Goal: Contribute content: Contribute content

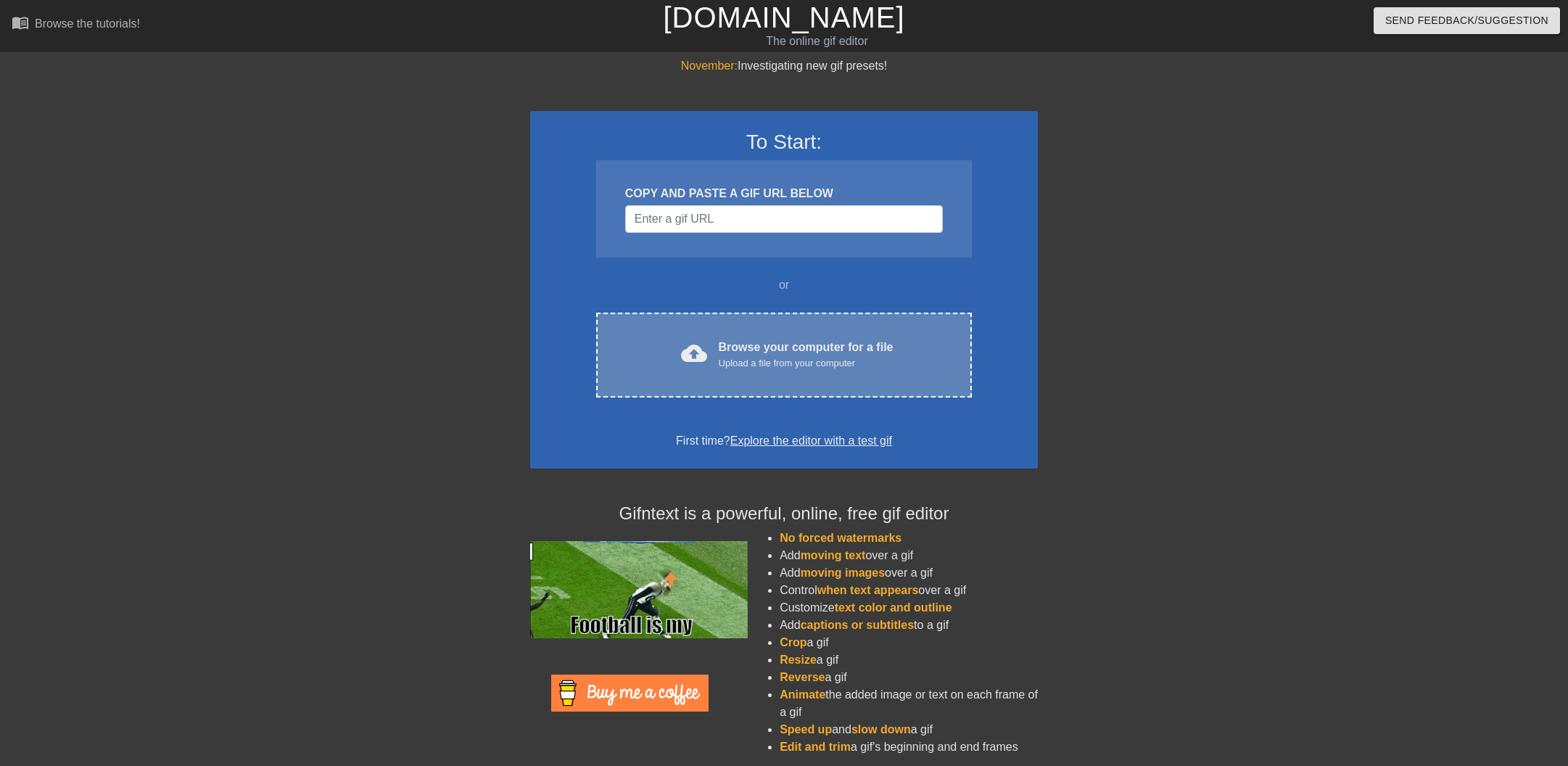
drag, startPoint x: 0, startPoint y: 0, endPoint x: 737, endPoint y: 349, distance: 815.5
click at [737, 349] on div "Browse your computer for a file Upload a file from your computer" at bounding box center [806, 354] width 175 height 32
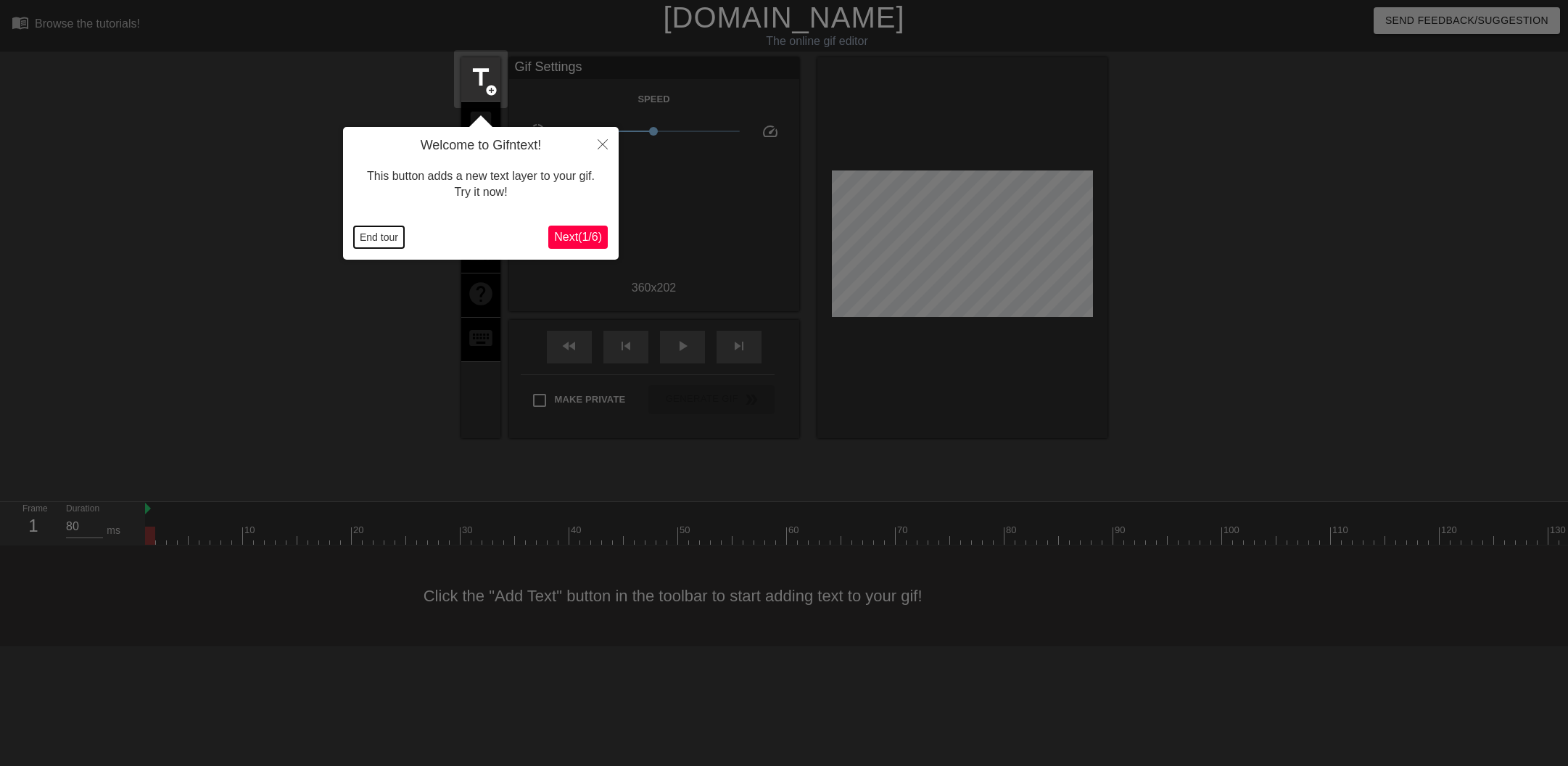
click at [369, 234] on button "End tour" at bounding box center [379, 237] width 50 height 22
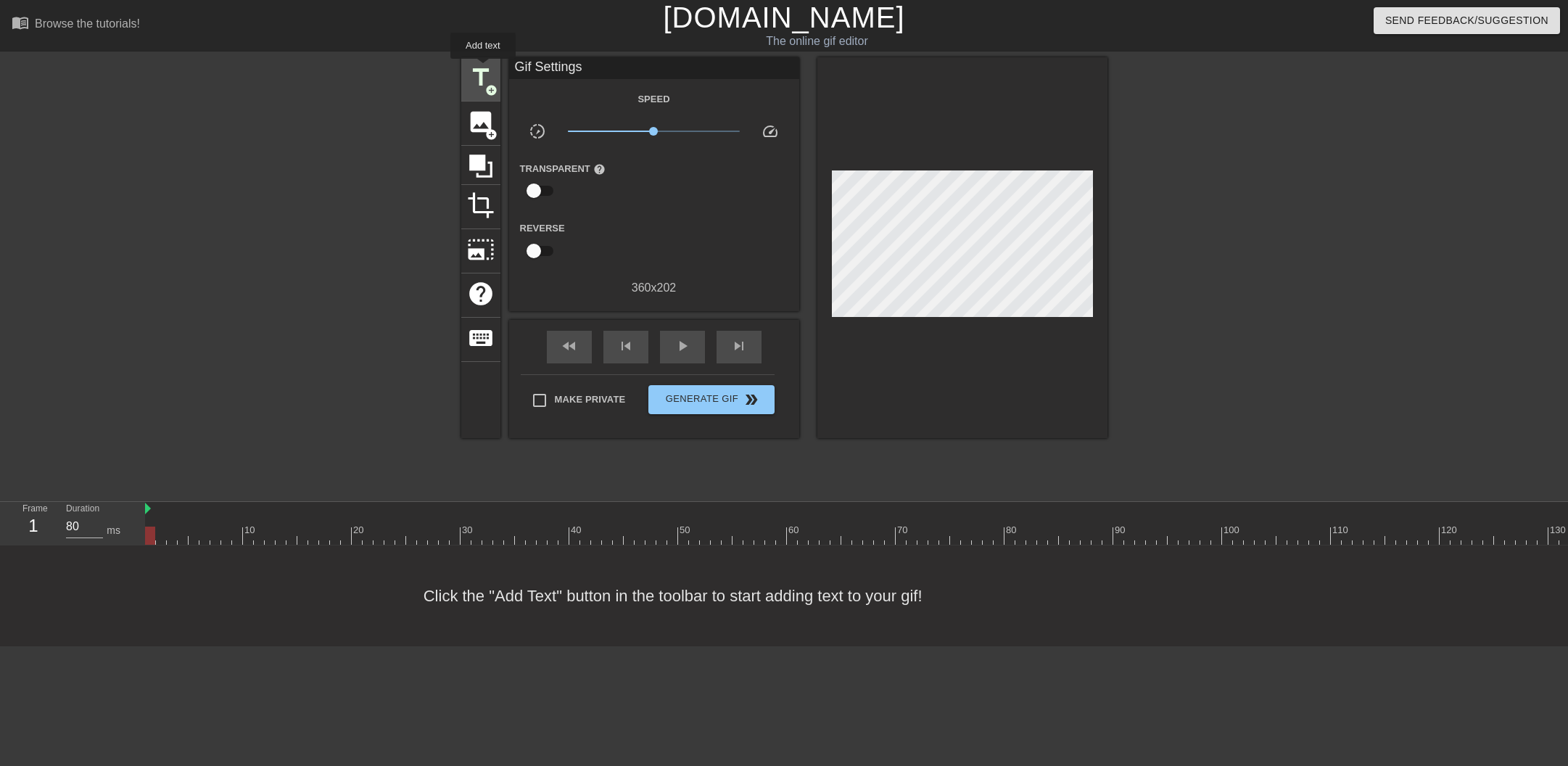
drag, startPoint x: 473, startPoint y: 77, endPoint x: 480, endPoint y: 78, distance: 7.1
click at [474, 77] on span "title" at bounding box center [481, 78] width 28 height 28
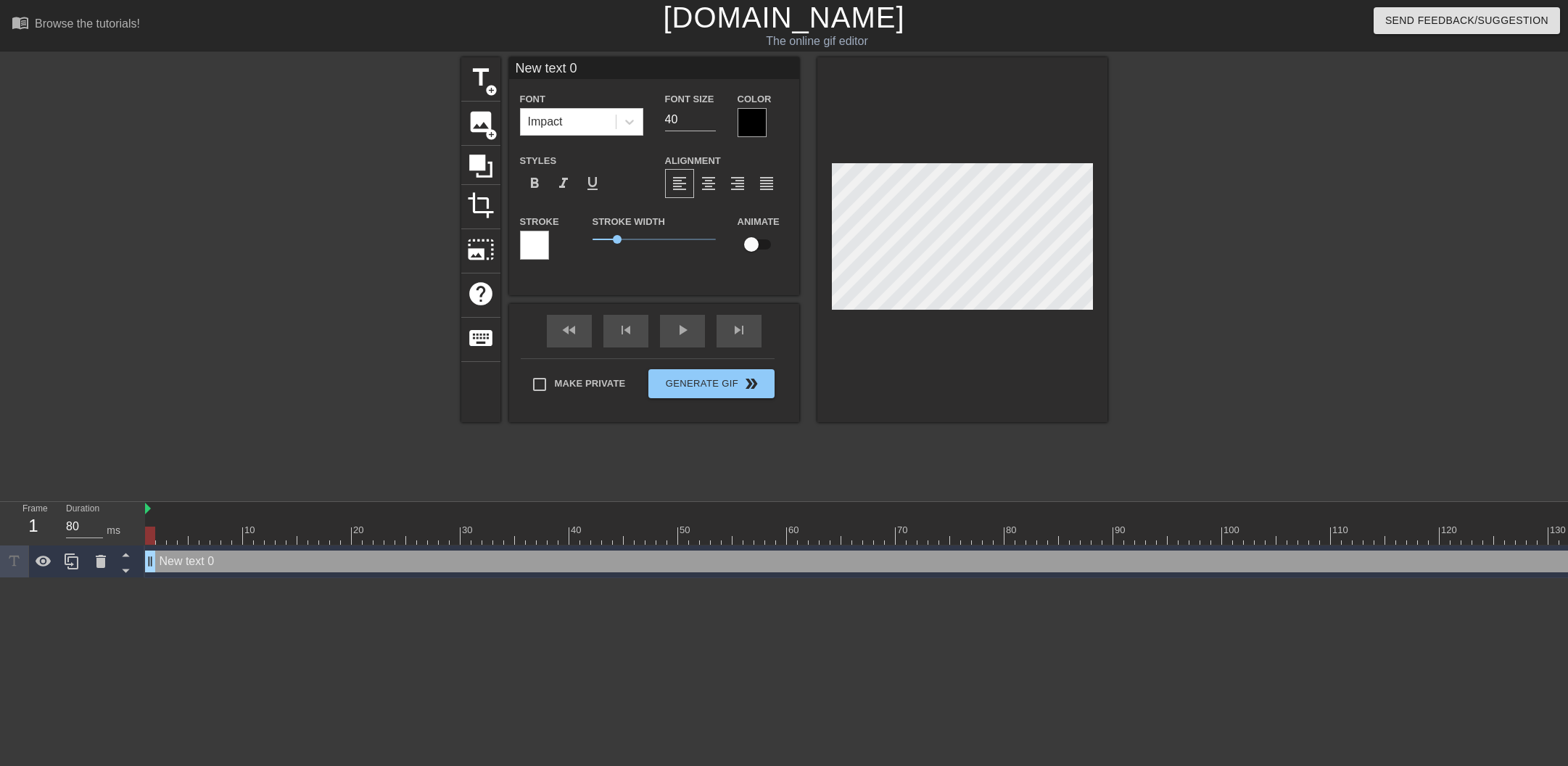
type input "E"
type textarea "E"
type input "En"
type textarea "En"
type input "En"
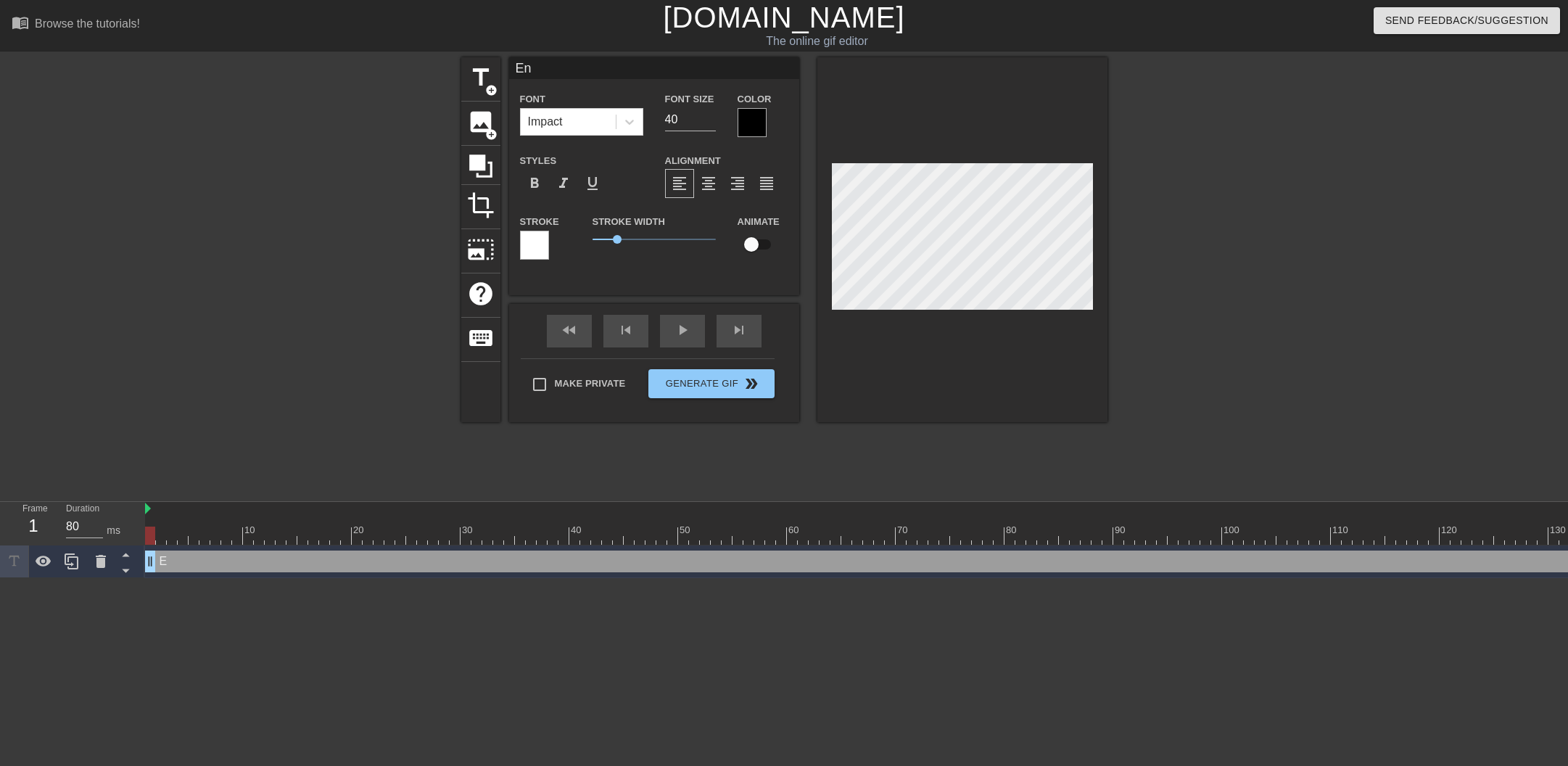
type textarea "En"
type input "En t"
type textarea "En t"
type input "En to"
type textarea "En to"
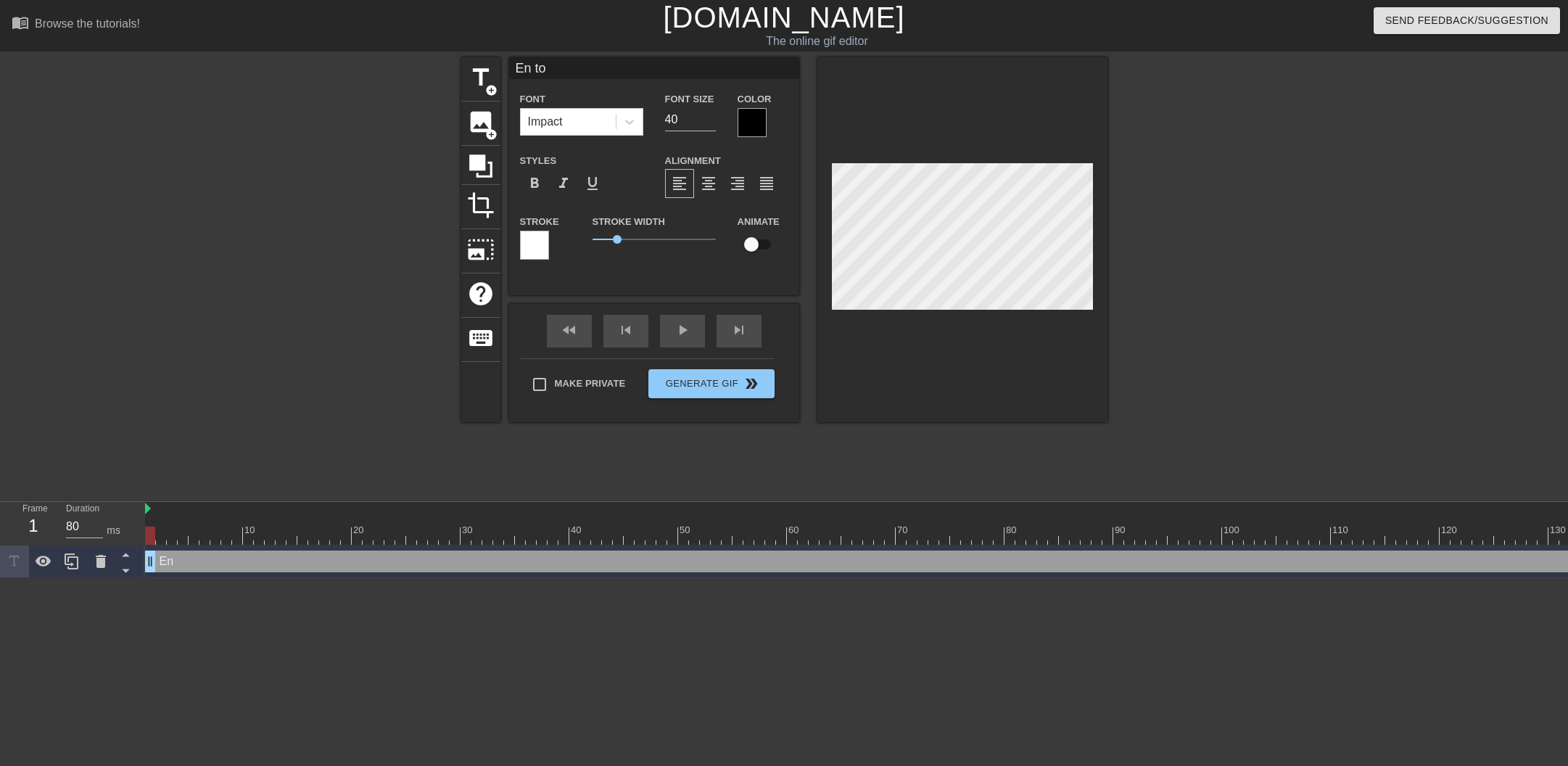
type input "En toe"
type textarea "En toe"
type input "En toen"
type textarea "En toen"
type input "En toen"
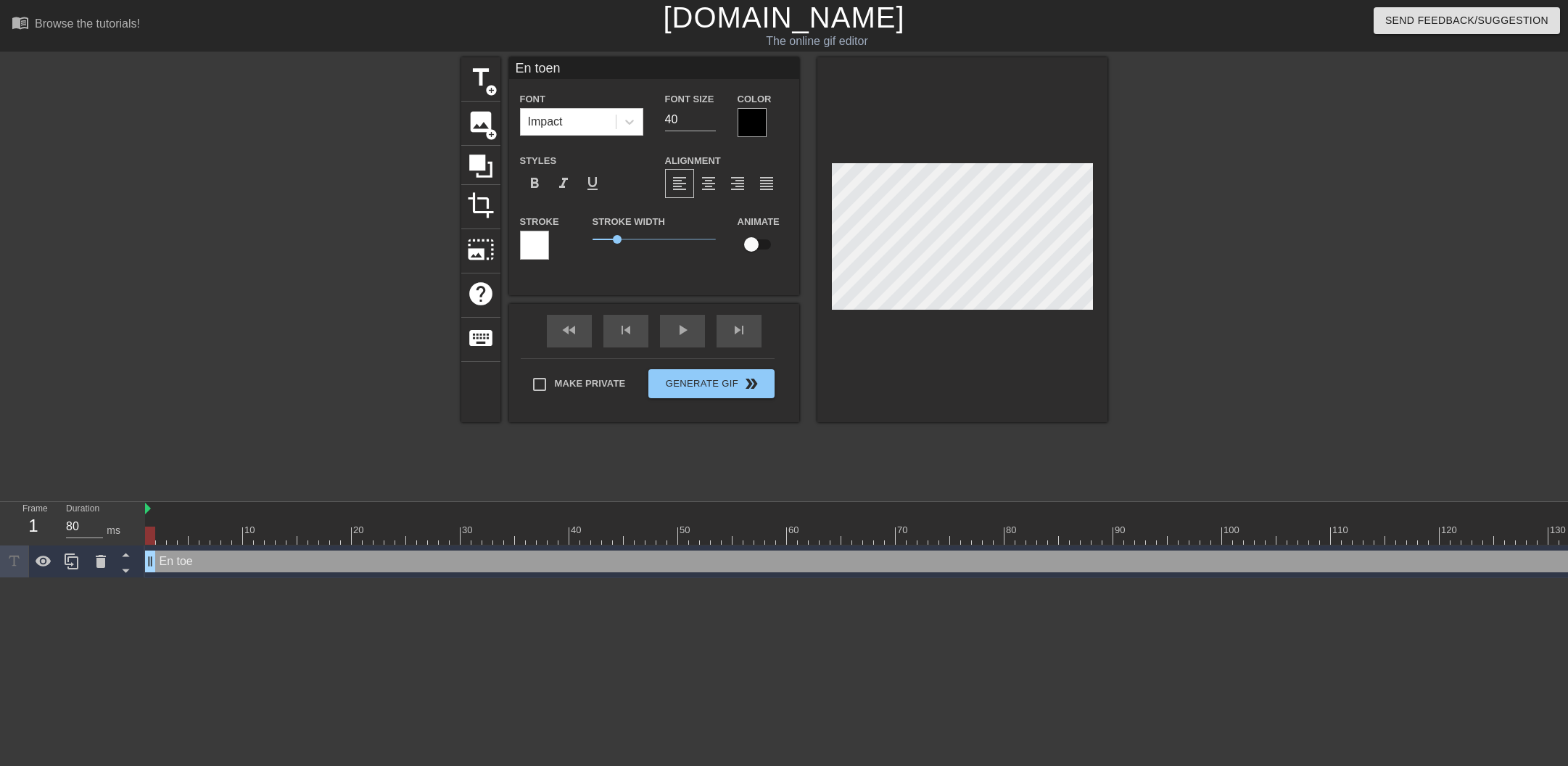
type textarea "En toen"
type input "En toen g"
type textarea "En toen g"
type input "En toen gi"
type textarea "En toen gi"
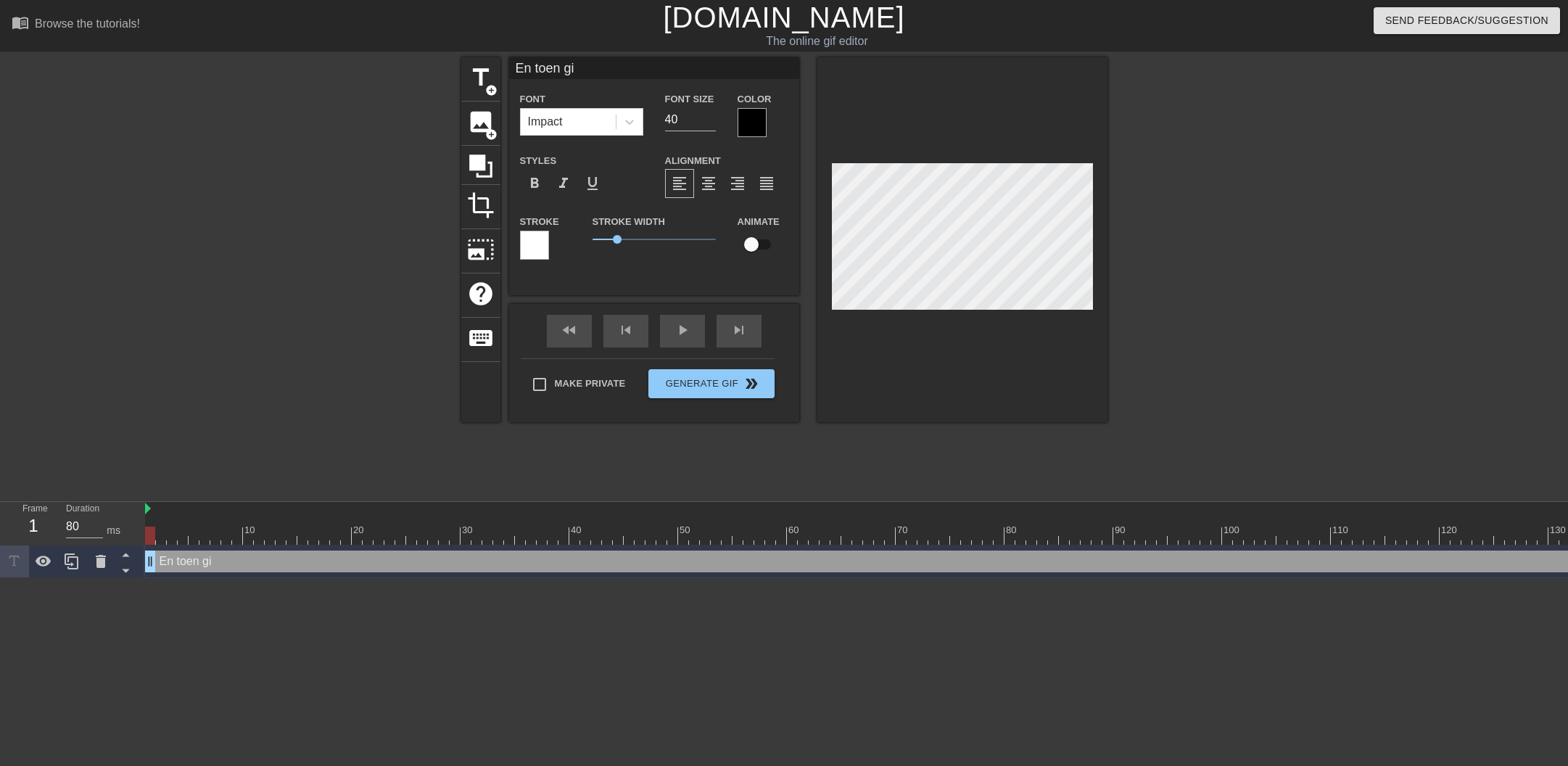
type input "En toen gin"
type textarea "En toen gin"
type input "En toen ging"
type textarea "En toen ging"
type input "En toen ging"
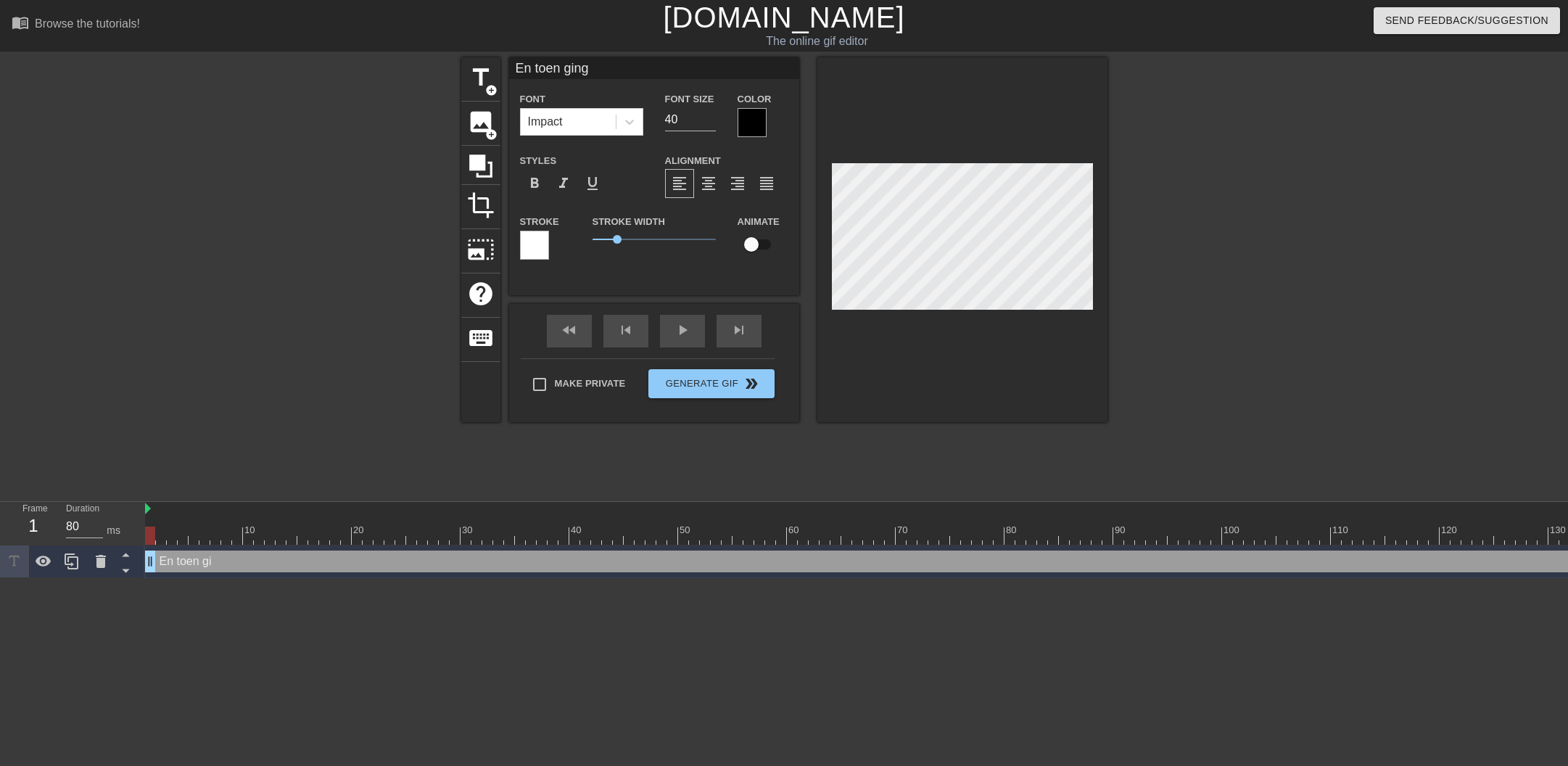
type textarea "En toen ging"
type input "En toen ging i"
type textarea "En toen ging i"
type input "En toen ging ik"
type textarea "En toen ging ik"
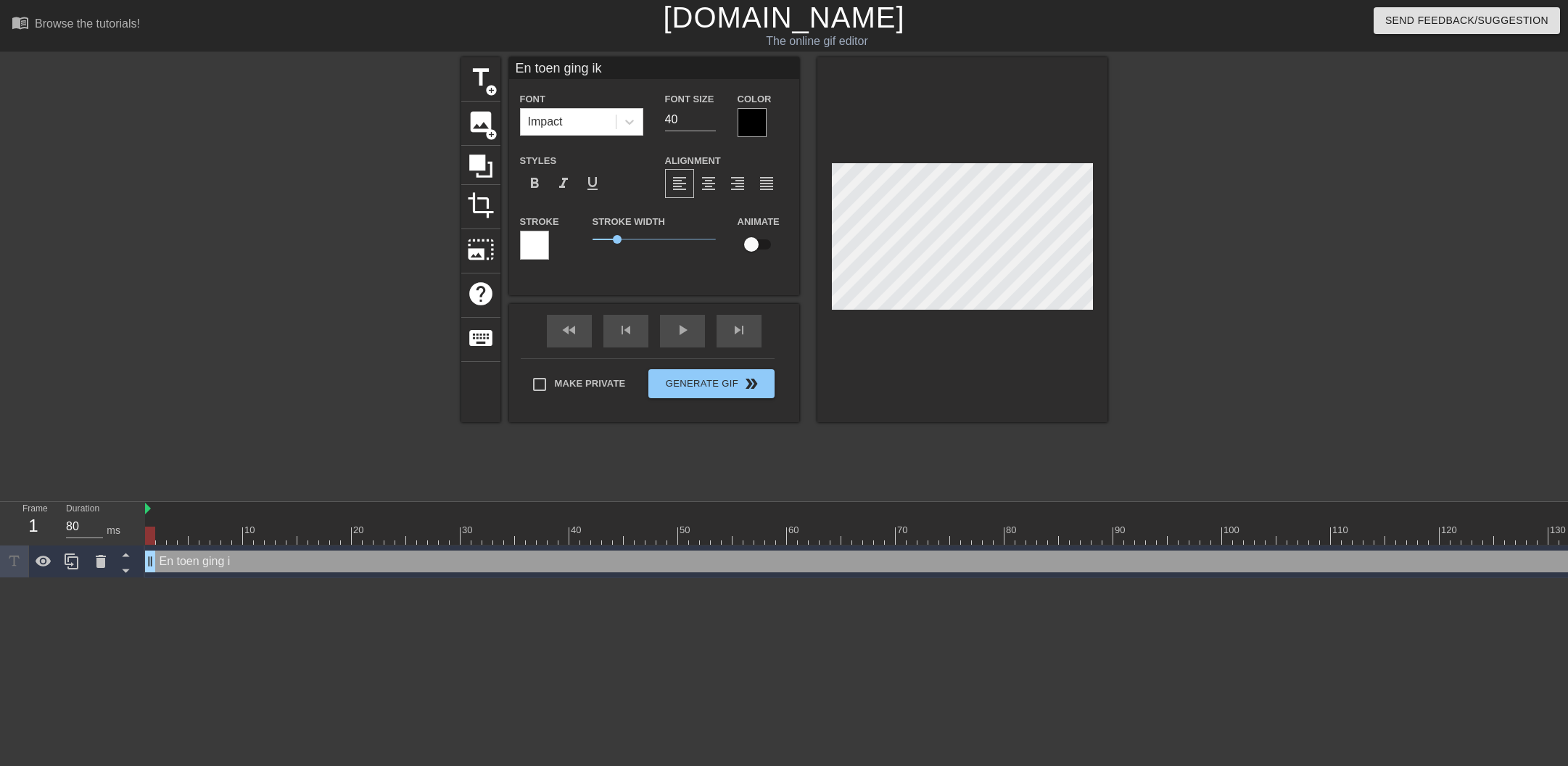
type input "En toen ging ik"
type textarea "En toen ging ik"
type input "En toen ging ik d"
type textarea "En toen ging ik d"
type input "En toen ging ik du"
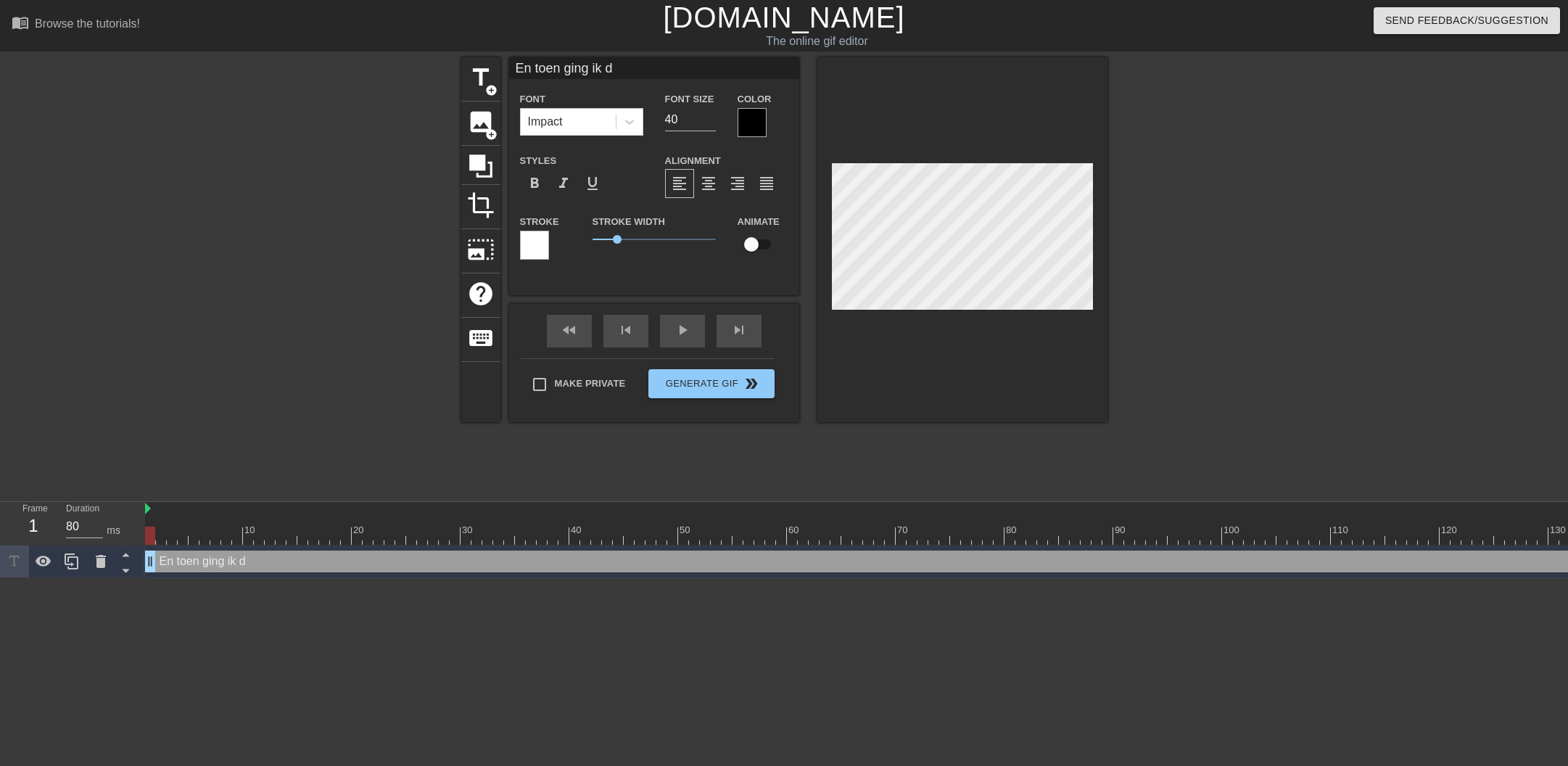
type textarea "En toen ging ik du"
type input "En toen ging ik dus"
type textarea "En toen ging ik dus"
type input "En toen ging ik dus"
type textarea "En toen ging ik dus"
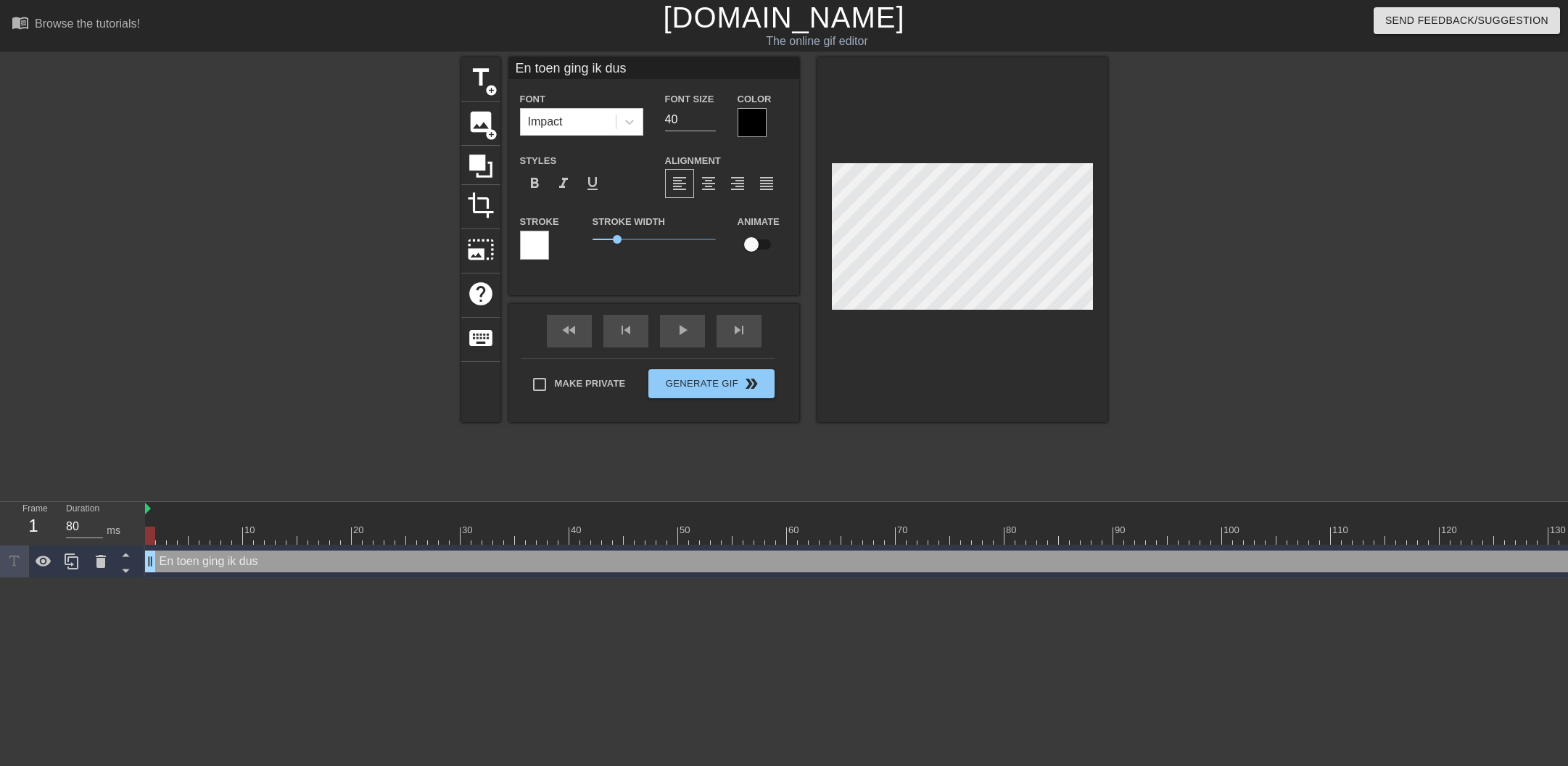
type input "En toen ging ik dus p"
type textarea "En toen ging ik dus p"
type input "En toen ging ik dus po"
type textarea "En toen ging ik dus po"
type input "En toen ging ik dus pos"
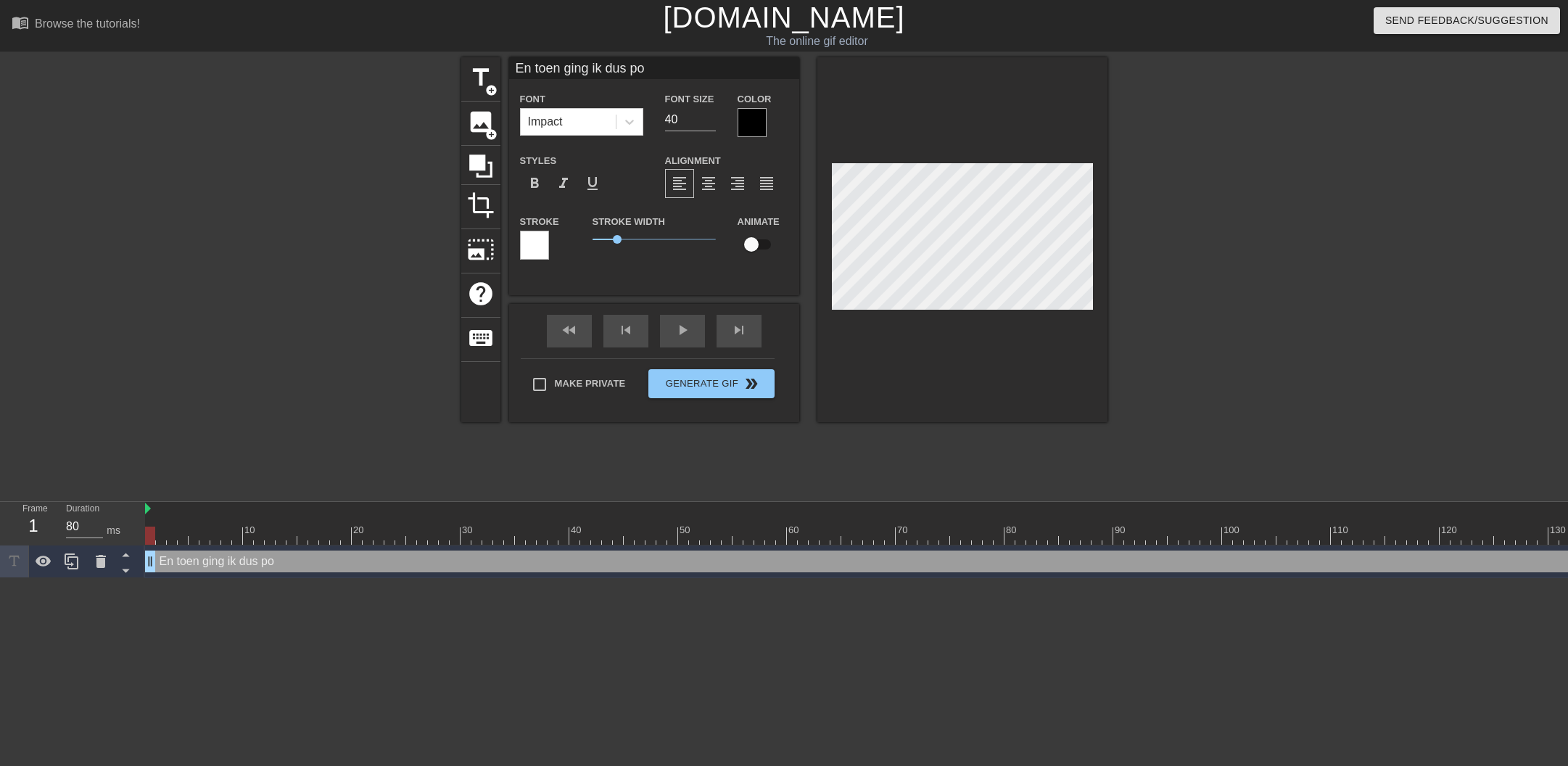
type textarea "En toen ging ik dus pos"
type input "En toen ging ik dus post"
type textarea "En toen ging ik dus post"
type input "En toen ging ik dus poste"
type textarea "En toen ging ik dus poste"
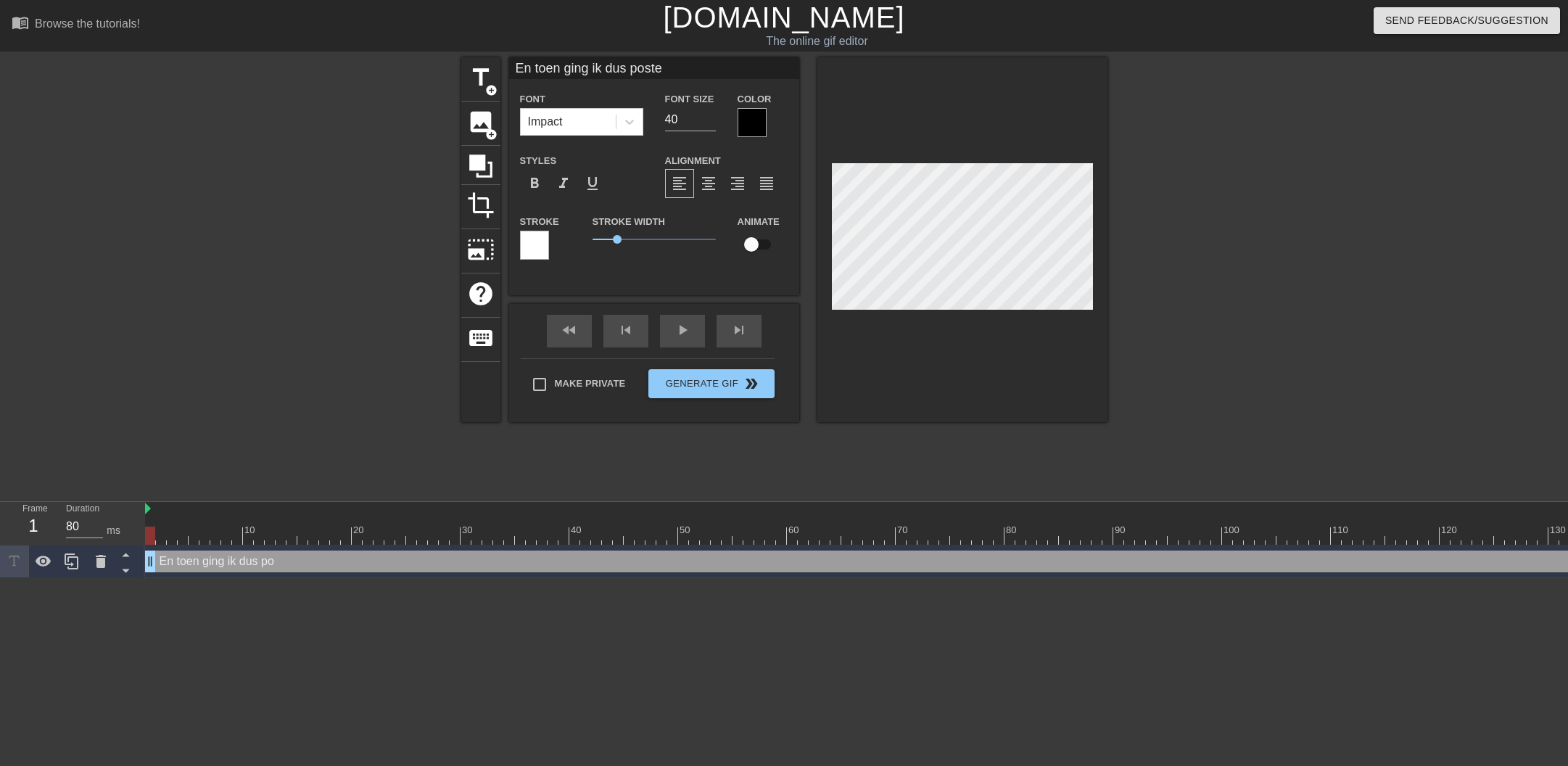
type input "En toen ging ik dus posten"
type textarea "En toen ging ik dus posten"
type input "En toen ging ik dus posten"
type textarea "En toen ging ik dus posten"
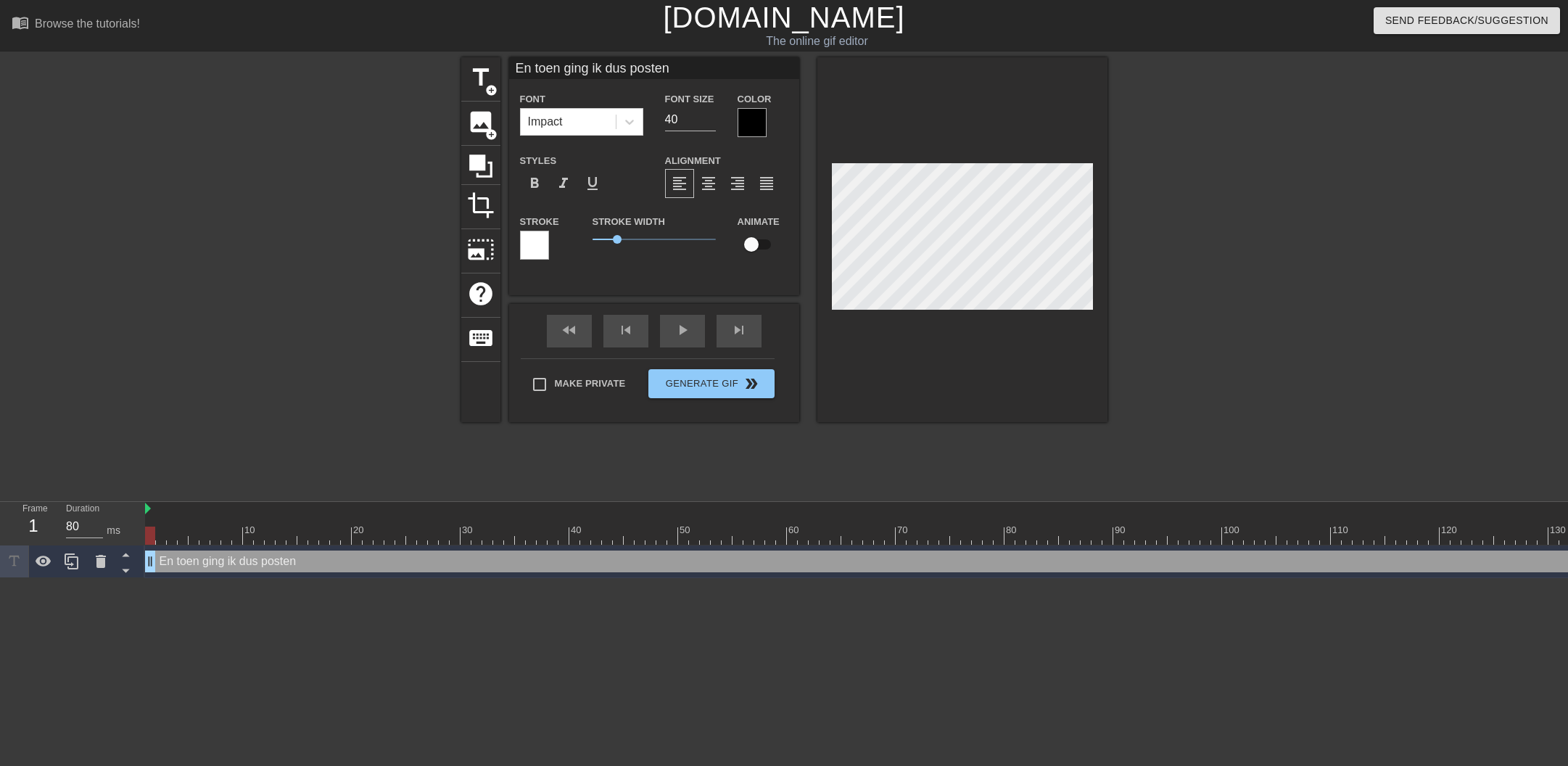
type input "En toen ging ik dus postenb"
type textarea "En toen ging ik dus posten b"
type input "En toen ging ik dus postenbu"
type textarea "En toen ging ik dus posten bu"
type input "En toen ging ik dus postenbui"
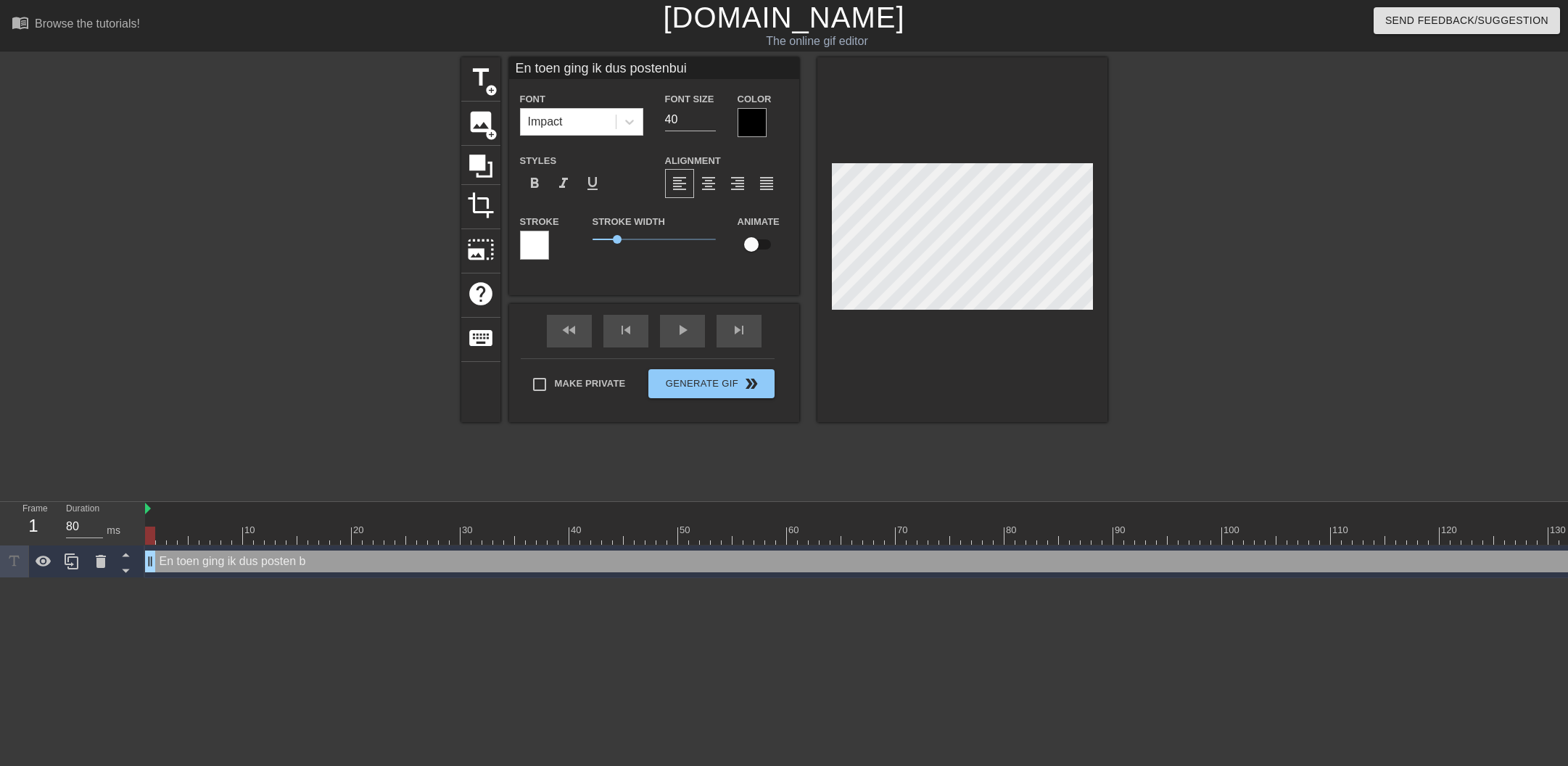
type textarea "En toen ging ik dus posten buit"
type input "En toen ging ik dus postenbuite"
type textarea "En toen ging ik dus posten buite"
type input "En toen ging ik dus postenbuiten"
type textarea "En toen ging ik dus posten buiten"
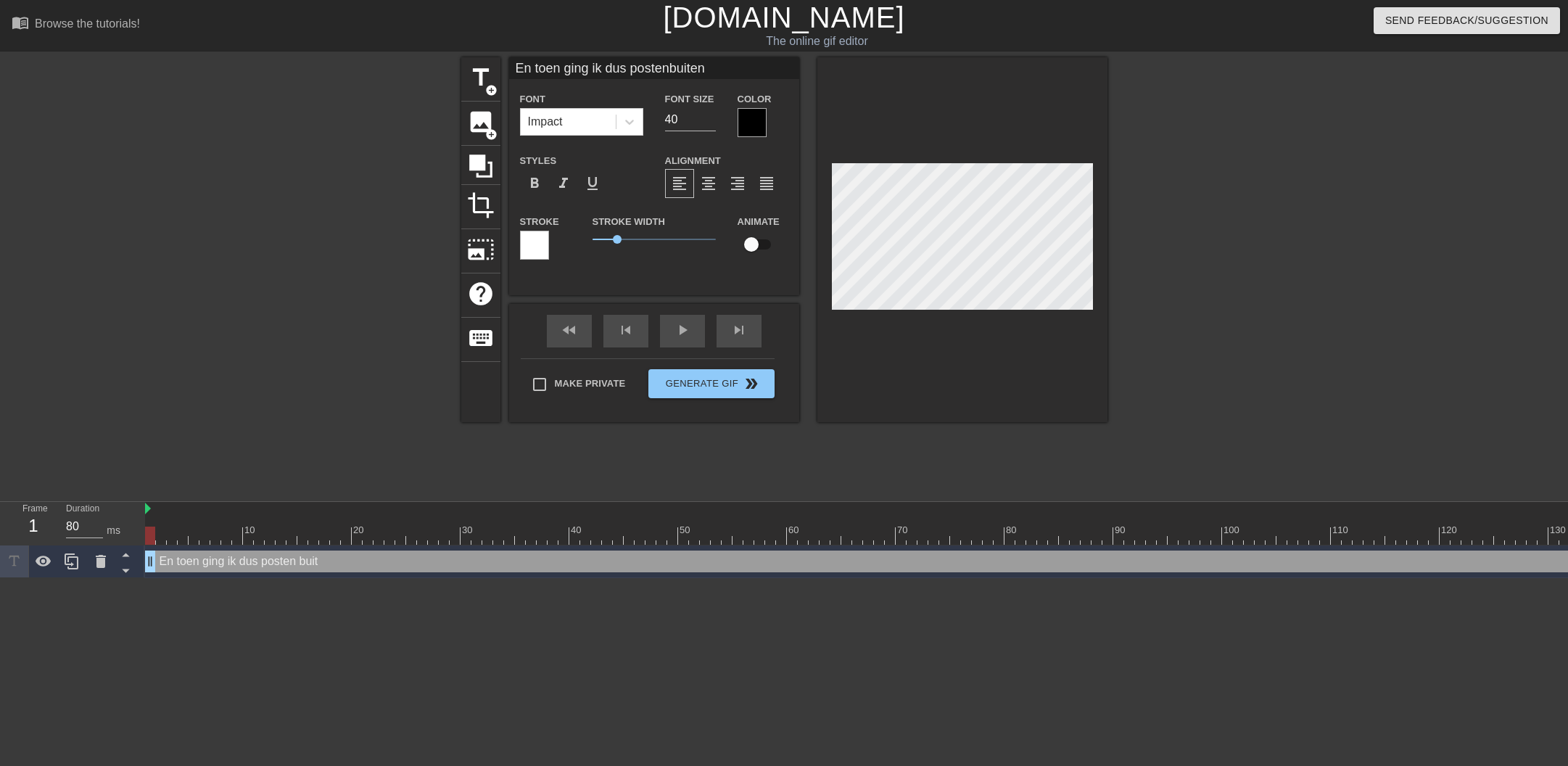
type input "En toen ging ik dus postenbuiten"
type textarea "En toen ging ik dus posten buiten"
type input "En toen ging ik dus postenbuiten d"
type textarea "En toen ging ik dus posten buiten d"
type input "En toen ging ik dus postenbuiten de"
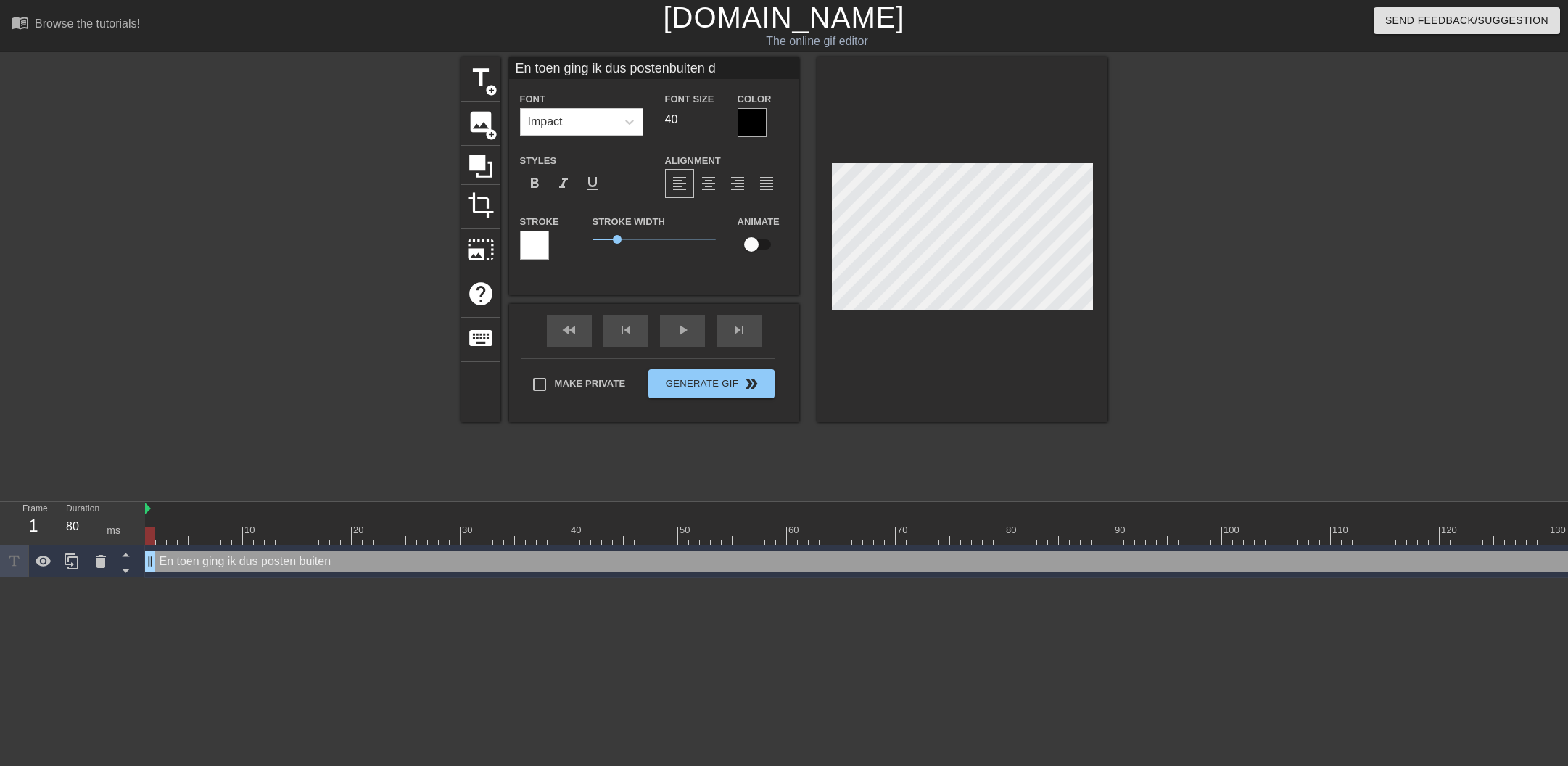
type textarea "En toen ging ik dus posten buiten de"
type input "En toen ging ik dus postenbuiten de"
type textarea "En toen ging ik dus posten buiten de"
type input "En toen ging ik dus postenbuiten de s"
type textarea "En toen ging ik dus posten buiten de sl"
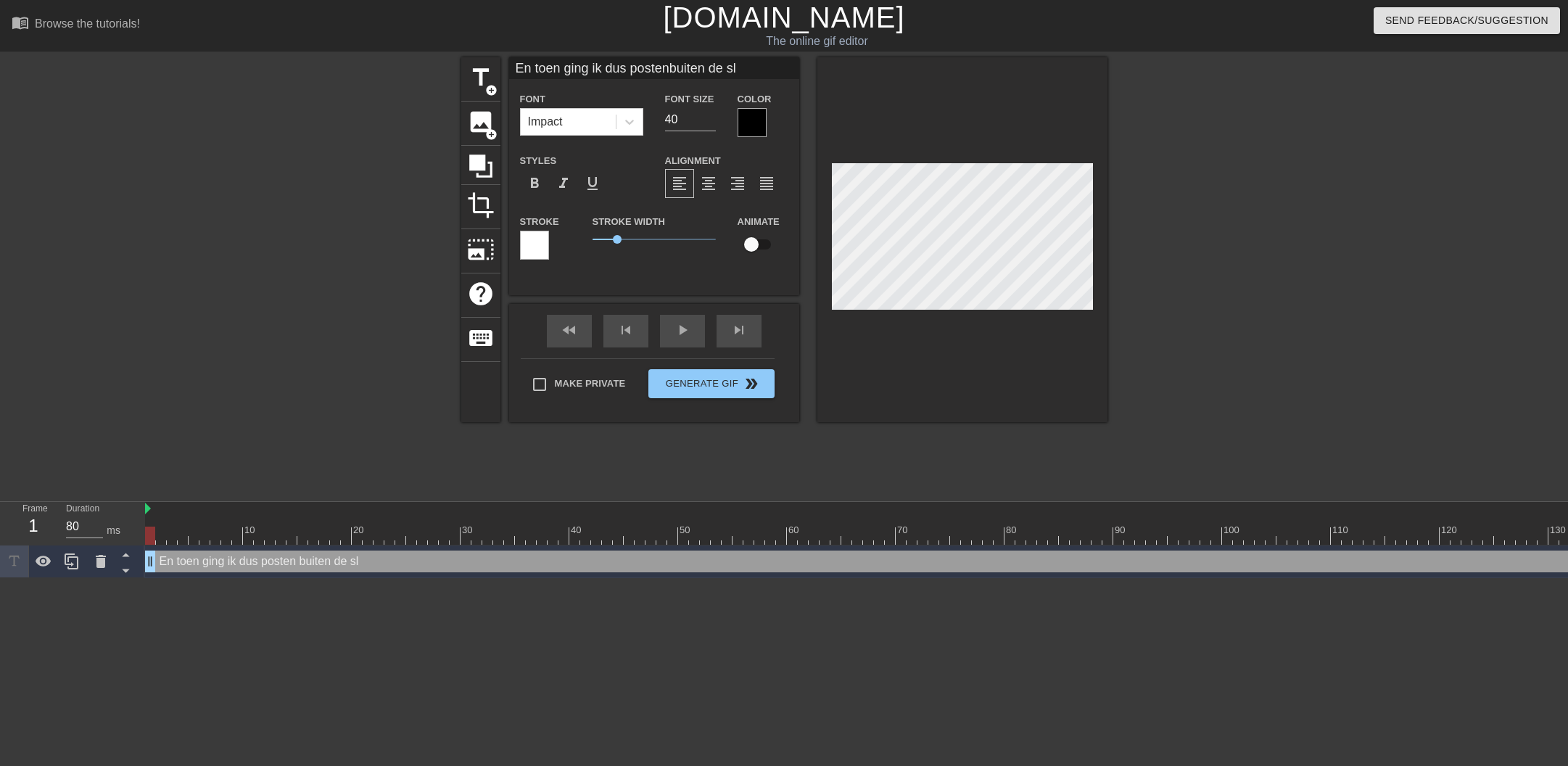
type input "En toen ging ik dus postenbuiten de slo"
type textarea "En toen ging ik dus posten buiten de slo"
type input "En toen ging ik dus postenbuiten de slow"
type textarea "En toen ging ik dus posten buiten de slow"
type input "En toen ging ik dus postenbuiten de slowc"
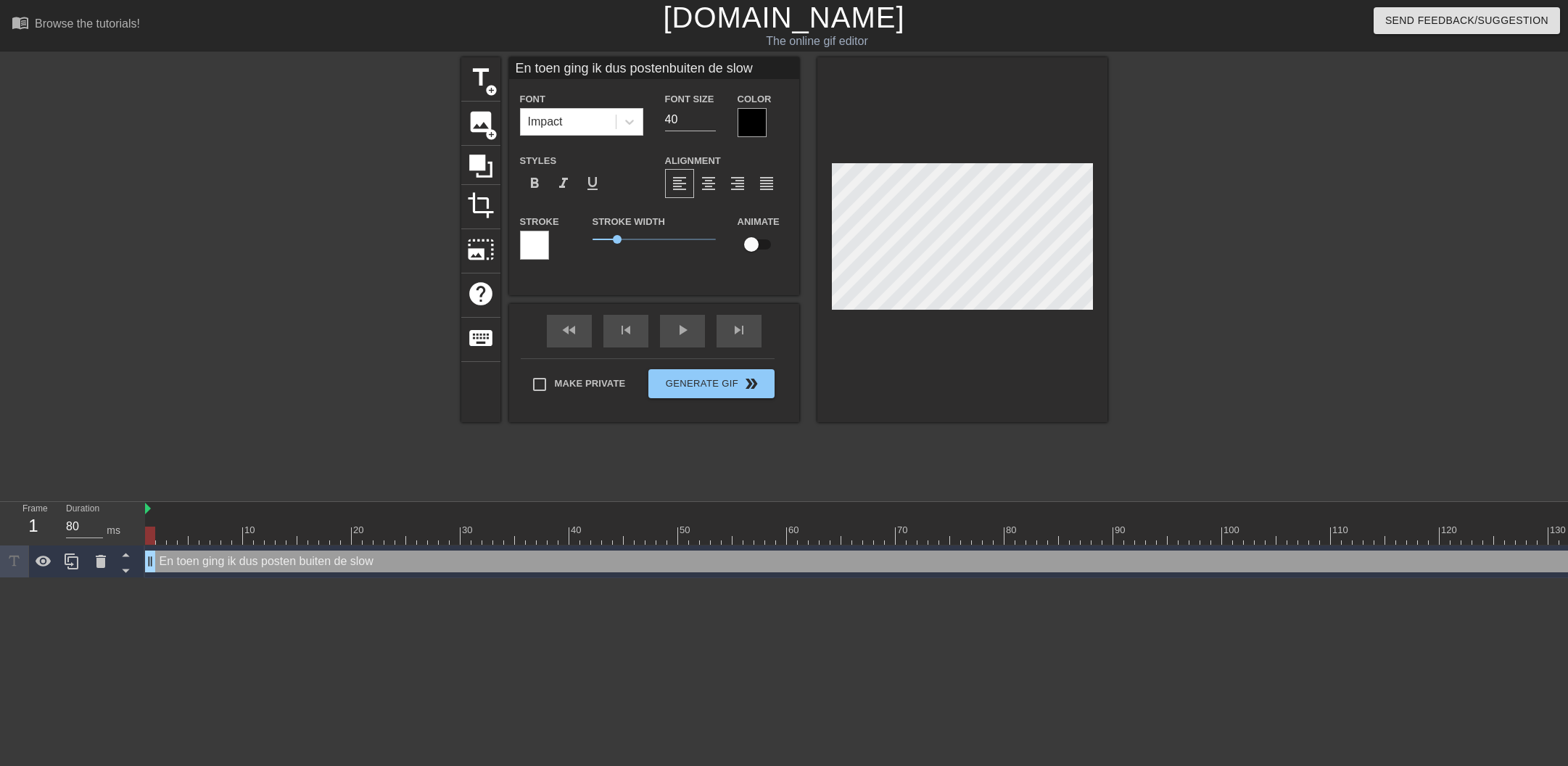
type textarea "En toen ging ik dus posten buiten de slowc"
type input "En toen ging ik dus postenbuiten de slowch"
type textarea "En toen ging ik dus posten buiten de slowch"
type input "En toen ging ik dus postenbuiten de slowcha"
type textarea "En toen ging ik dus posten buiten de slowcha"
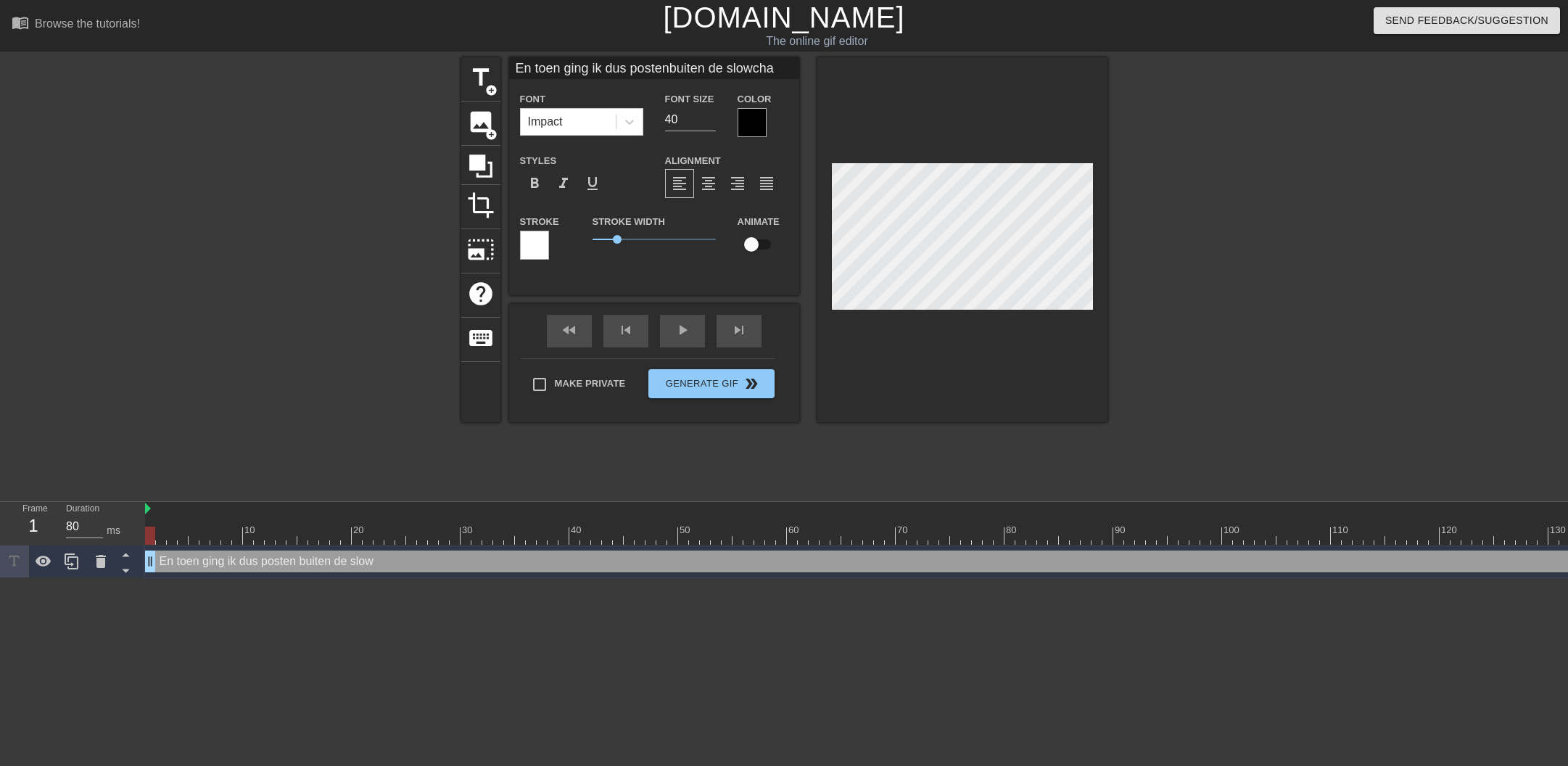
type input "En toen ging ik dus postenbuiten de slowchat"
type textarea "En toen ging ik dus posten buiten de slowchat"
type input "En toen ging ik dus postenbuiten de slowchat."
type textarea "En toen ging ik dus posten buiten de slowchat."
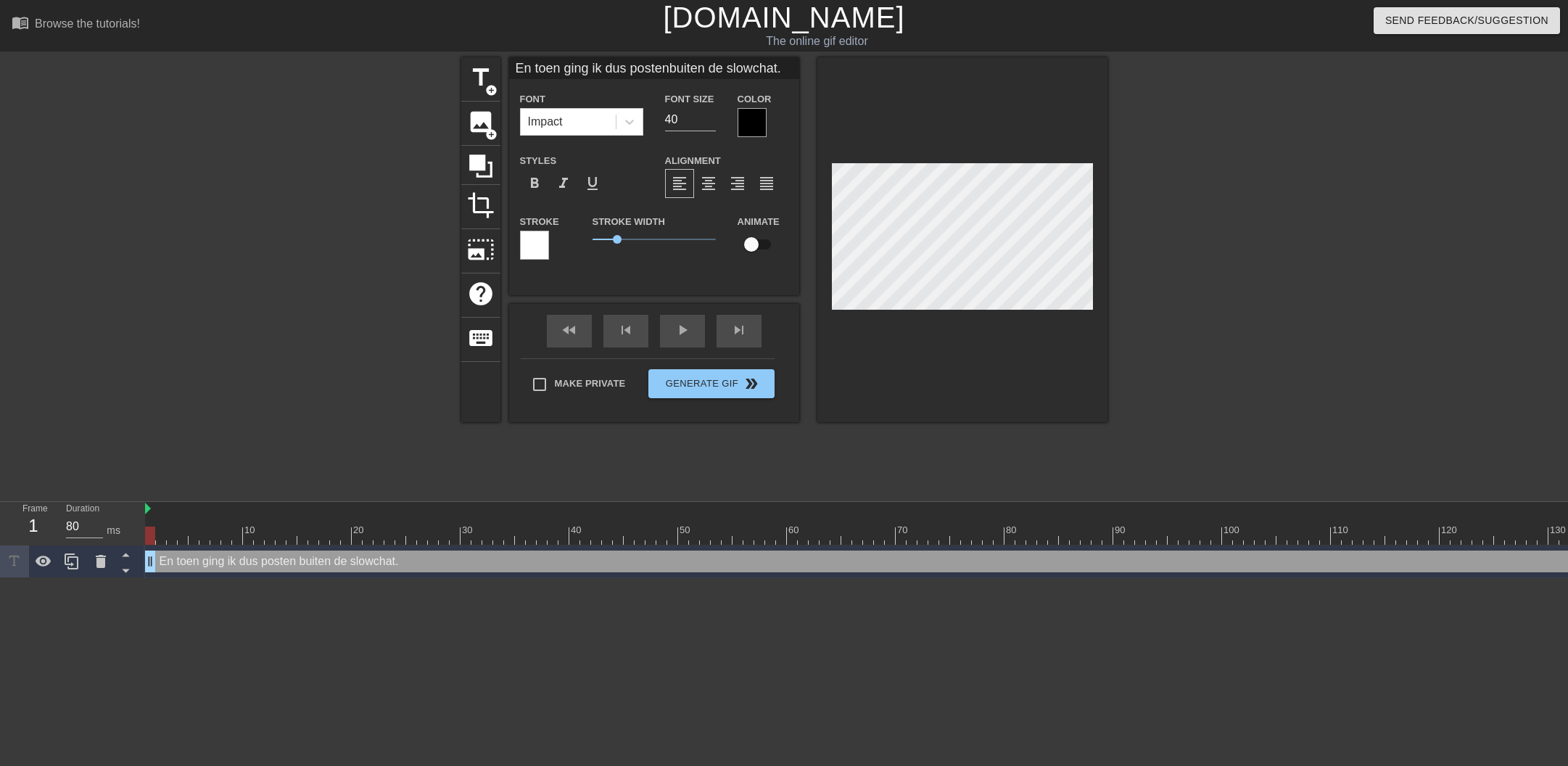
drag, startPoint x: 710, startPoint y: 184, endPoint x: 806, endPoint y: 209, distance: 99.2
click at [712, 183] on span "format_align_center" at bounding box center [708, 183] width 17 height 17
click at [646, 115] on div "Font Impact Font Size 40 Color" at bounding box center [654, 114] width 290 height 47
type input "En toen ging ik dus postenbuiten de slowchat."
type input "3"
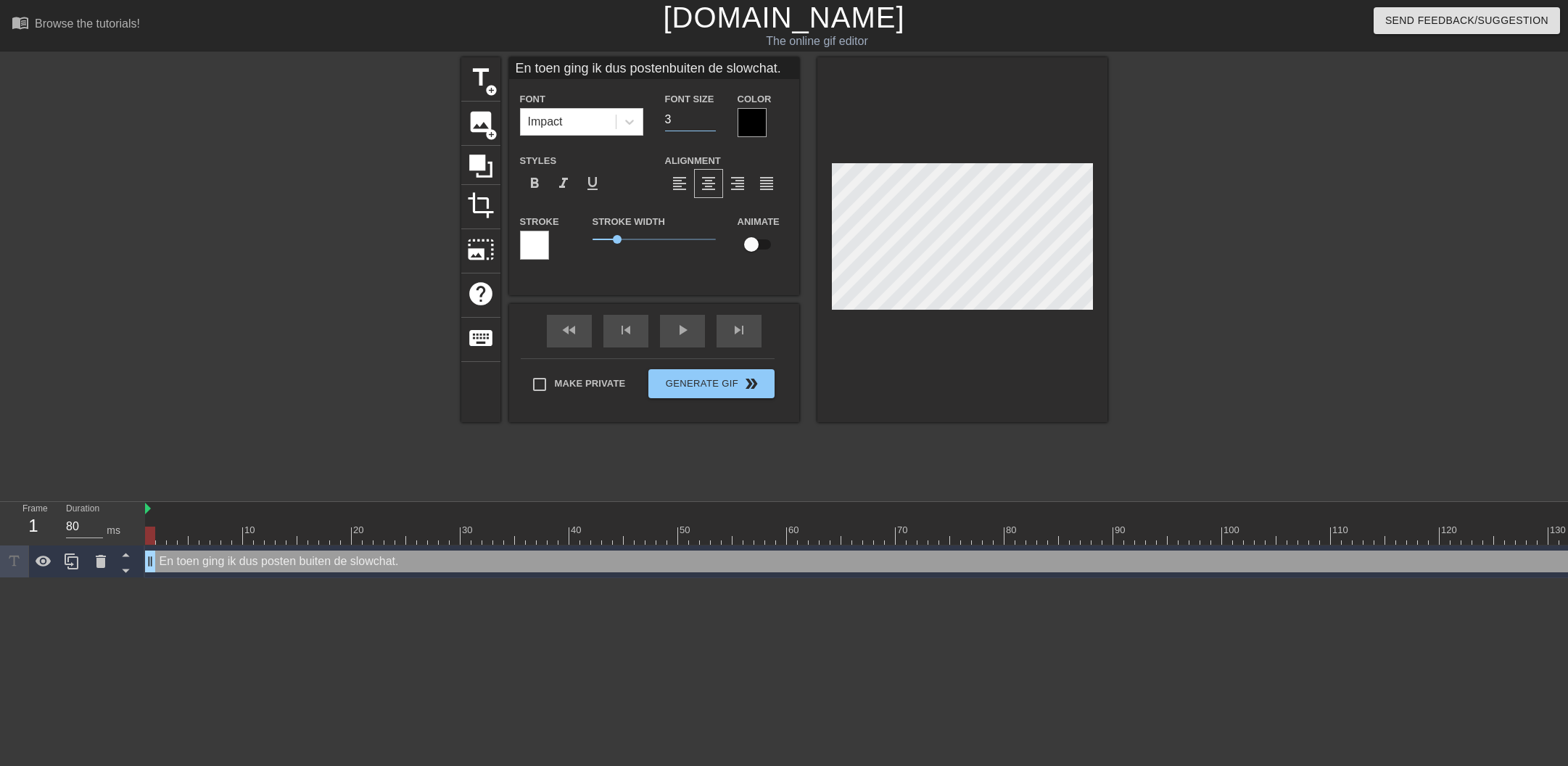
type input "En toen ging ik dus postenbuiten de slowchat."
type input "32"
click at [754, 125] on div at bounding box center [751, 122] width 29 height 29
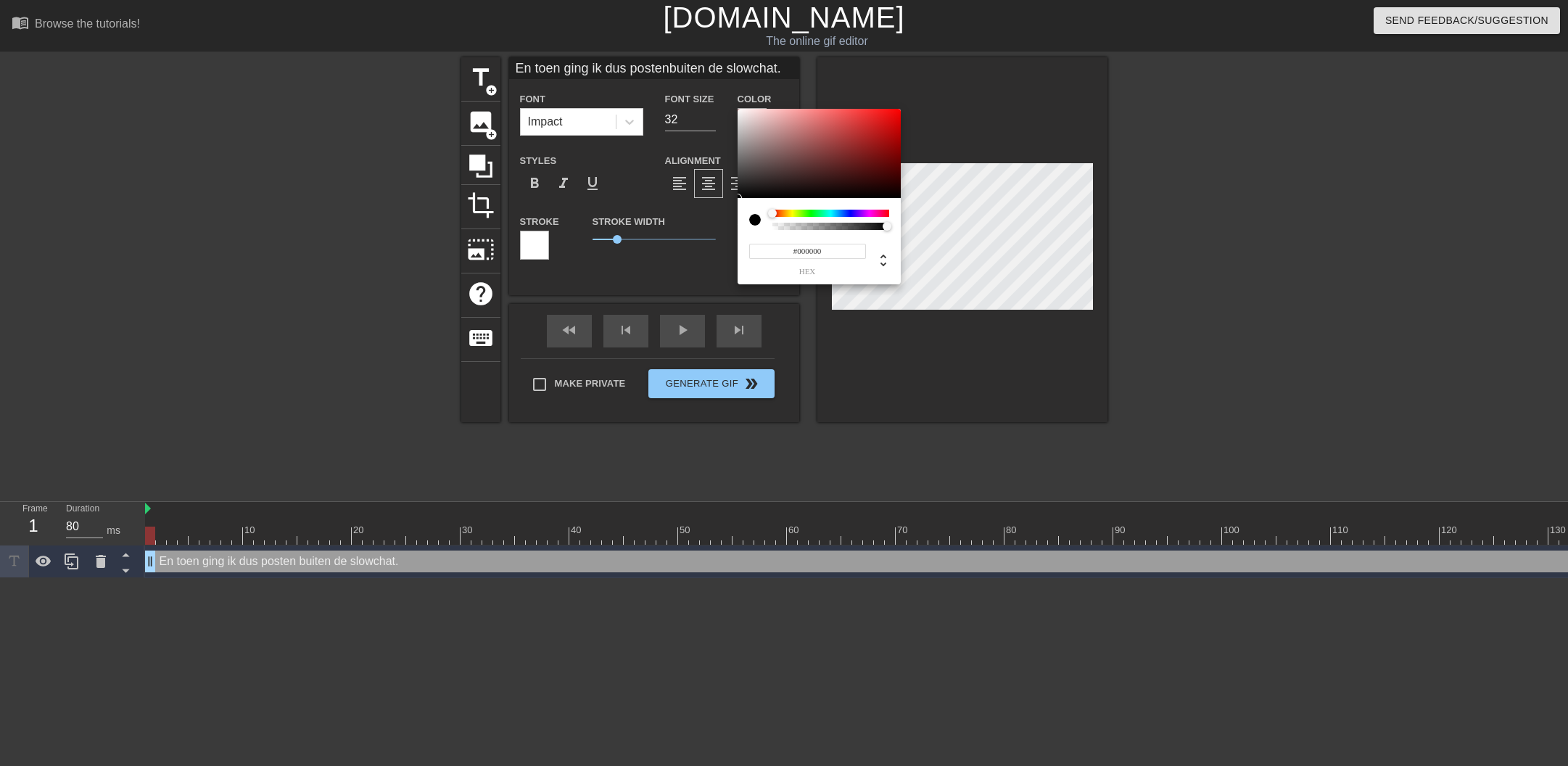
type input "En toen ging ik dus postenbuiten de slowchat."
type input "#705252"
type input "En toen ging ik dus postenbuiten de slowchat."
type input "#9B8686"
type input "En toen ging ik dus postenbuiten de slowchat."
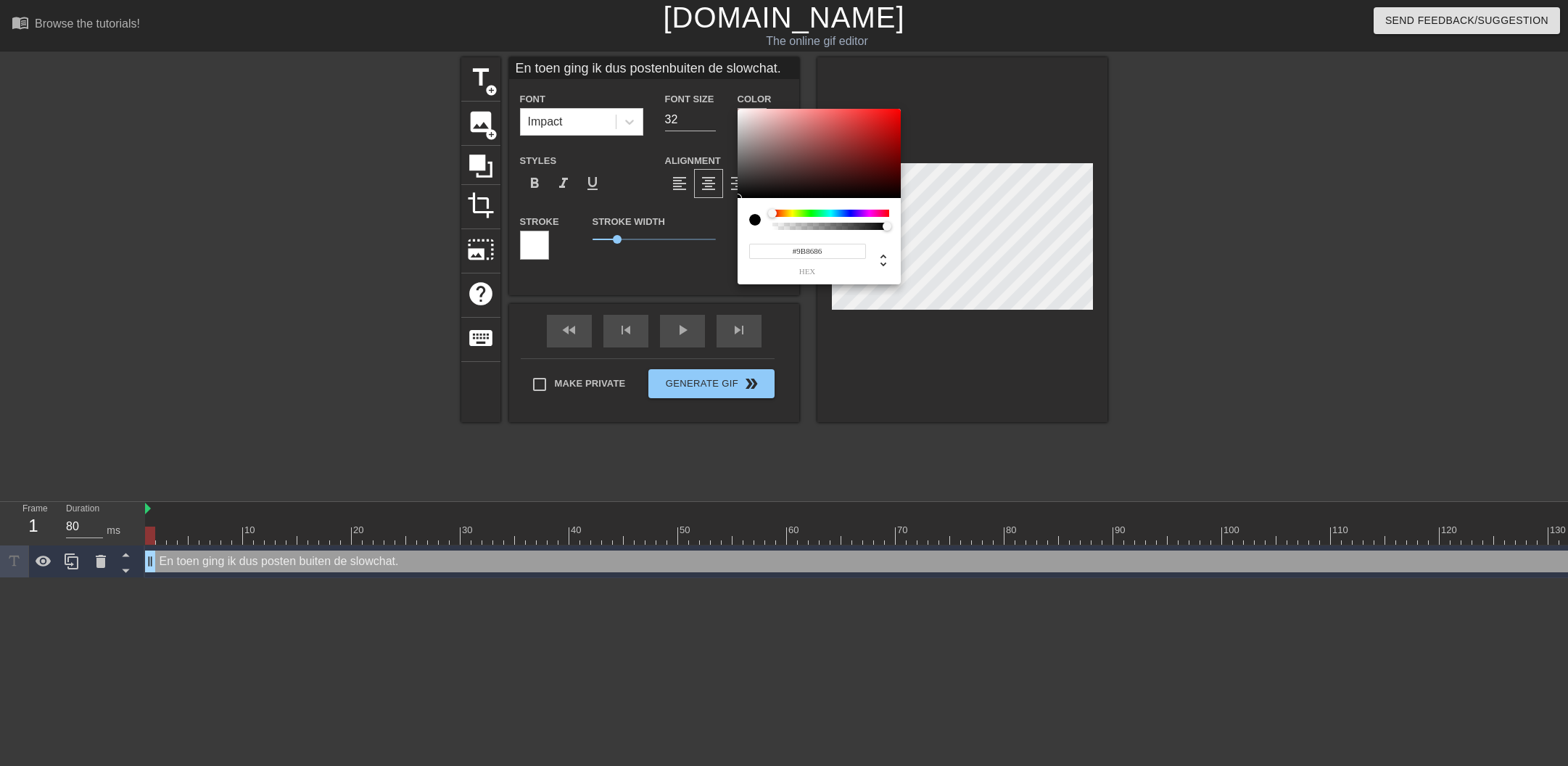
type input "#FFFFFF"
drag, startPoint x: 669, startPoint y: 88, endPoint x: 638, endPoint y: 69, distance: 36.4
click at [636, 68] on div "#FFFFFF hex" at bounding box center [784, 383] width 1568 height 766
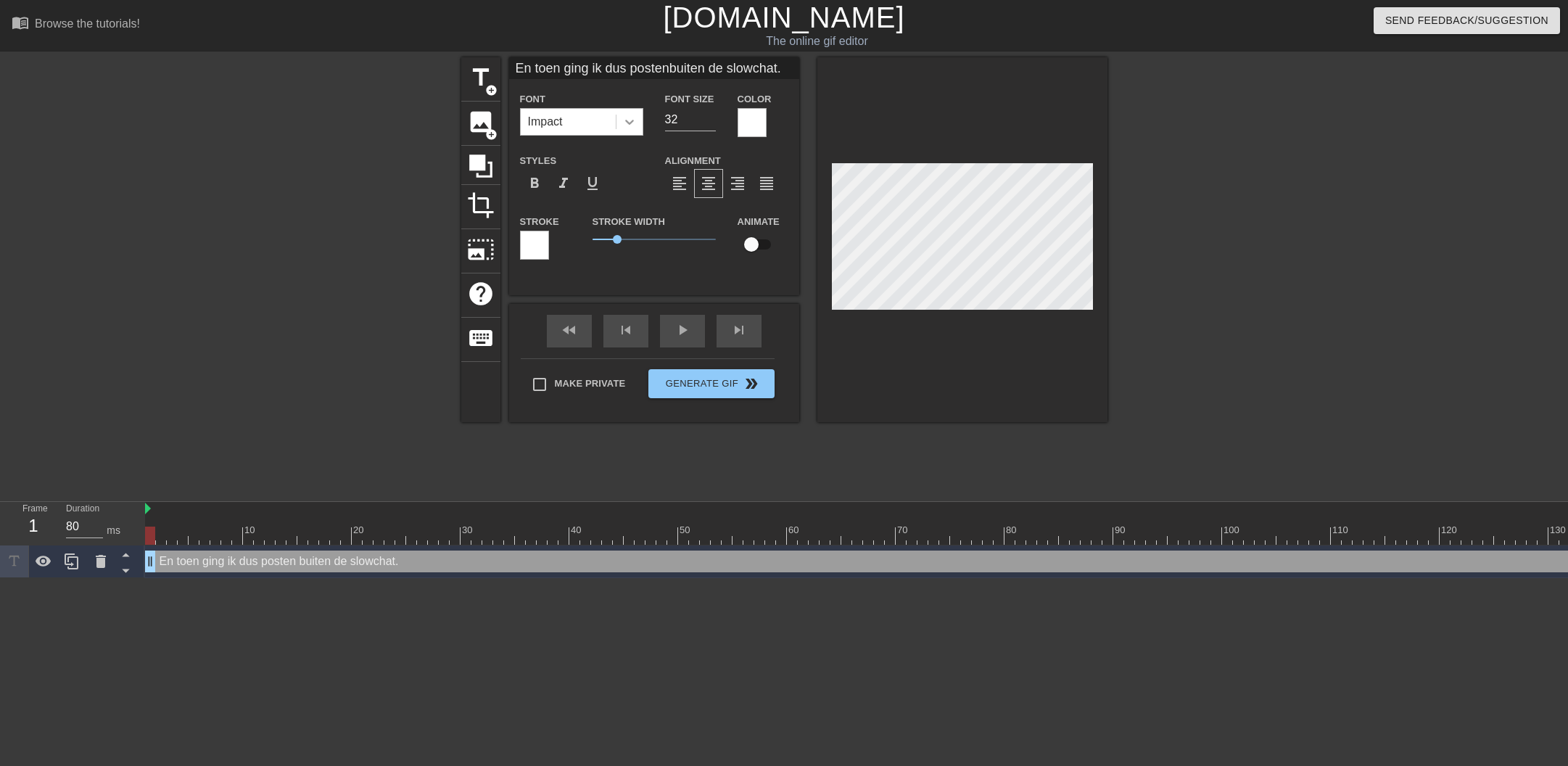
click at [636, 129] on div at bounding box center [629, 122] width 26 height 26
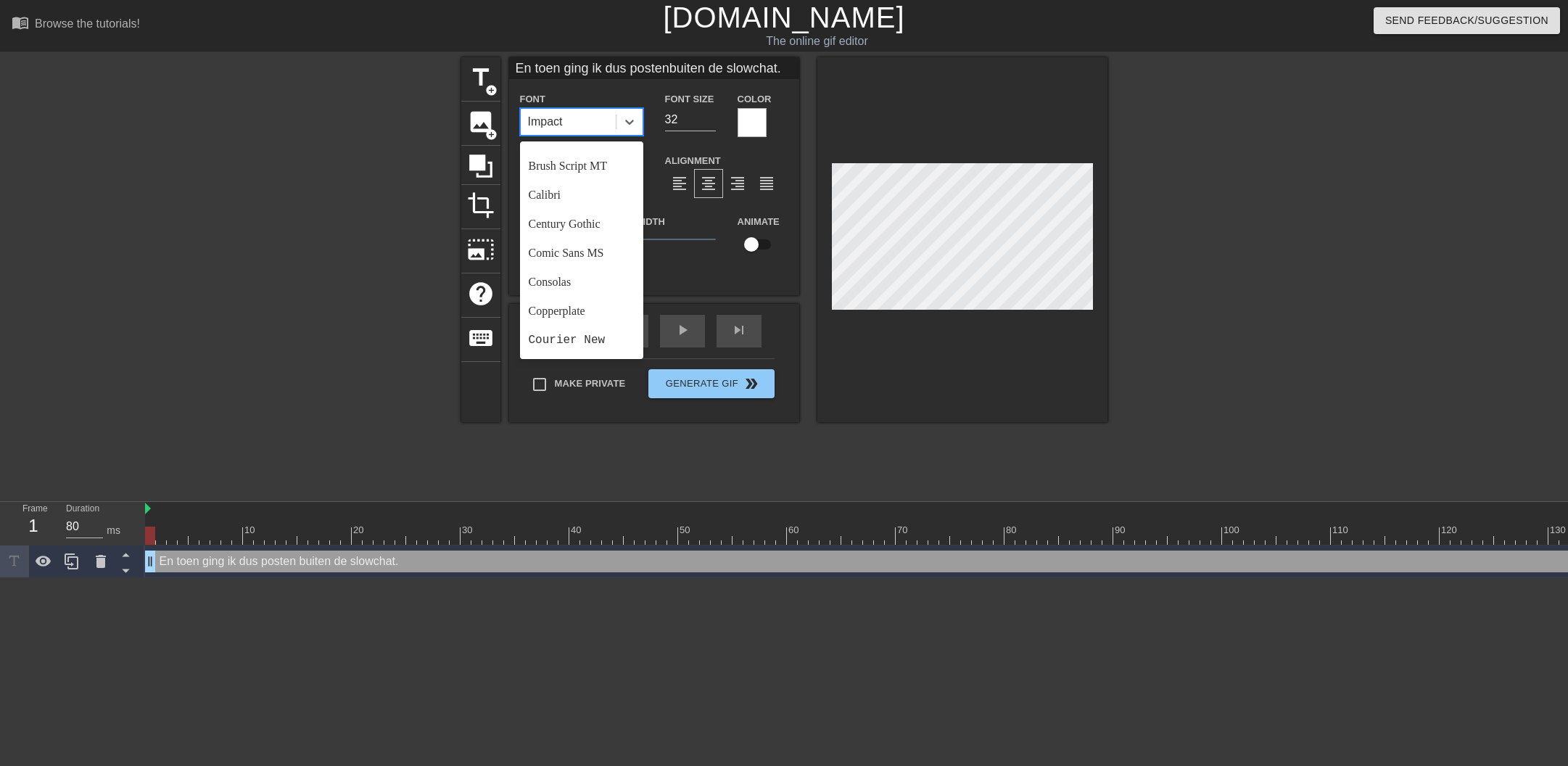
scroll to position [63, 0]
click at [587, 215] on div "Calibri" at bounding box center [582, 212] width 123 height 29
click at [631, 119] on icon at bounding box center [629, 122] width 15 height 15
click at [596, 273] on div "[DEMOGRAPHIC_DATA]" at bounding box center [582, 272] width 123 height 29
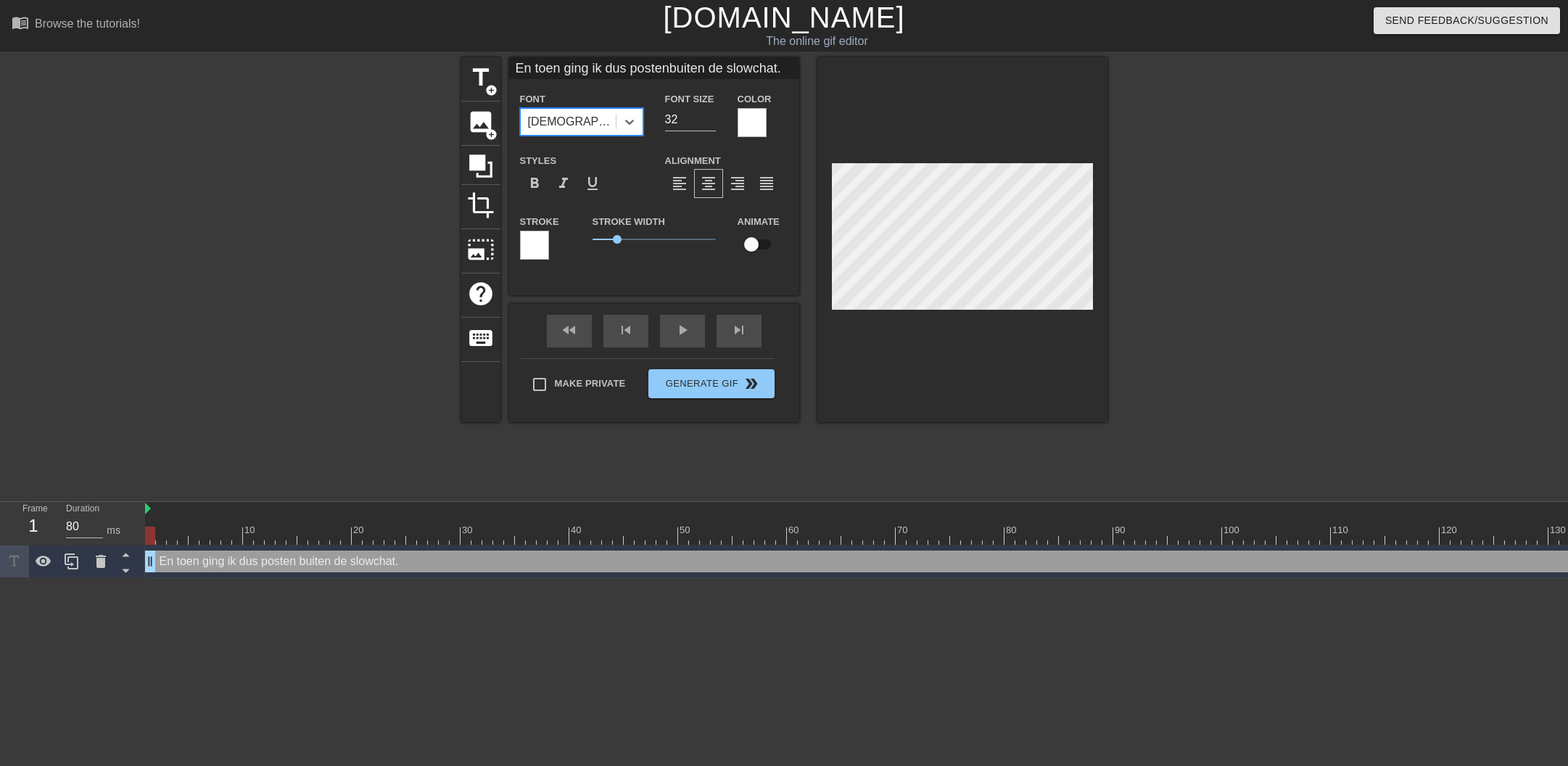
click at [715, 125] on div "Font Size 32" at bounding box center [690, 114] width 73 height 47
type input "En toen ging ik dus postenbuiten de slowchat."
type input "31"
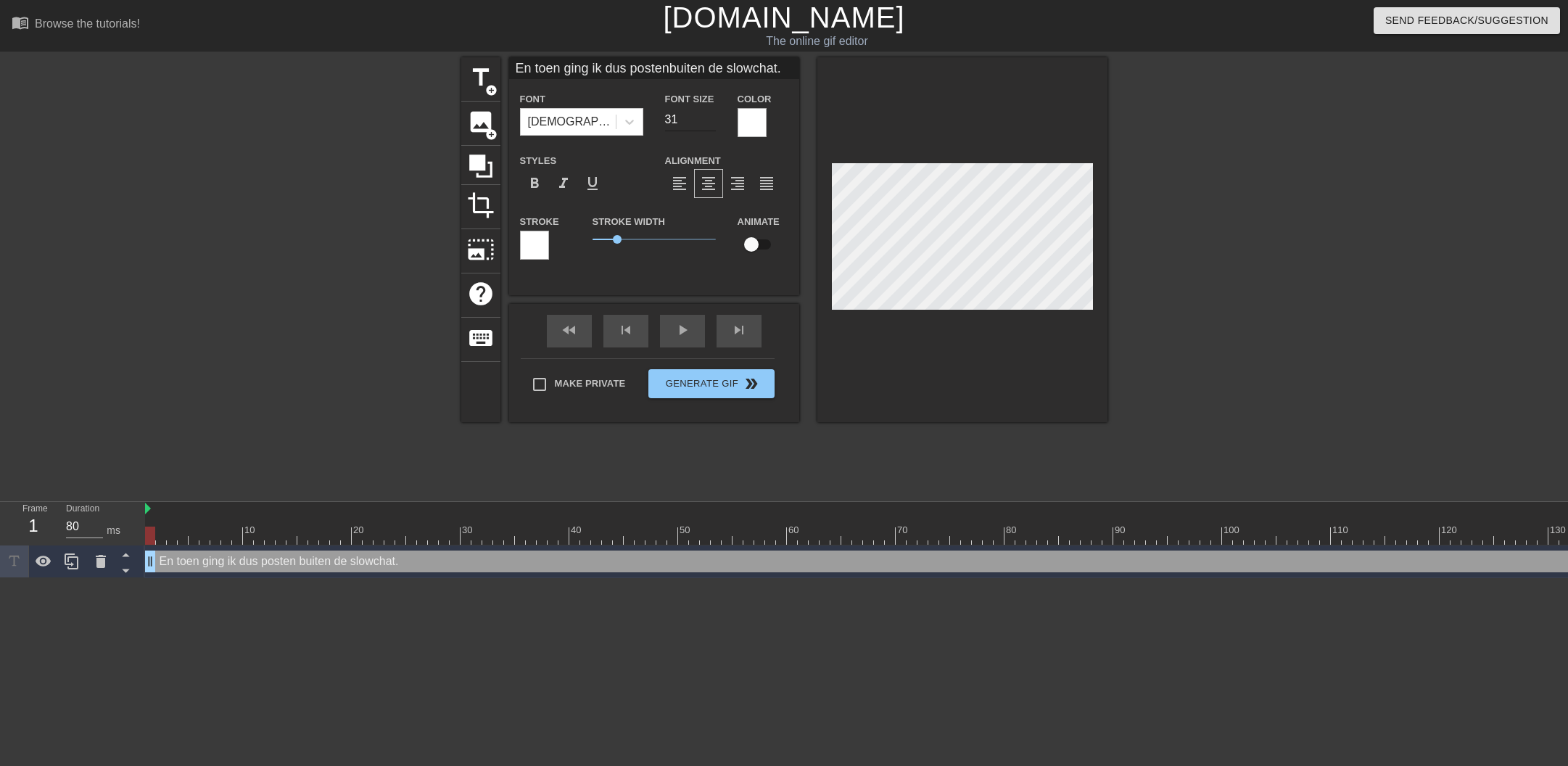
click at [714, 123] on input "31" at bounding box center [690, 119] width 50 height 23
type input "En toen ging ik dus postenbuiten de slowchat."
type input "30"
click at [714, 122] on input "30" at bounding box center [690, 119] width 50 height 23
type input "En toen ging ik dus postenbuiten de slowchat."
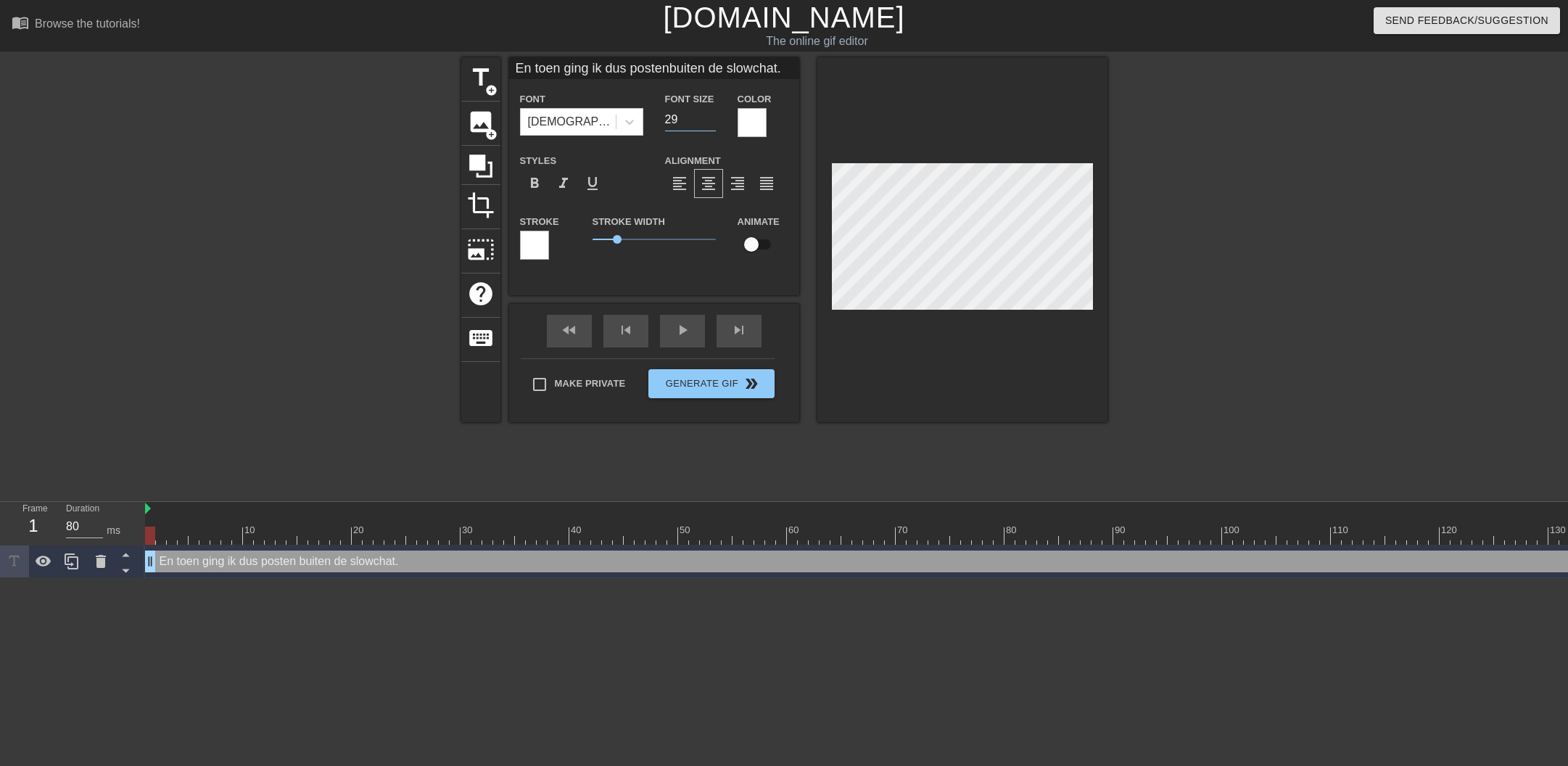
type input "29"
click at [714, 122] on input "29" at bounding box center [690, 119] width 50 height 23
type input "En toen ging ik dus postenbuiten de slowchat."
type input "28"
click at [714, 122] on input "28" at bounding box center [690, 119] width 50 height 23
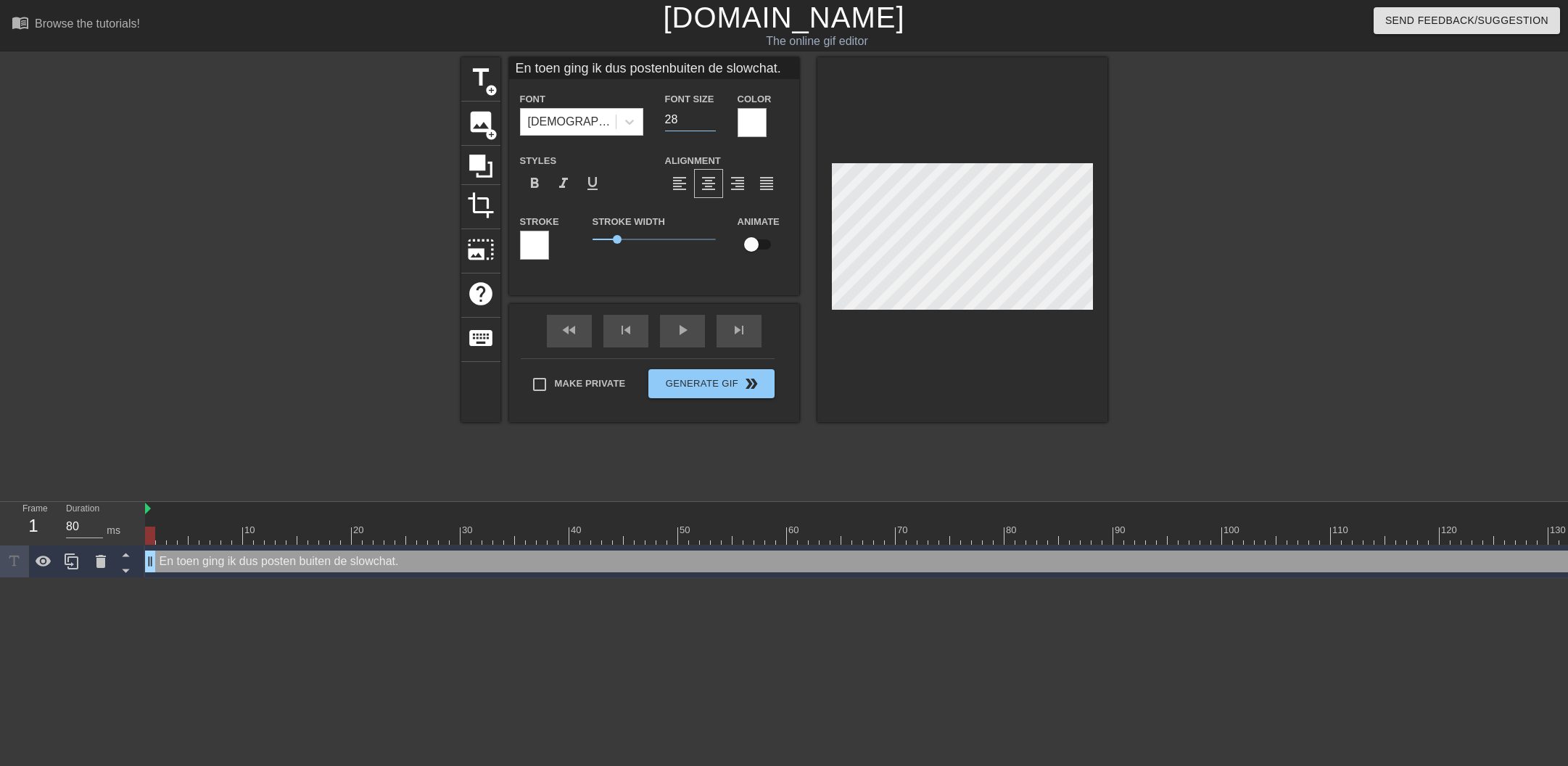
type input "En toen ging ik dus postenbuiten de slowchat."
type input "27"
click at [714, 122] on input "27" at bounding box center [690, 119] width 50 height 23
type input "En toen ging ik dus postenbuiten de slowchat."
type input "28"
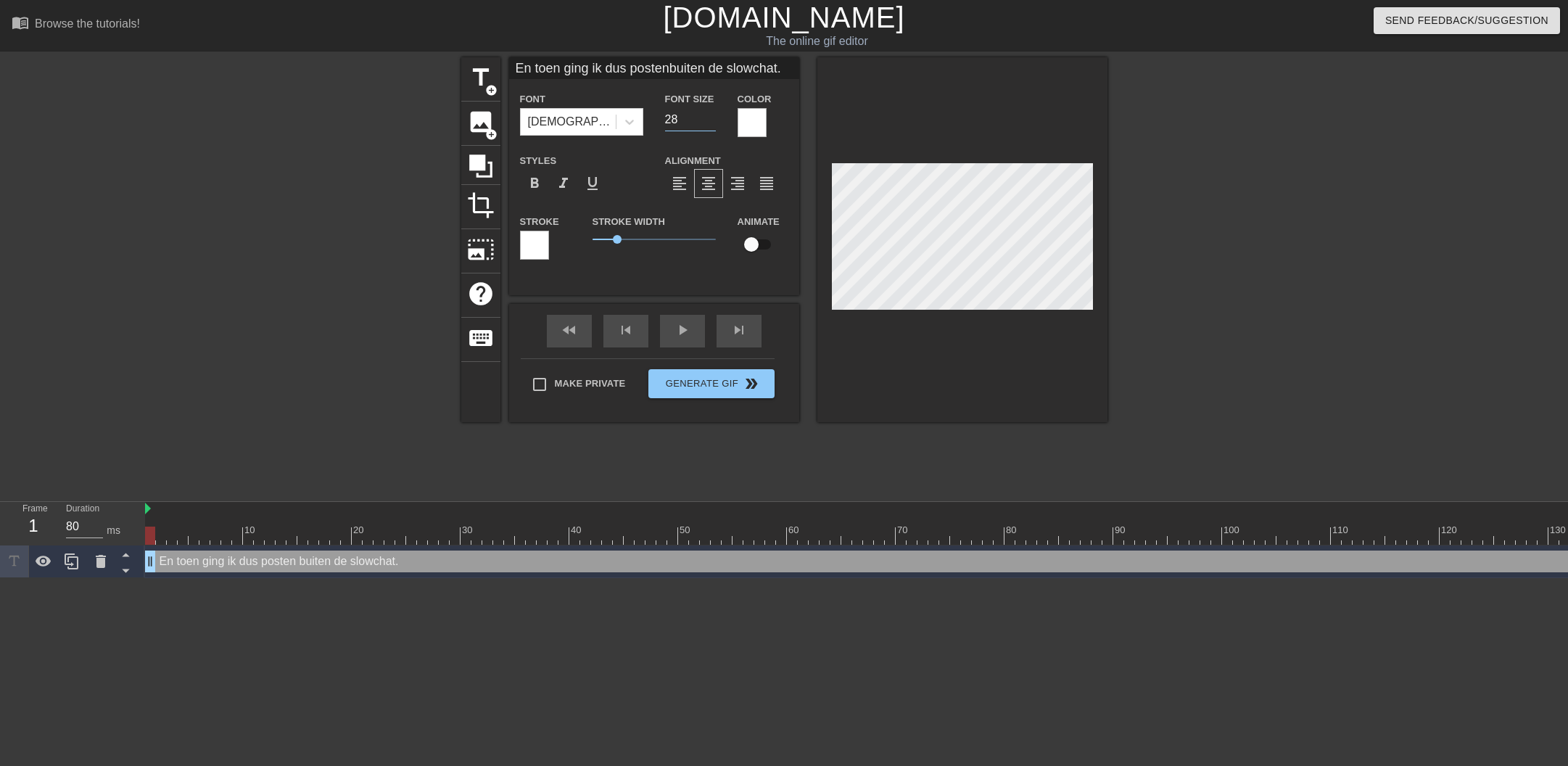
click at [712, 116] on input "28" at bounding box center [690, 119] width 50 height 23
click at [537, 240] on div at bounding box center [534, 245] width 29 height 29
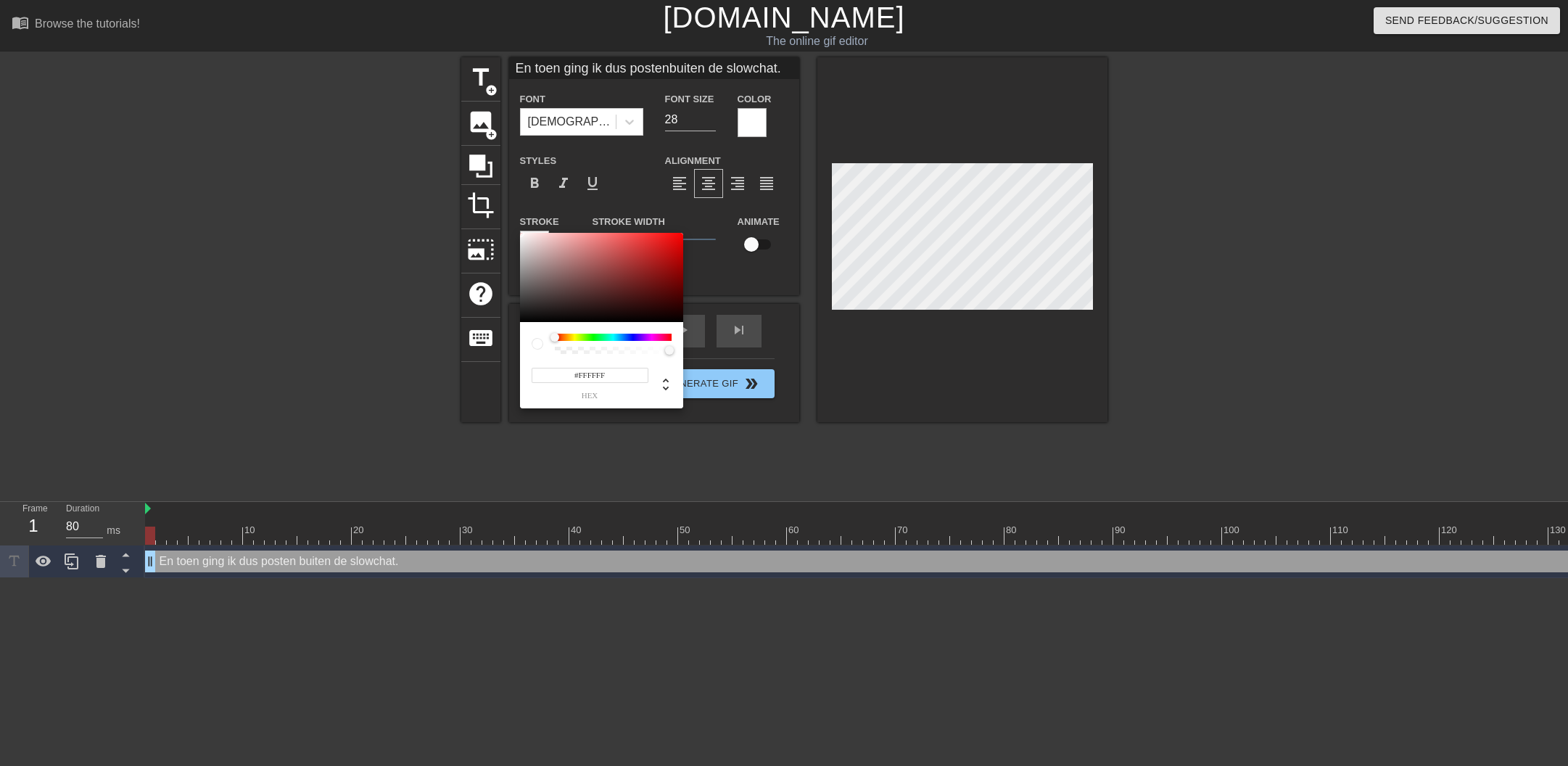
type input "En toen ging ik dus postenbuiten de slowchat."
type input "#A98181"
type input "En toen ging ik dus postenbuiten de slowchat."
type input "#A98282"
type input "En toen ging ik dus postenbuiten de slowchat."
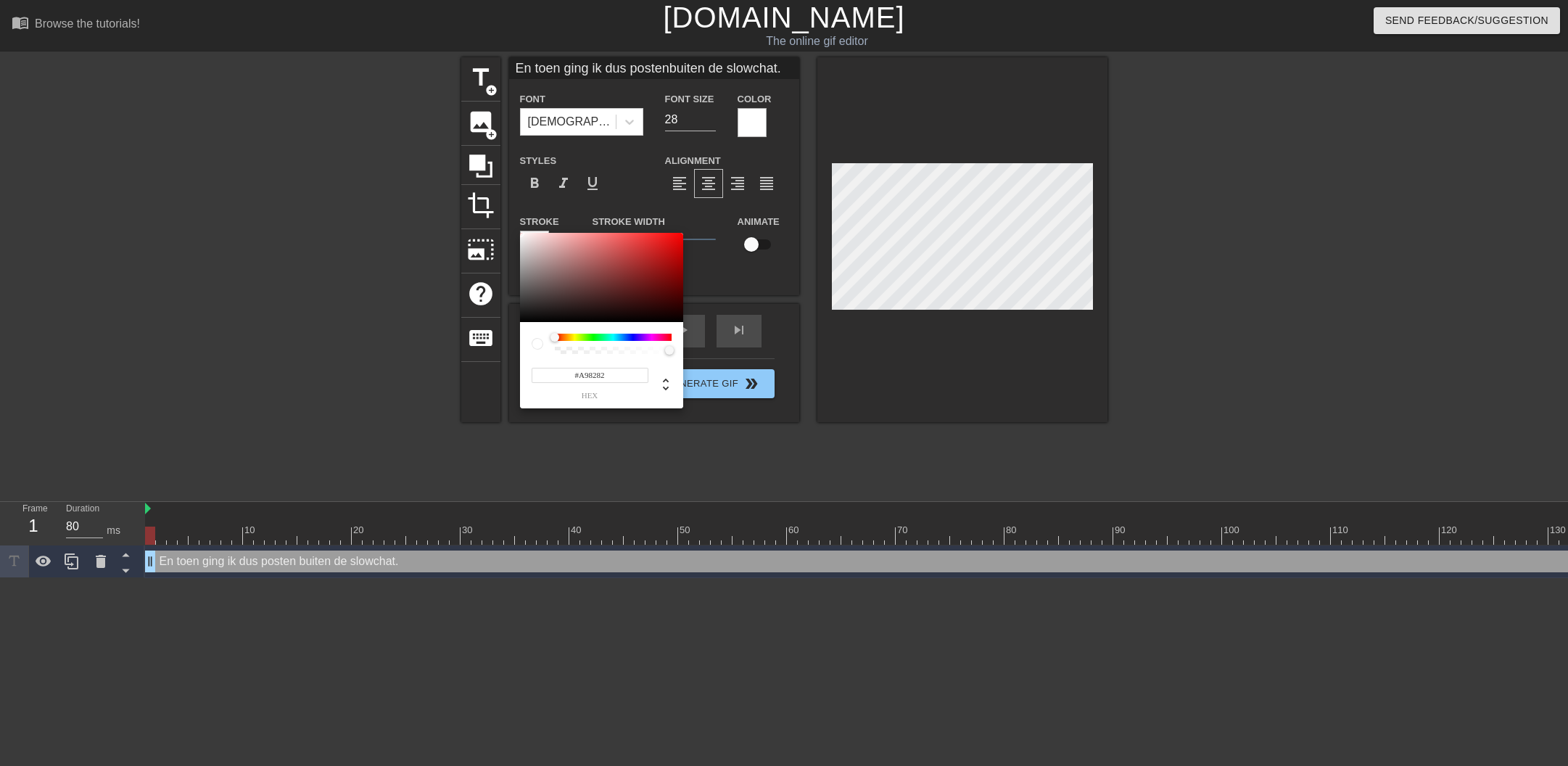
type input "#B89898"
type input "En toen ging ik dus postenbuiten de slowchat."
type input "#BCAFAF"
type input "En toen ging ik dus postenbuiten de slowchat."
type input "#808080"
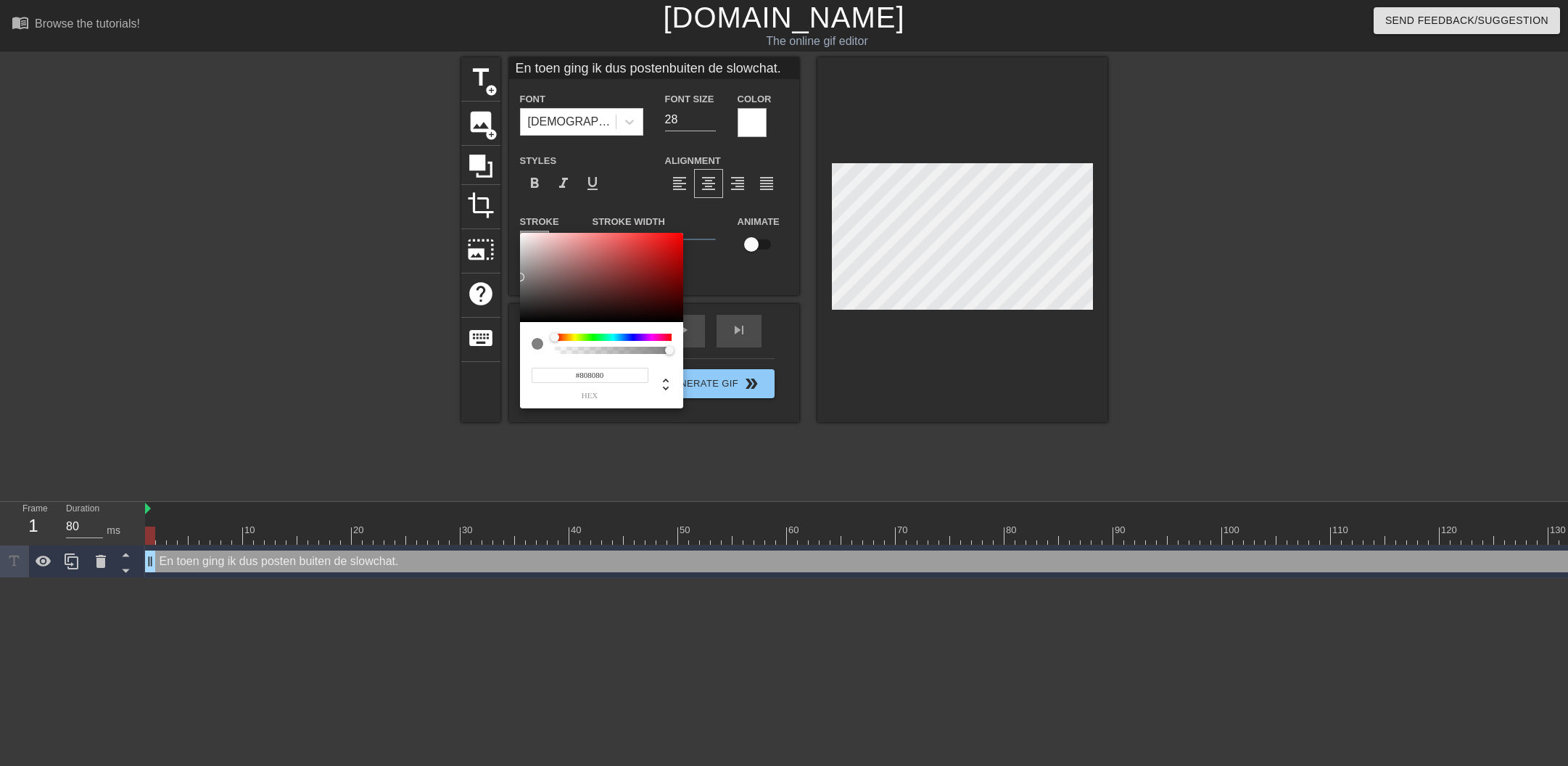
type input "En toen ging ik dus postenbuiten de slowchat."
type input "#1D1D1D"
type input "En toen ging ik dus postenbuiten de slowchat."
type input "#050505"
type input "En toen ging ik dus postenbuiten de slowchat."
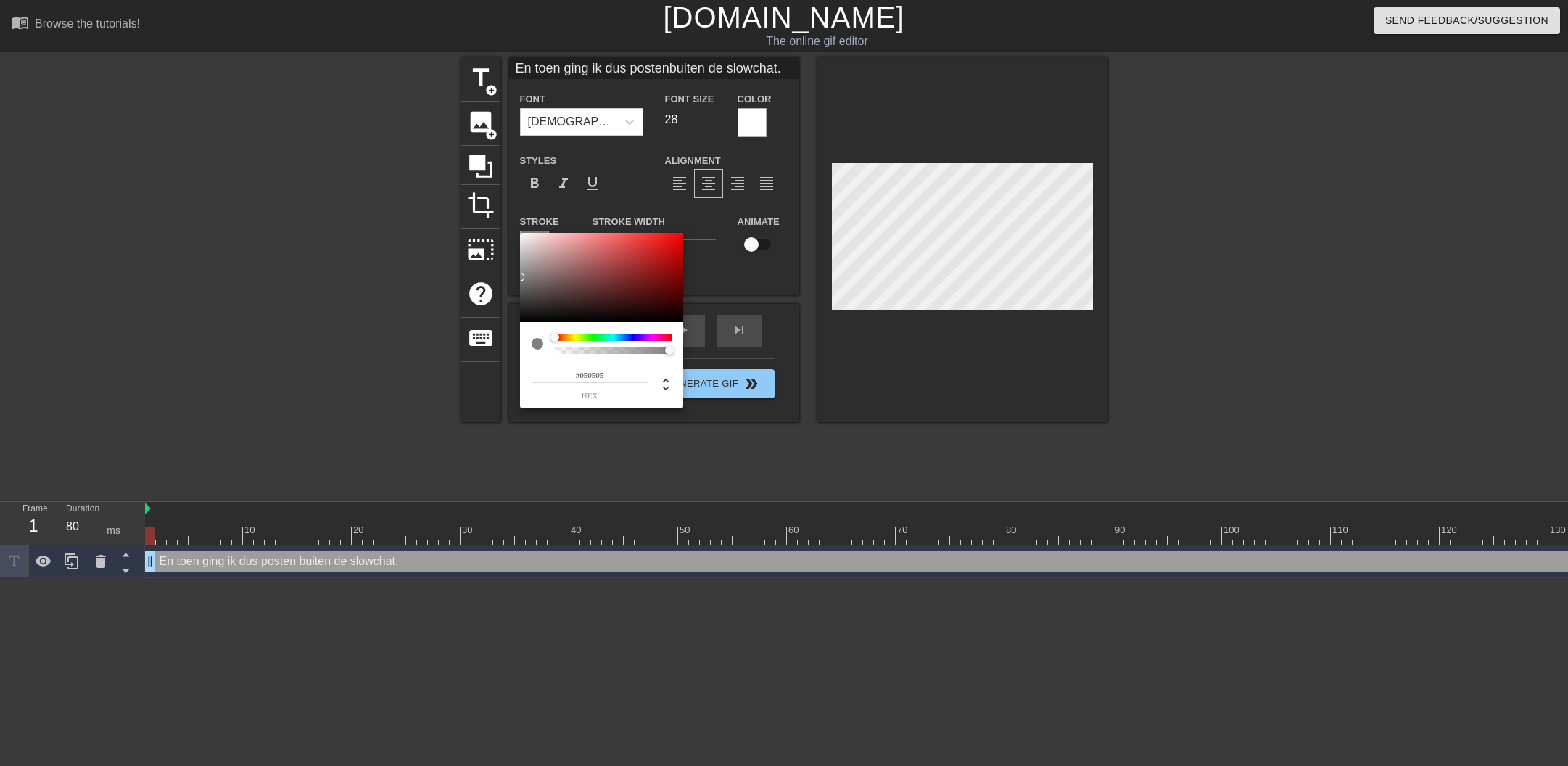
type input "#000000"
drag, startPoint x: 558, startPoint y: 262, endPoint x: 447, endPoint y: 360, distance: 148.1
click at [448, 363] on div "#000000 hex" at bounding box center [784, 383] width 1568 height 766
type input "En toen ging ik dus postenbuiten de slowchat."
type input "#A14747"
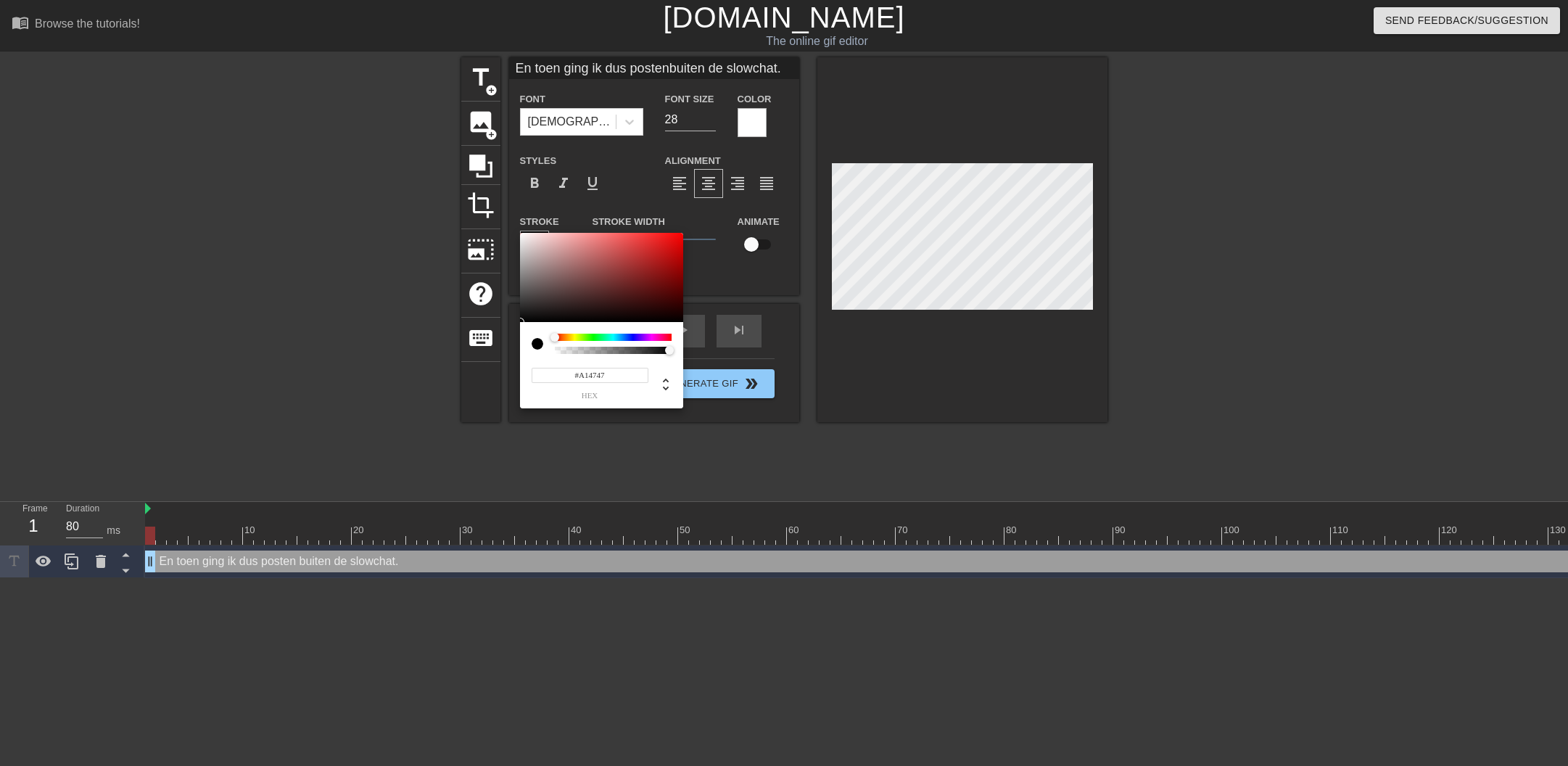
type input "En toen ging ik dus postenbuiten de slowchat."
type input "#CA6565"
type input "En toen ging ik dus postenbuiten de slowchat."
type input "#FFF9F9"
type input "En toen ging ik dus postenbuiten de slowchat."
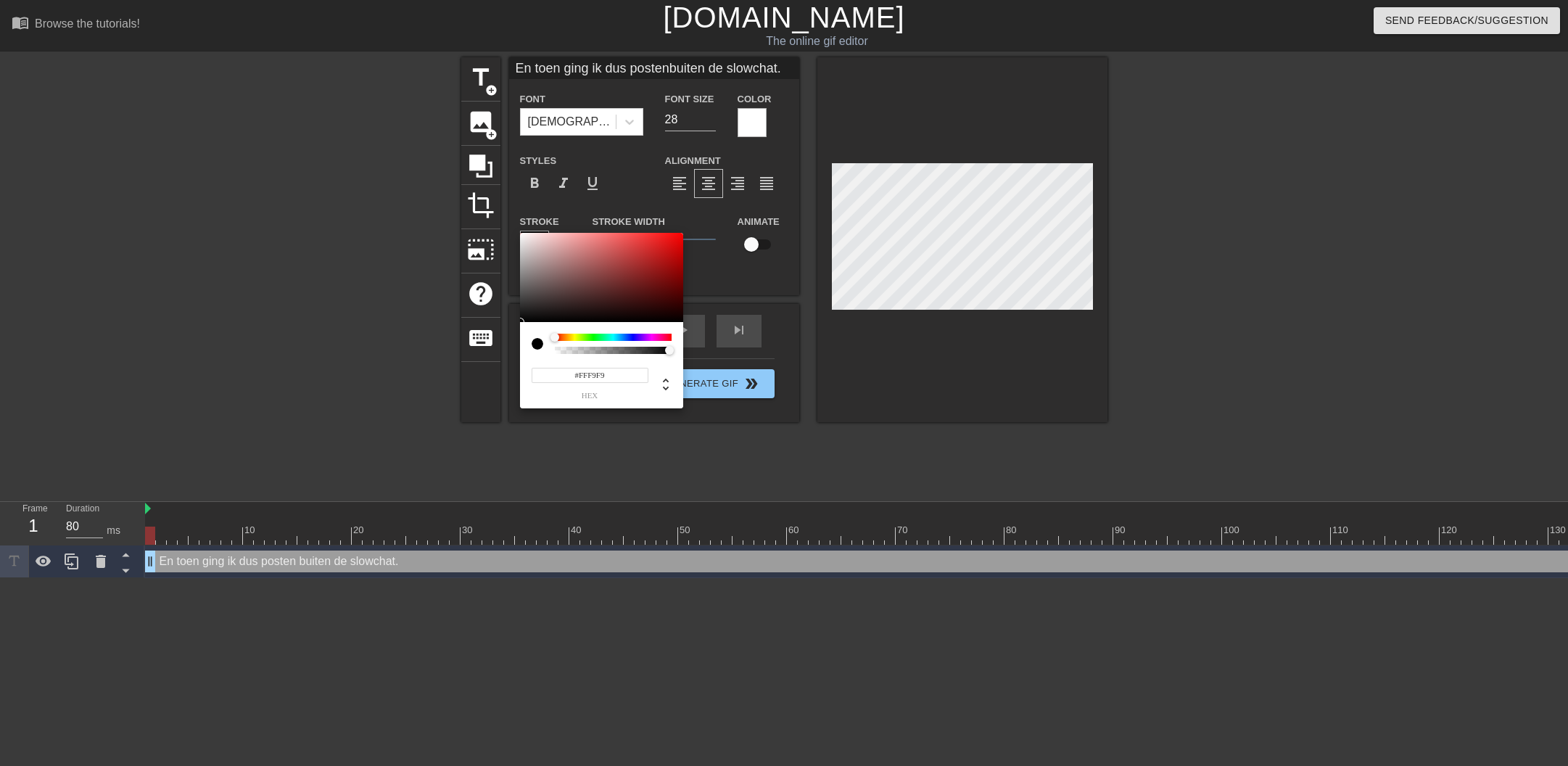
type input "#FFFFFF"
type input "En toen ging ik dus postenbuiten de slowchat."
drag, startPoint x: 588, startPoint y: 239, endPoint x: 363, endPoint y: 129, distance: 250.4
click at [363, 129] on div "#FFFFFF hex" at bounding box center [784, 383] width 1568 height 766
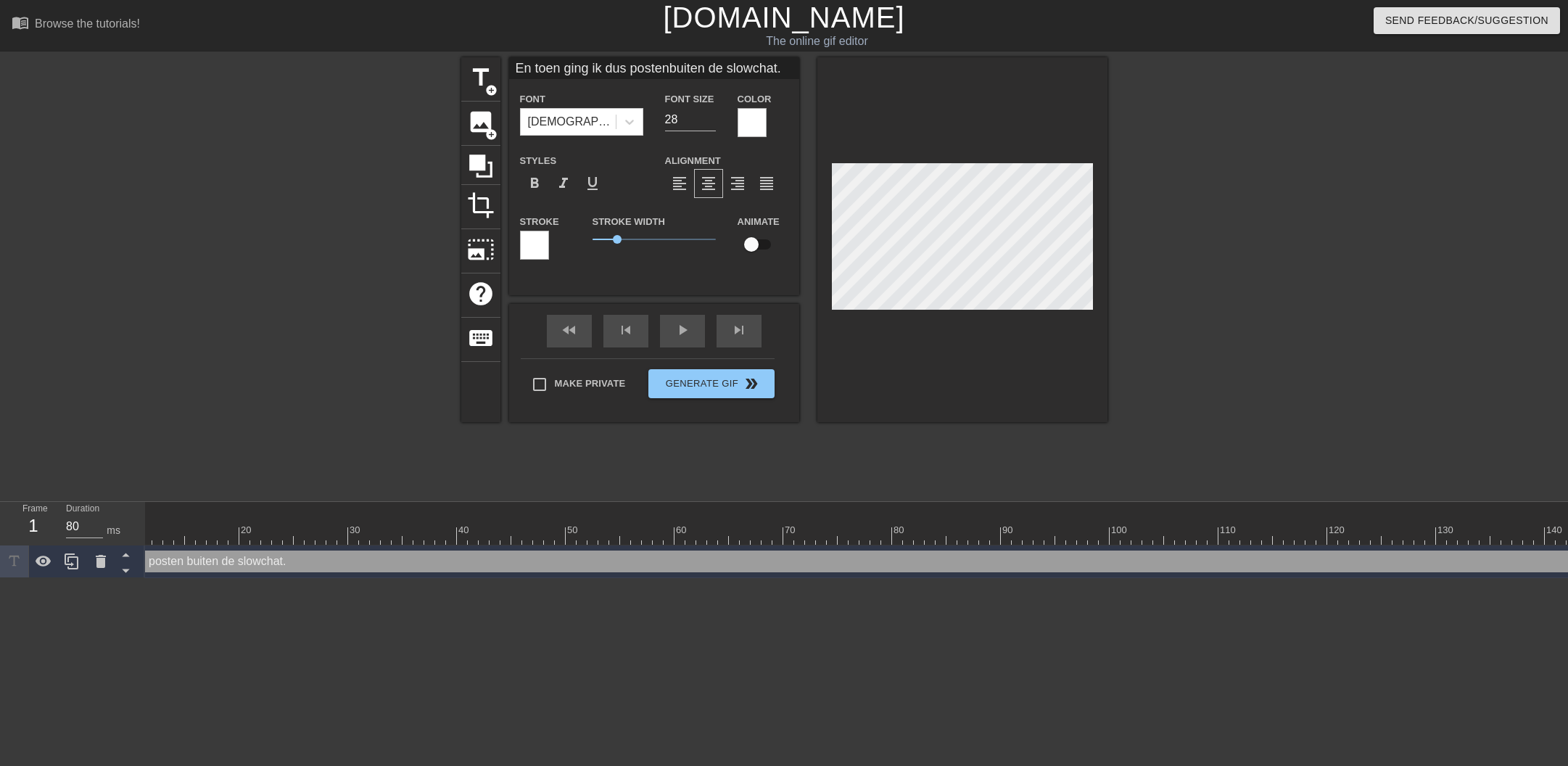
scroll to position [0, 327]
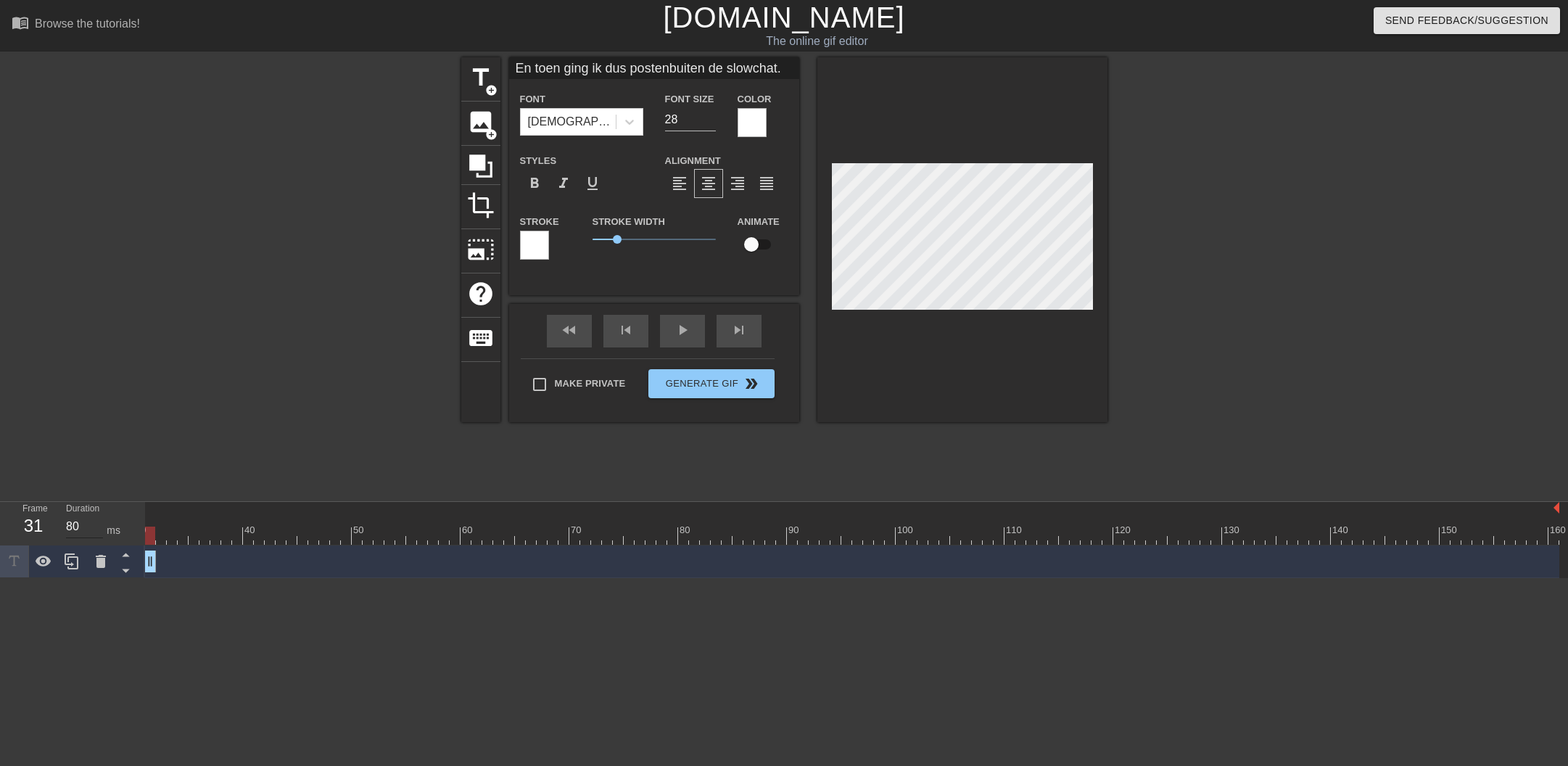
drag, startPoint x: 1554, startPoint y: 558, endPoint x: 219, endPoint y: 528, distance: 1335.3
click at [99, 538] on div "Frame 31 Duration 80 ms 10 20 30 40 50 60 70 80 90 100 110 120 130 140 150" at bounding box center [784, 540] width 1568 height 76
drag, startPoint x: 202, startPoint y: 526, endPoint x: -47, endPoint y: 514, distance: 249.3
click at [0, 514] on html "menu_book Browse the tutorials! [DOMAIN_NAME] The online gif editor Send Feedba…" at bounding box center [784, 289] width 1568 height 578
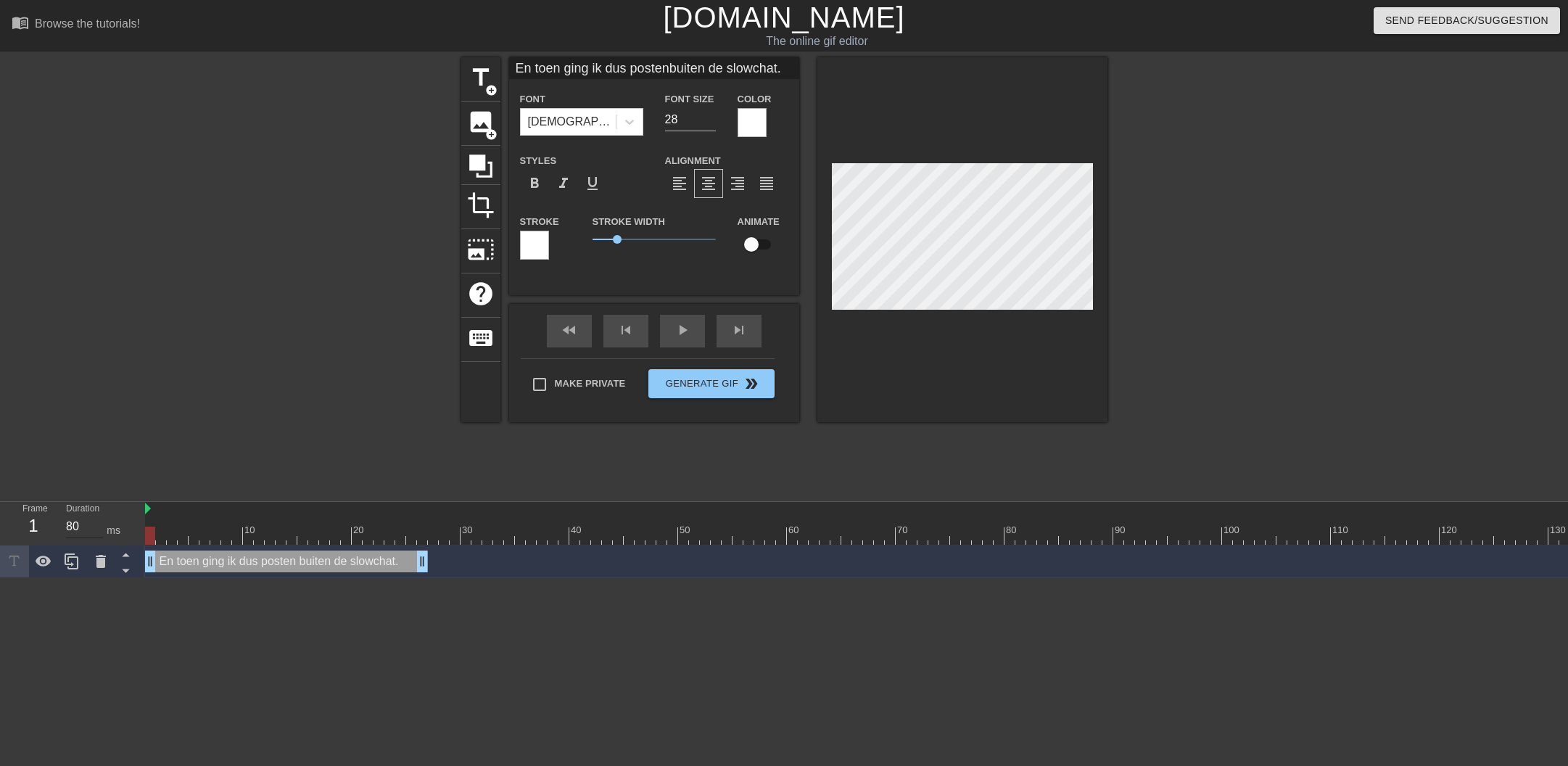
drag, startPoint x: 187, startPoint y: 532, endPoint x: 86, endPoint y: 532, distance: 101.0
click at [87, 532] on div "Frame 1 Duration 80 ms 10 20 30 40 50 60 70 80 90 100 110 120 130 140 150" at bounding box center [784, 540] width 1568 height 76
drag, startPoint x: 476, startPoint y: 564, endPoint x: 562, endPoint y: 549, distance: 87.3
drag, startPoint x: 504, startPoint y: 536, endPoint x: -19, endPoint y: 531, distance: 523.0
click at [0, 531] on html "menu_book Browse the tutorials! [DOMAIN_NAME] The online gif editor Send Feedba…" at bounding box center [784, 289] width 1568 height 578
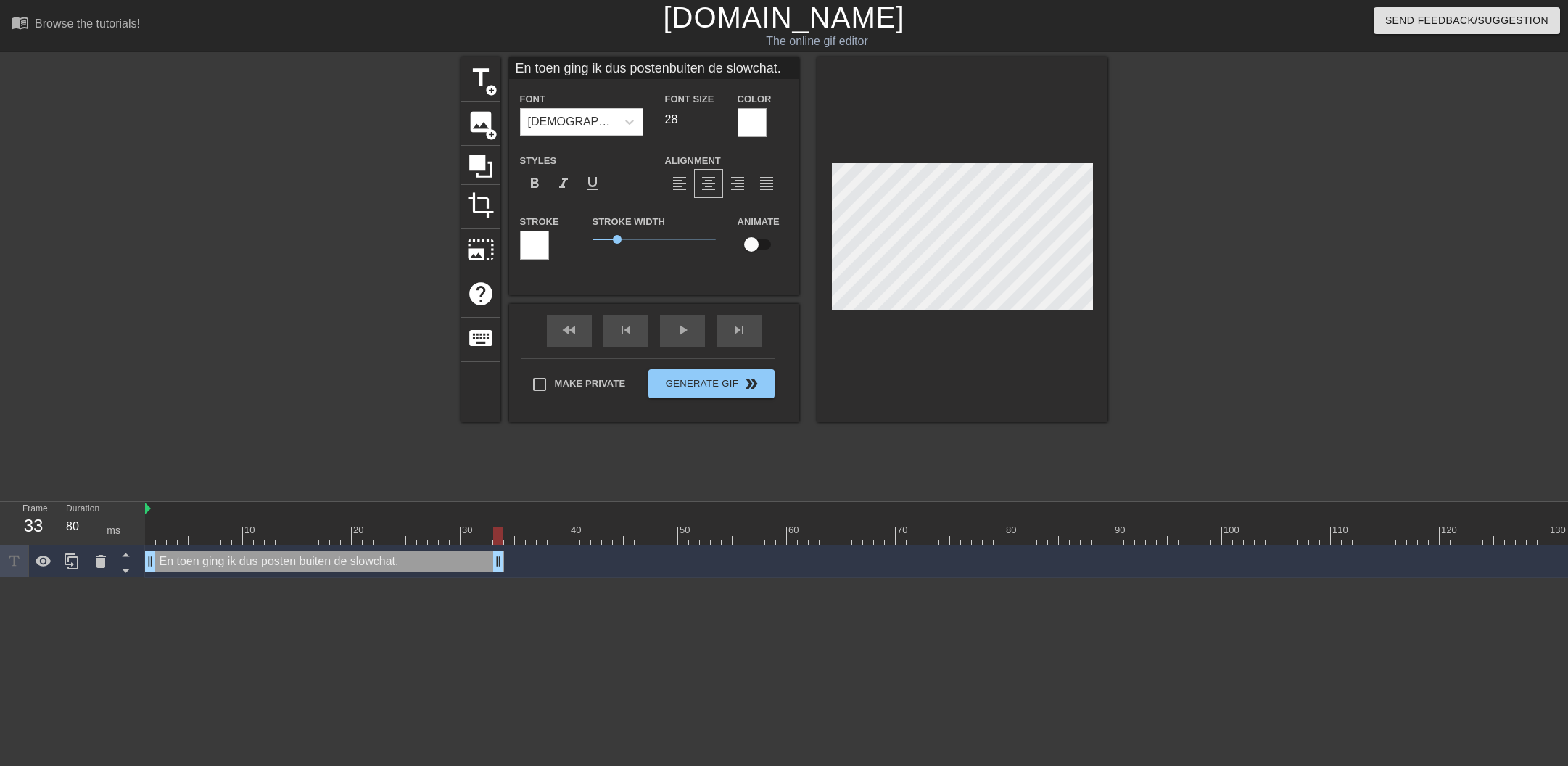
drag, startPoint x: 568, startPoint y: 565, endPoint x: 495, endPoint y: 543, distance: 76.2
drag, startPoint x: 495, startPoint y: 532, endPoint x: 521, endPoint y: 532, distance: 26.0
click at [521, 532] on div at bounding box center [520, 535] width 10 height 18
click at [77, 561] on icon at bounding box center [72, 561] width 17 height 17
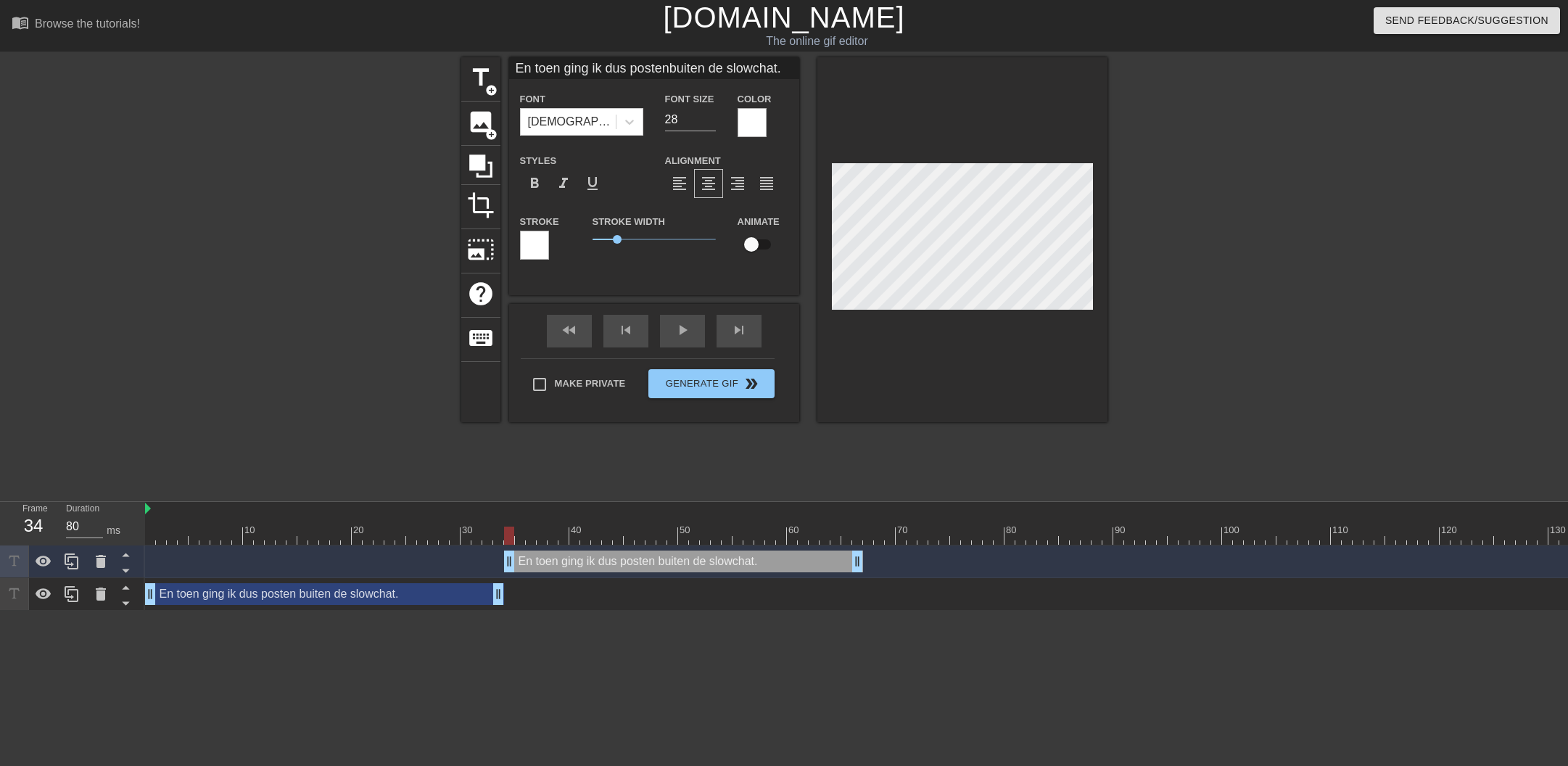
drag, startPoint x: 378, startPoint y: 563, endPoint x: 603, endPoint y: 562, distance: 225.0
click at [603, 562] on div "En toen ging ik dus posten buiten de slowchat. drag_handle drag_handle" at bounding box center [682, 561] width 359 height 22
click at [539, 563] on div "En toen ging ik dus posten buiten de slowchat. drag_handle drag_handle" at bounding box center [694, 561] width 359 height 22
type input "Wbuiten de slowchat."
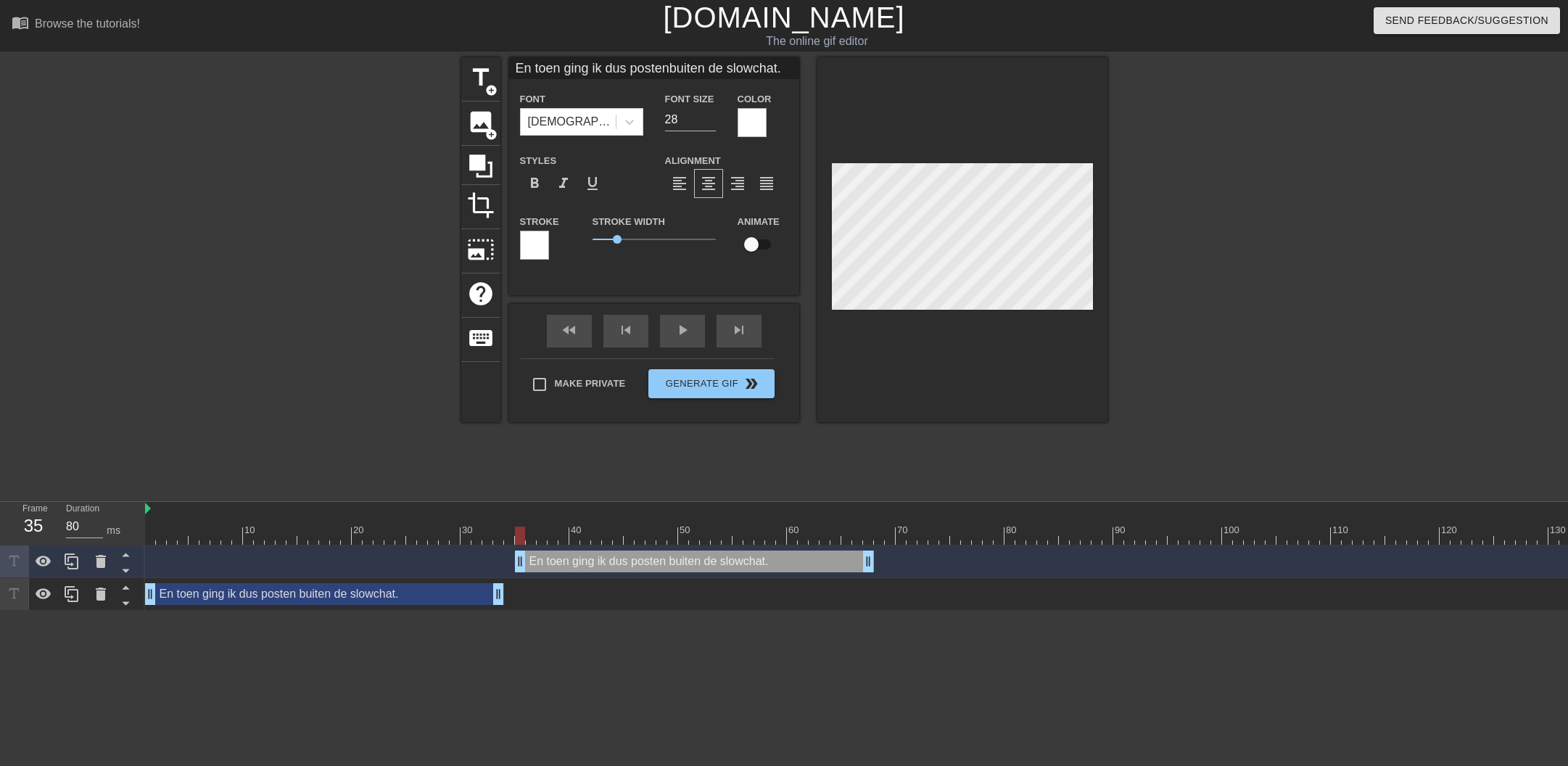
type textarea "W buiten de slowchat."
type input "Wabuiten de slowchat."
type textarea "Wa buiten de slowchat."
type input "Wasbuiten de slowchat."
type textarea "Was buiten de slowchat."
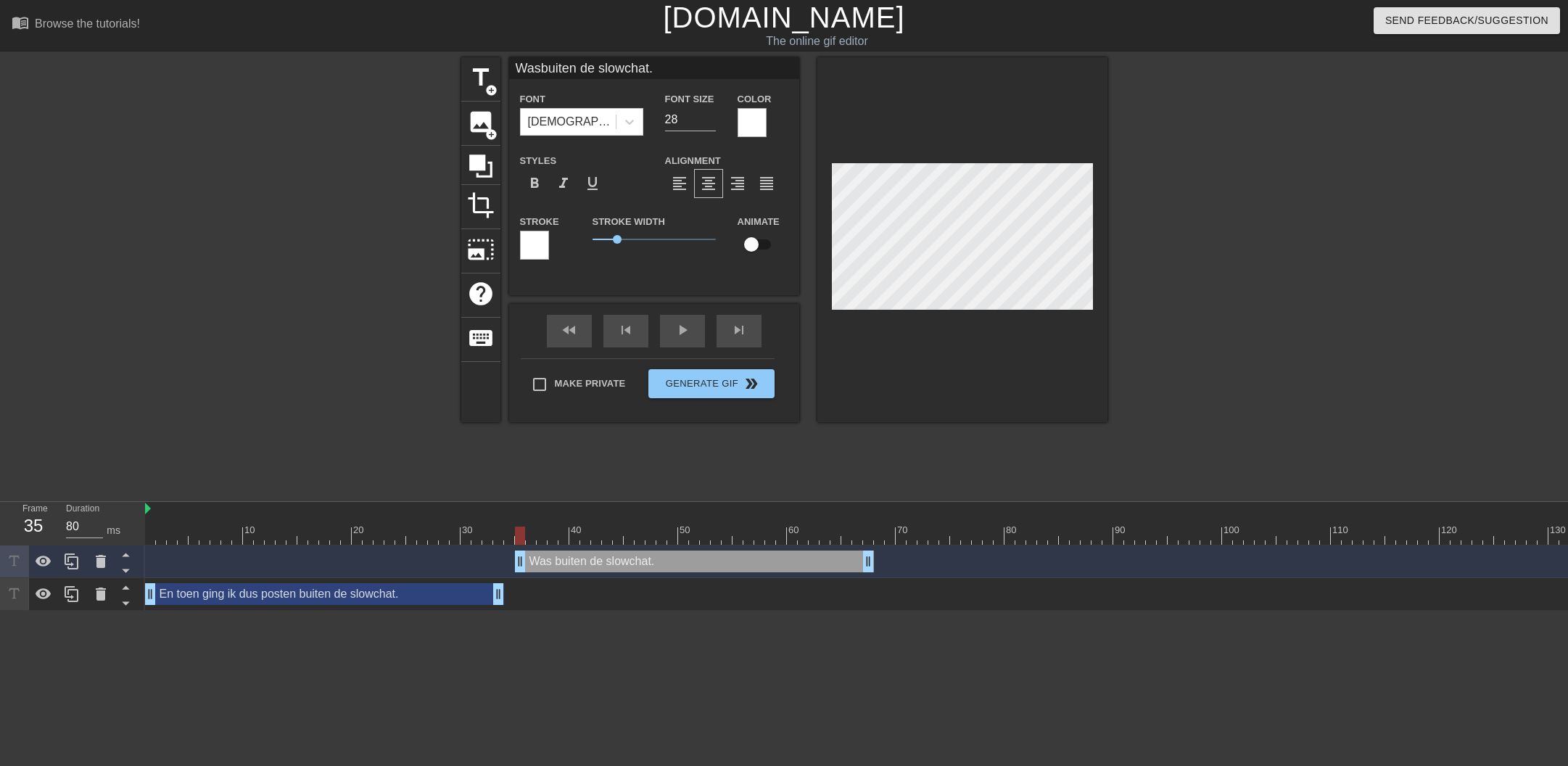
type input "Was buiten de slowchat."
type textarea "Was d buiten de slowchat."
type input "Was dabuiten de slowchat."
type textarea "Was da buiten de slowchat."
type input "Was datbuiten de slowchat."
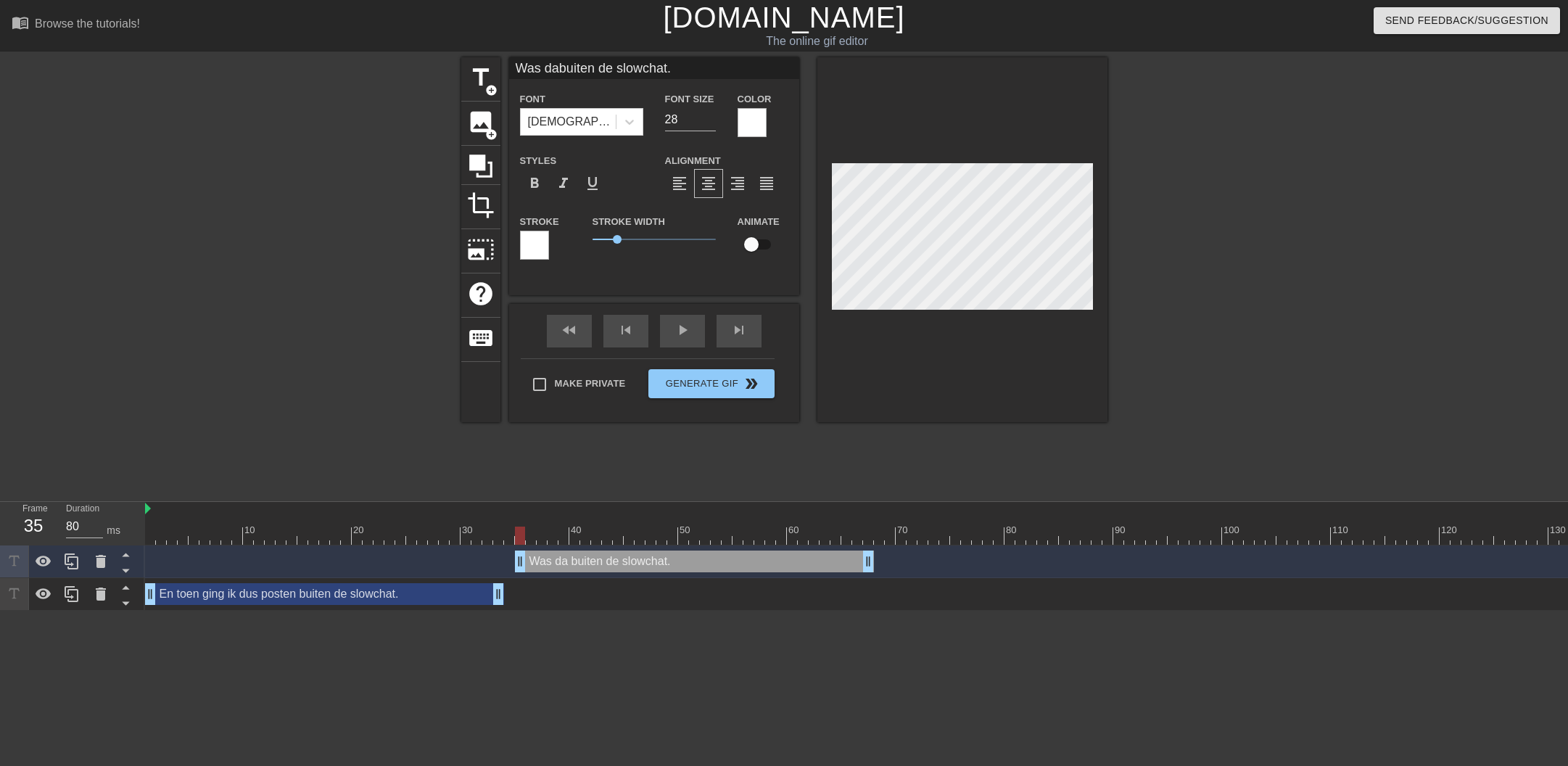
type textarea "Was dat buiten de slowchat."
type input "Was dat buiten de slowchat."
type textarea "Was dat buiten de slowchat."
type input "Was dat fbuiten de slowchat."
type textarea "Was dat f buiten de slowchat."
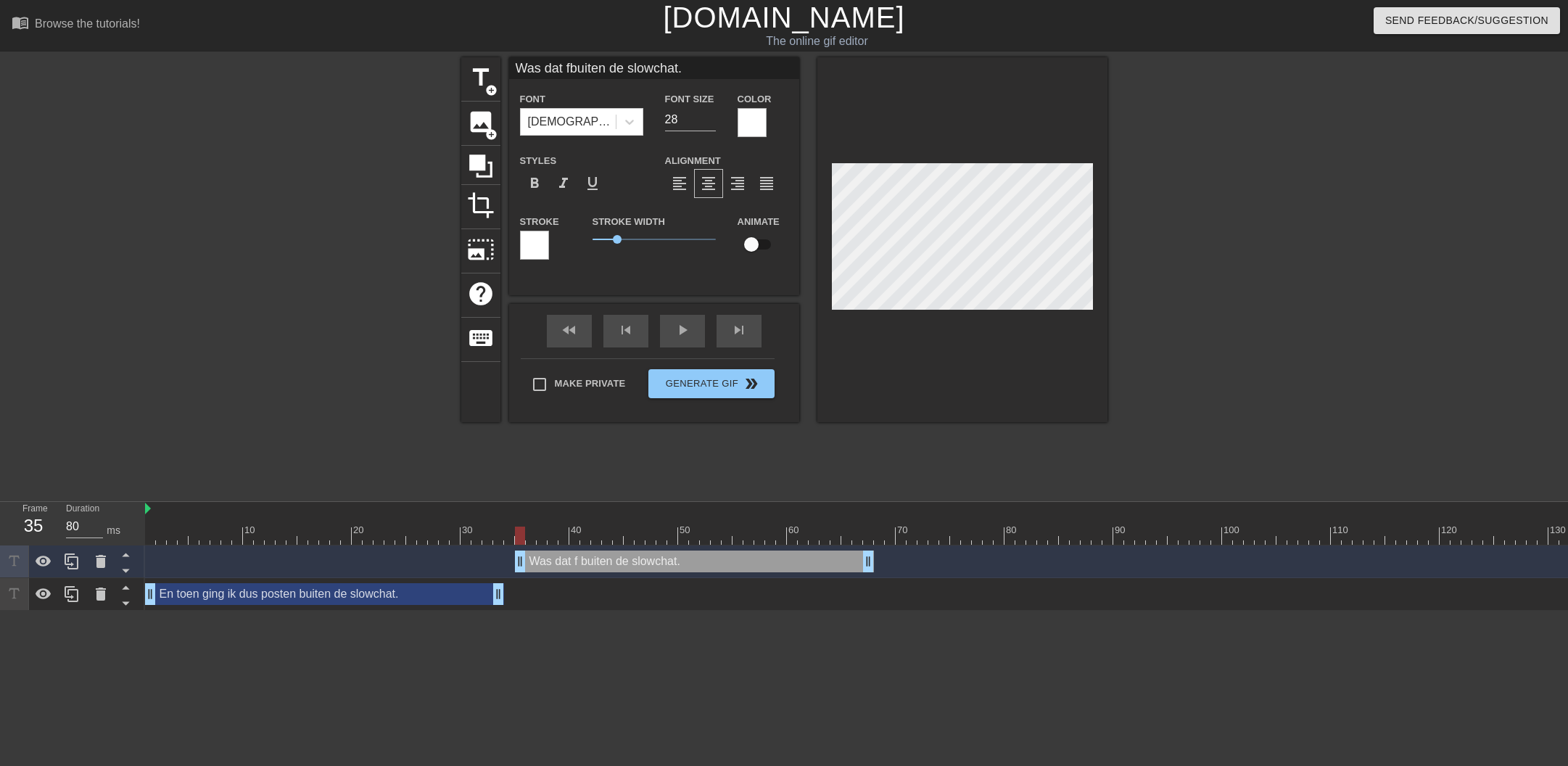
type input "Was dat ffbuiten de slowchat."
type textarea "Was dat ff buiten de slowchat."
type input "Was dat ff buiten de slowchat."
type textarea "Was dat ff buiten de slowchat."
type input "Was dat ff fbuiten de slowchat."
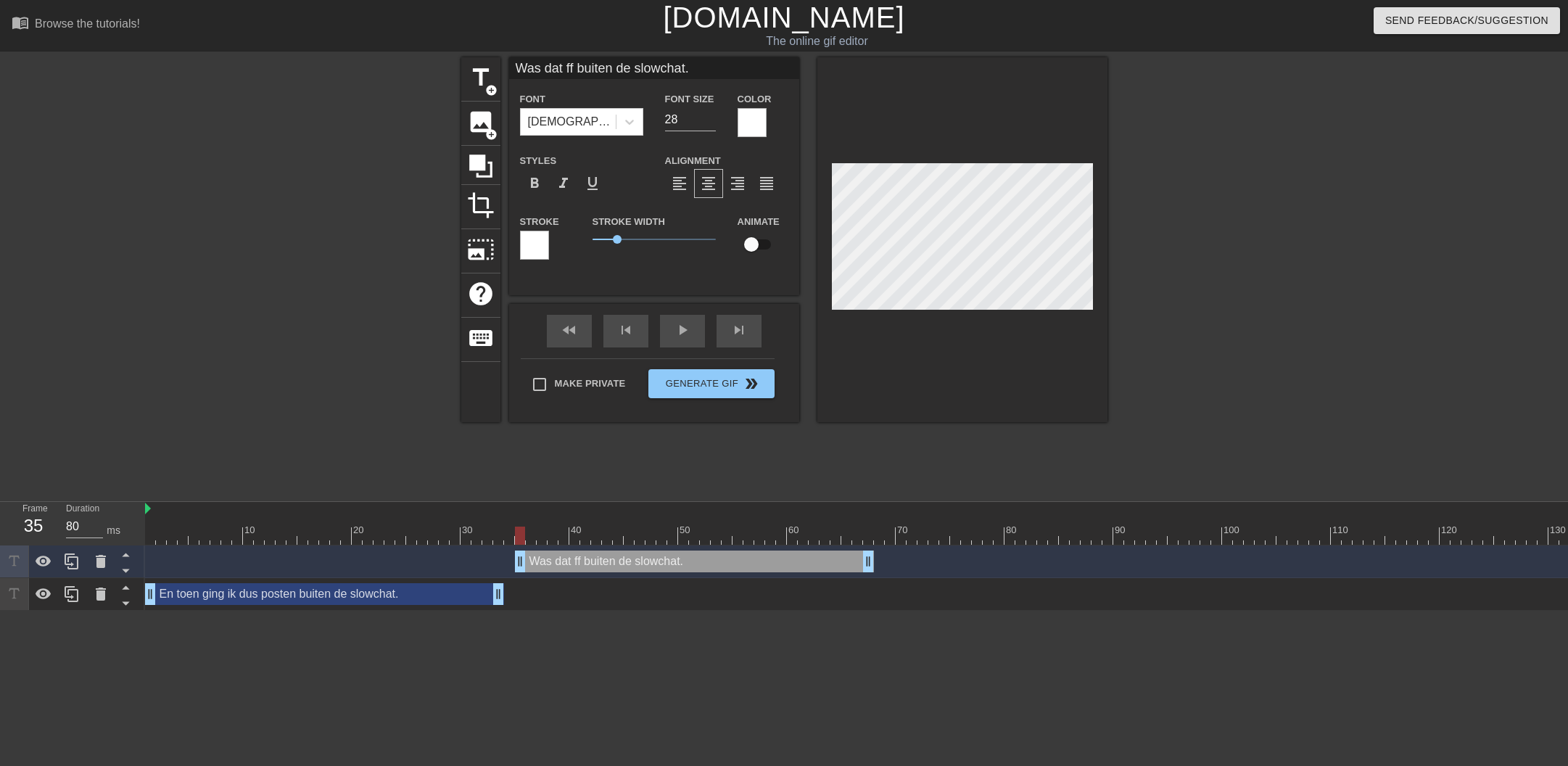
type textarea "Was dat ff f buiten de slowchat."
type input "Was dat ff fubuiten de slowchat."
type textarea "Was dat ff fu buiten de slowchat."
type input "Was dat ff fucbuiten de slowchat."
type textarea "Was dat ff fuc buiten de slowchat."
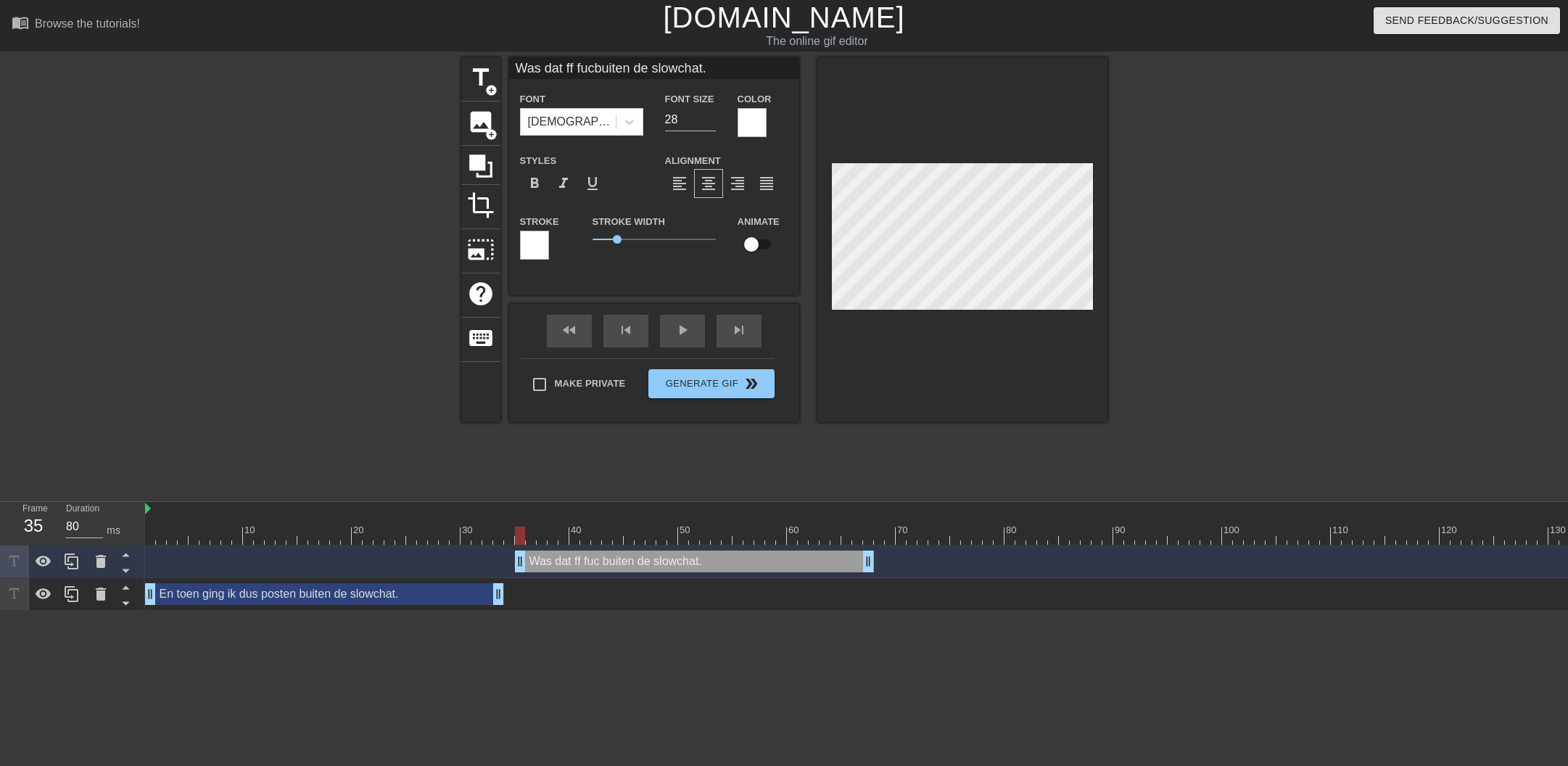
type input "Was dat ff fucibuiten de slowchat."
type textarea "Was dat ff fuci buiten de slowchat."
type input "Was dat ff fucinbuiten de slowchat."
type textarea "Was dat ff fucin buiten de slowchat."
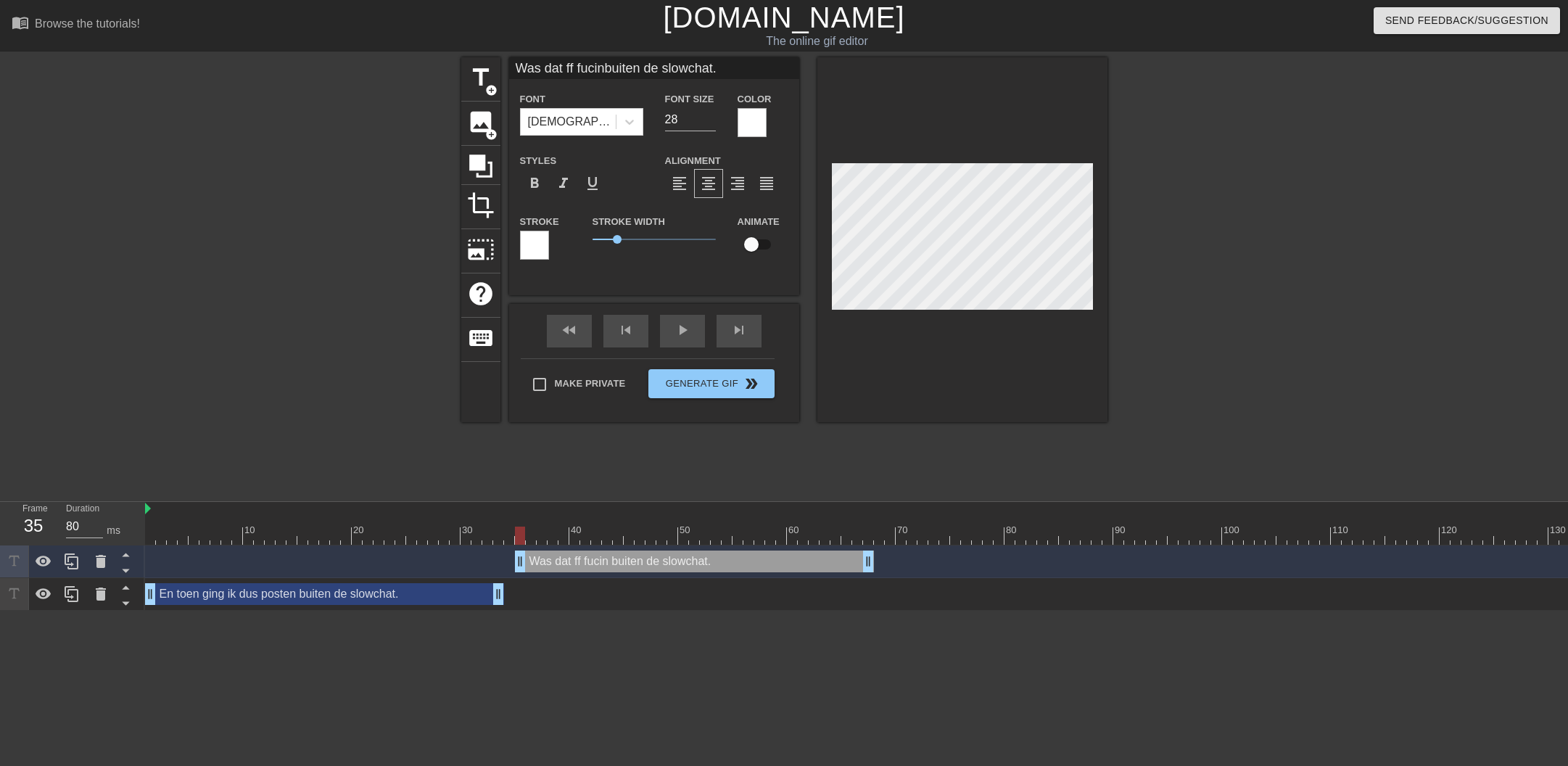
type input "Was dat ff fucibuiten de slowchat."
type textarea "Was dat ff fuci buiten de slowchat."
type input "Was dat ff fucbuiten de slowchat."
type textarea "Was dat ff fuc buiten de slowchat."
type input "Was dat ff fubuiten de slowchat."
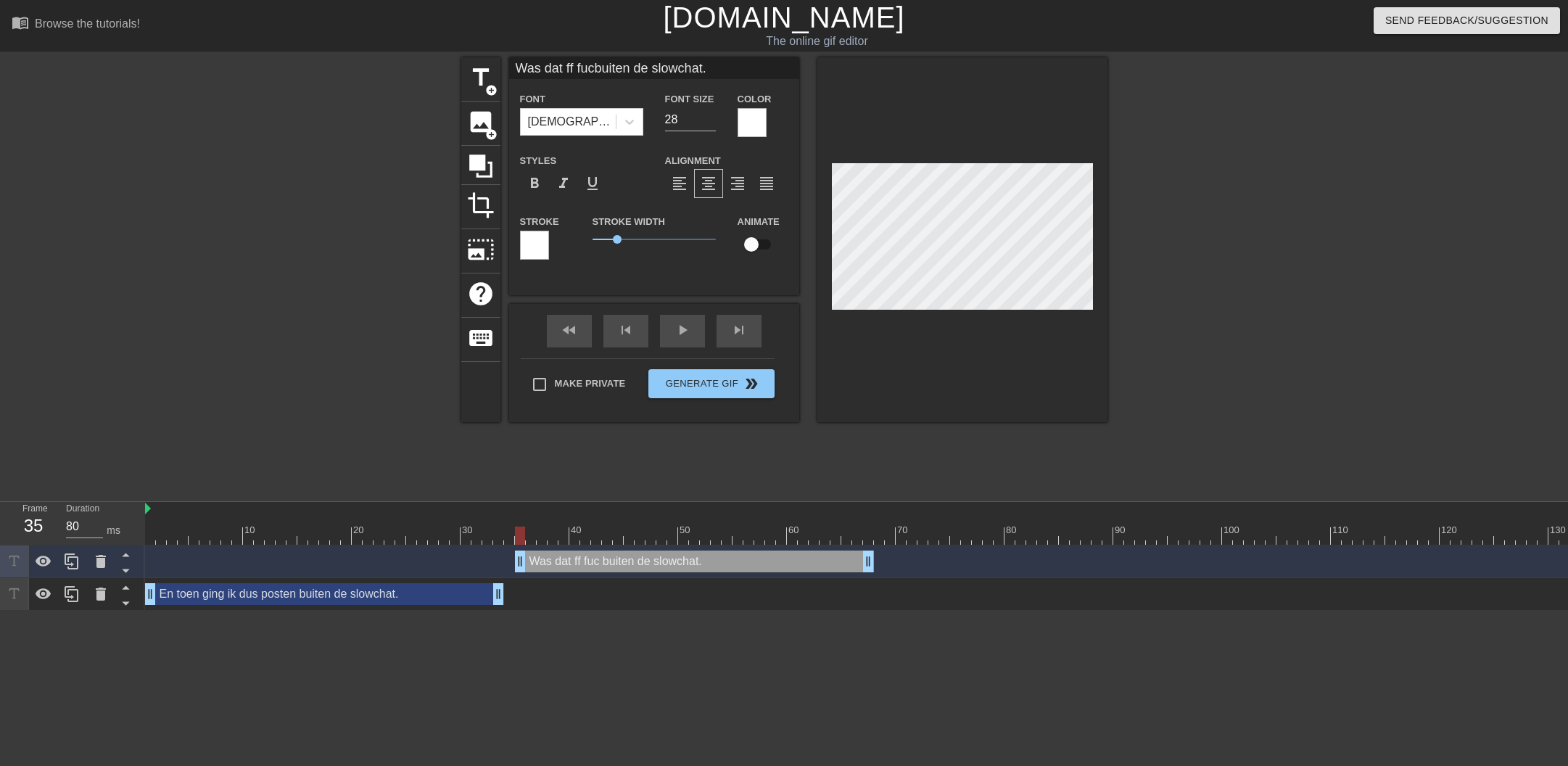
type textarea "Was dat ff fu buiten de slowchat."
type input "Was dat ff fucbuiten de slowchat."
type textarea "Was dat ff fuc buiten de slowchat."
type input "Was dat ff fuckbuiten de slowchat."
type textarea "Was dat ff fuck buiten de slowchat."
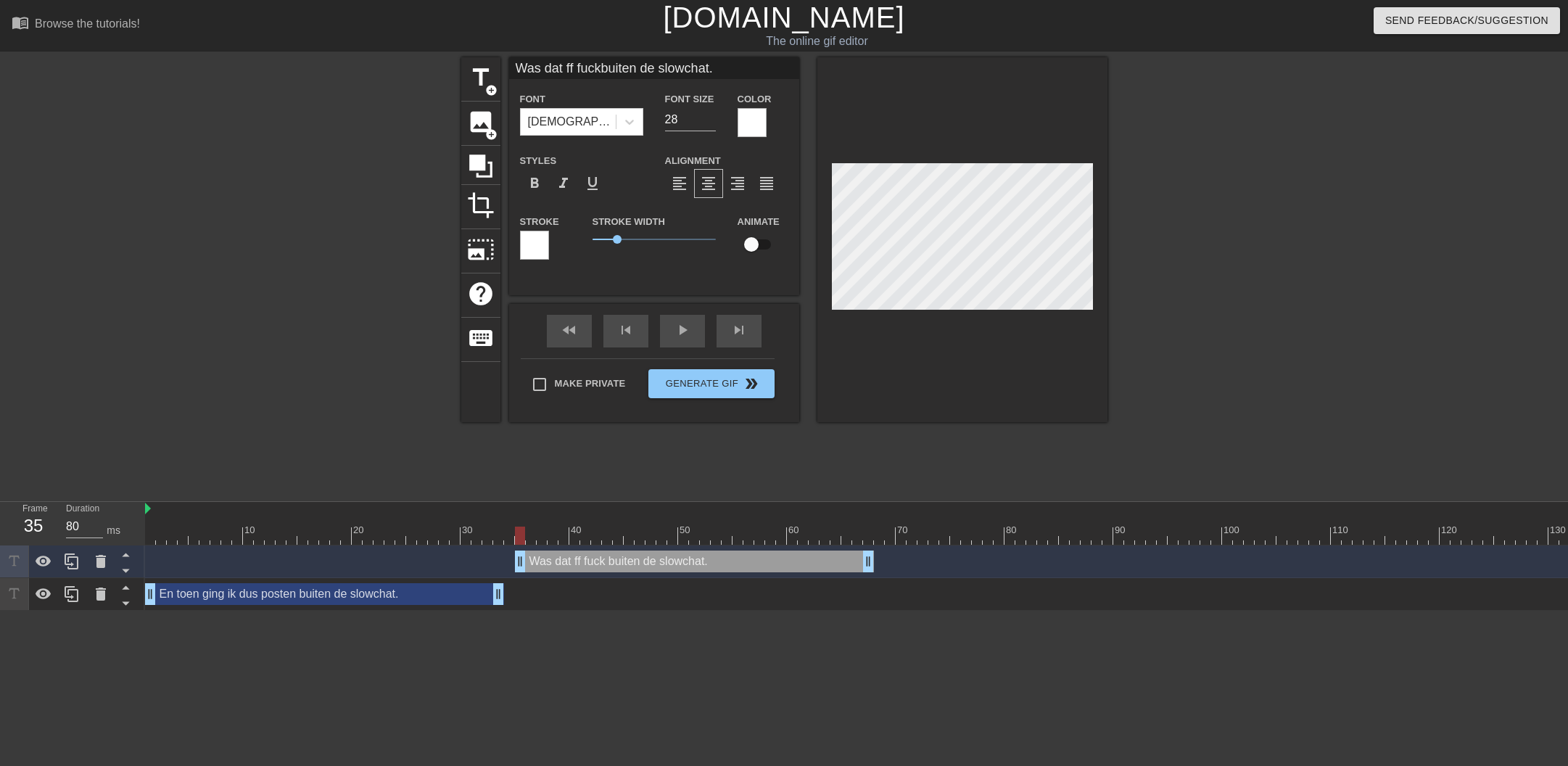
type input "Was dat ff fuckibuiten de slowchat."
type textarea "Was dat ff fucki buiten de slowchat."
type input "Was dat ff fuckinbuiten de slowchat."
type textarea "Was dat ff fuckin buiten de slowchat."
type input "Was dat ff fuckingbuiten de slowchat."
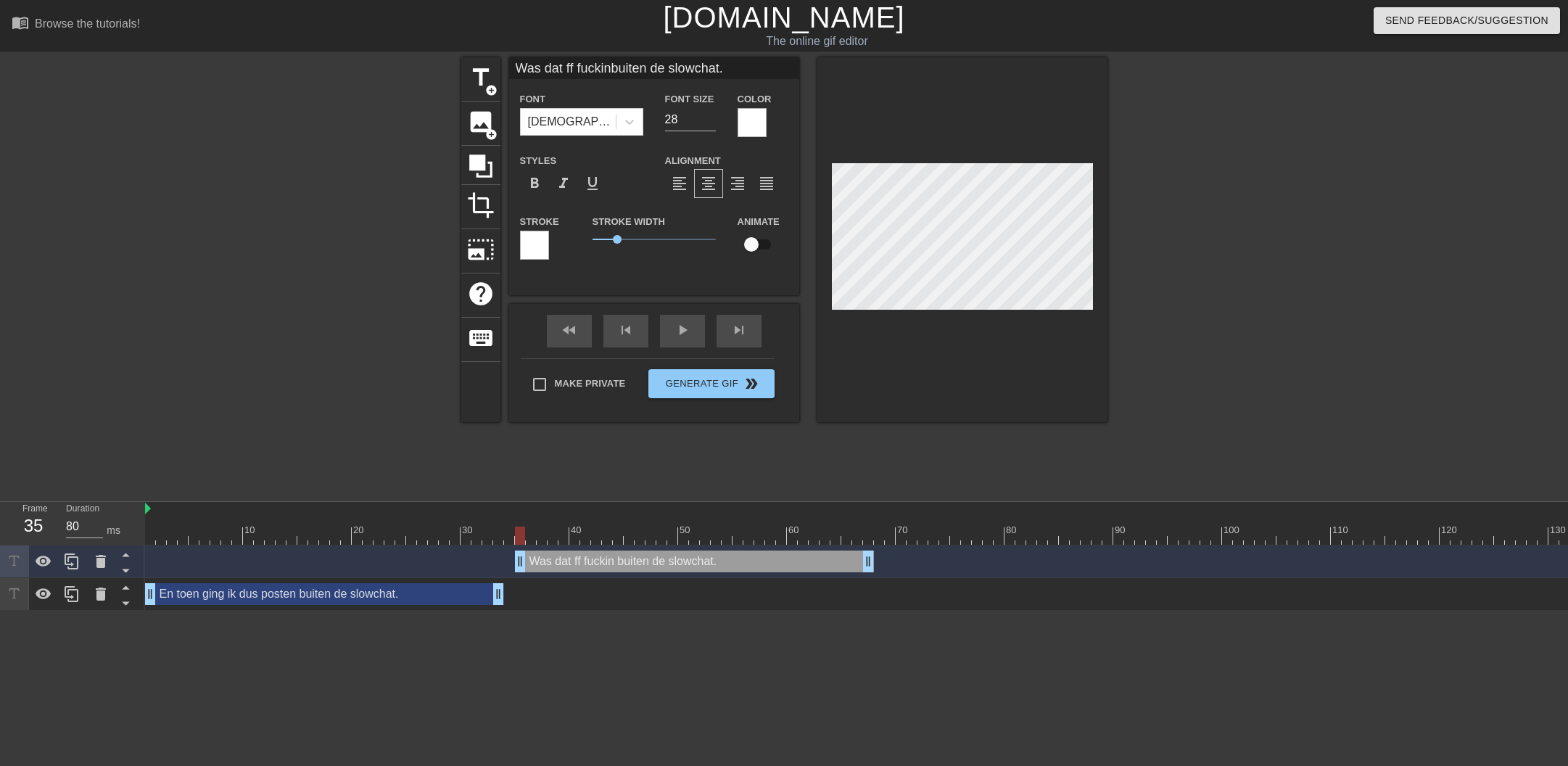
type textarea "Was dat ff fucking buiten de slowchat."
type input "Was dat ff fuckingbuiten de slowchat."
type textarea "Was dat ff fucking buiten de slowchat."
type input "Was dat ff fuckingabuiten de slowchat."
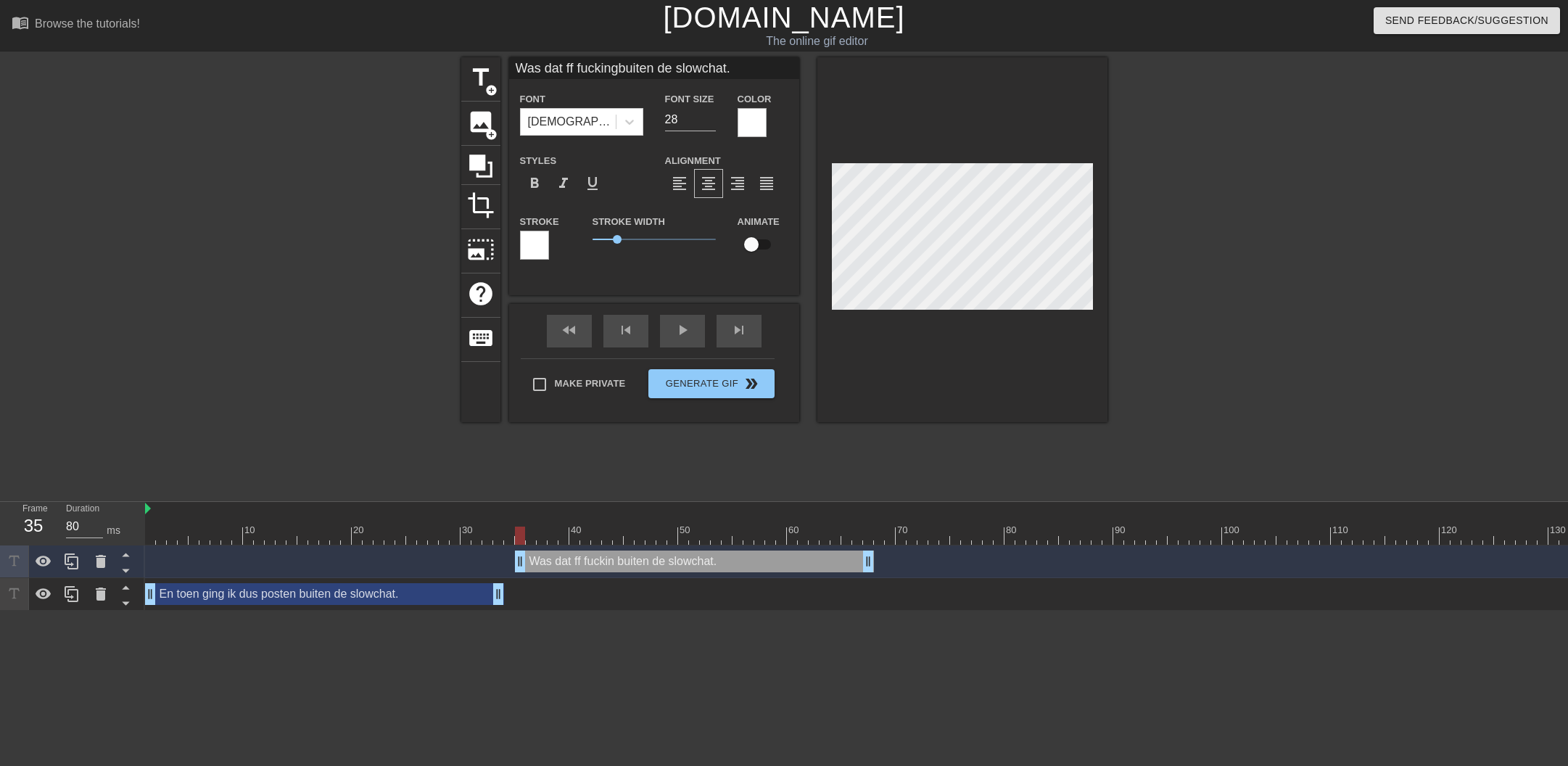
type textarea "Was dat ff fucking a buiten de slowchat."
type input "Was dat ff fuckinga-buiten de slowchat."
type textarea "Was dat ff fucking a- buiten de slowchat."
type input "Was dat ff fuckinga-rbuiten de slowchat."
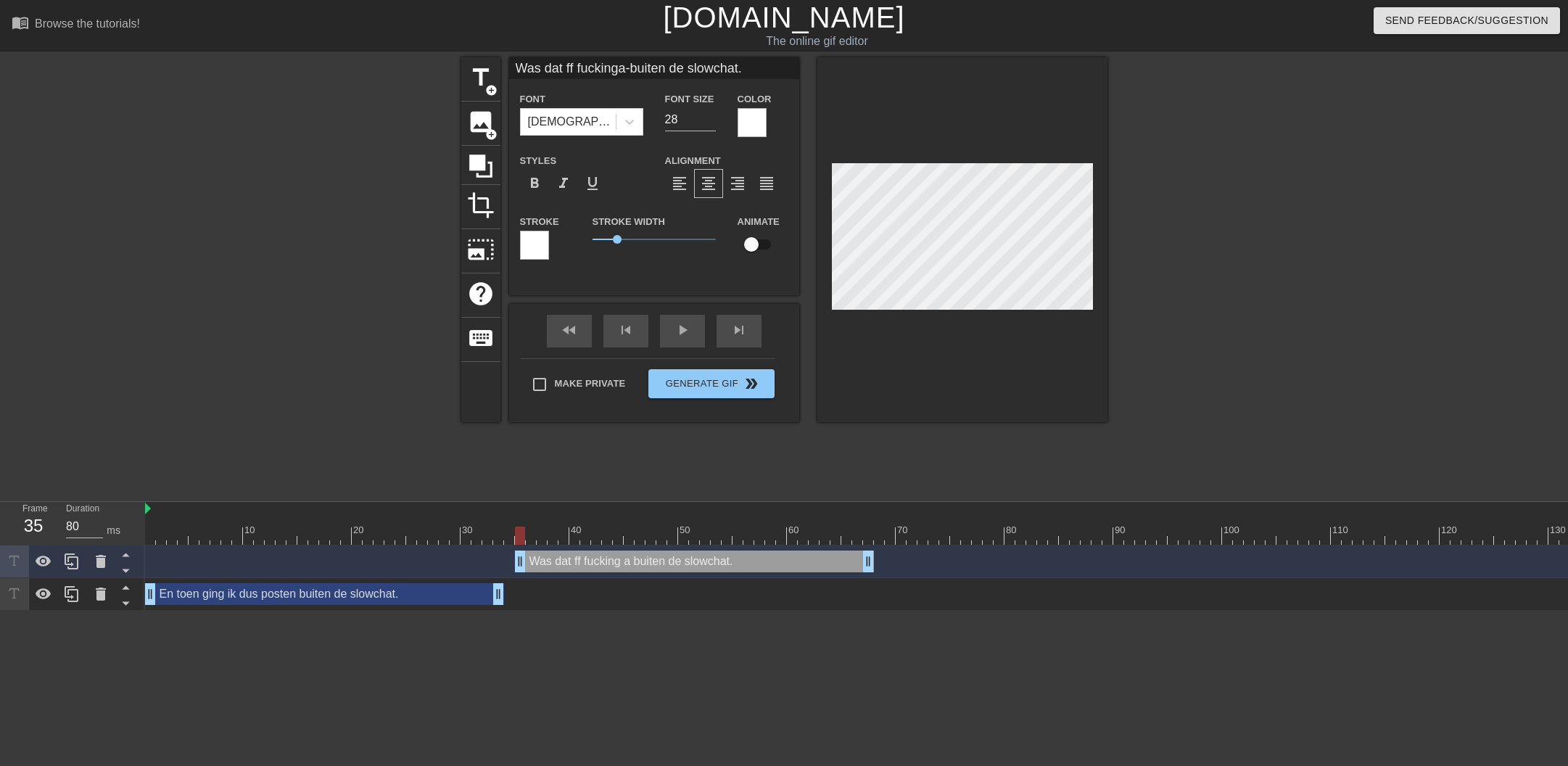
type textarea "Was dat ff fucking a-r buiten de slowchat."
type input "Was dat ff fuckinga-rebuiten de slowchat."
type textarea "Was dat ff fucking a-re buiten de slowchat."
type input "Was dat ff fuckinga-relbuiten de slowchat."
type textarea "Was dat ff fucking a-rel buiten de slowchat."
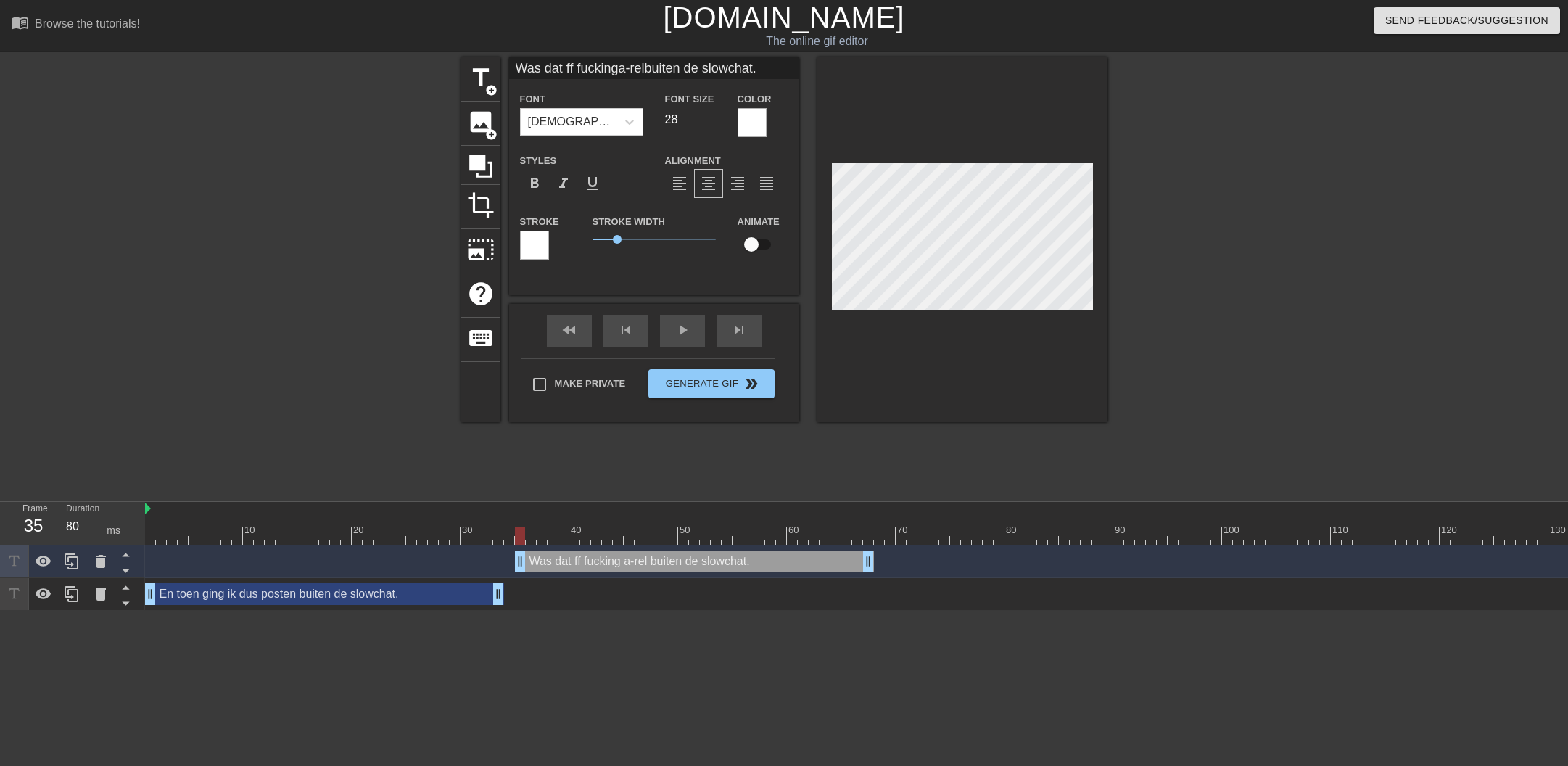
type input "Was dat ff fuckinga-relabuiten de slowchat."
type textarea "Was dat ff fucking a-[MEDICAL_DATA] buiten de slowchat."
type input "Was dat ff fuckinga-relaxbuiten de slowchat."
type textarea "Was dat ff fucking a-relax buiten de slowchat."
type input "Was dat ff fuckinga-relaxebuiten de slowchat."
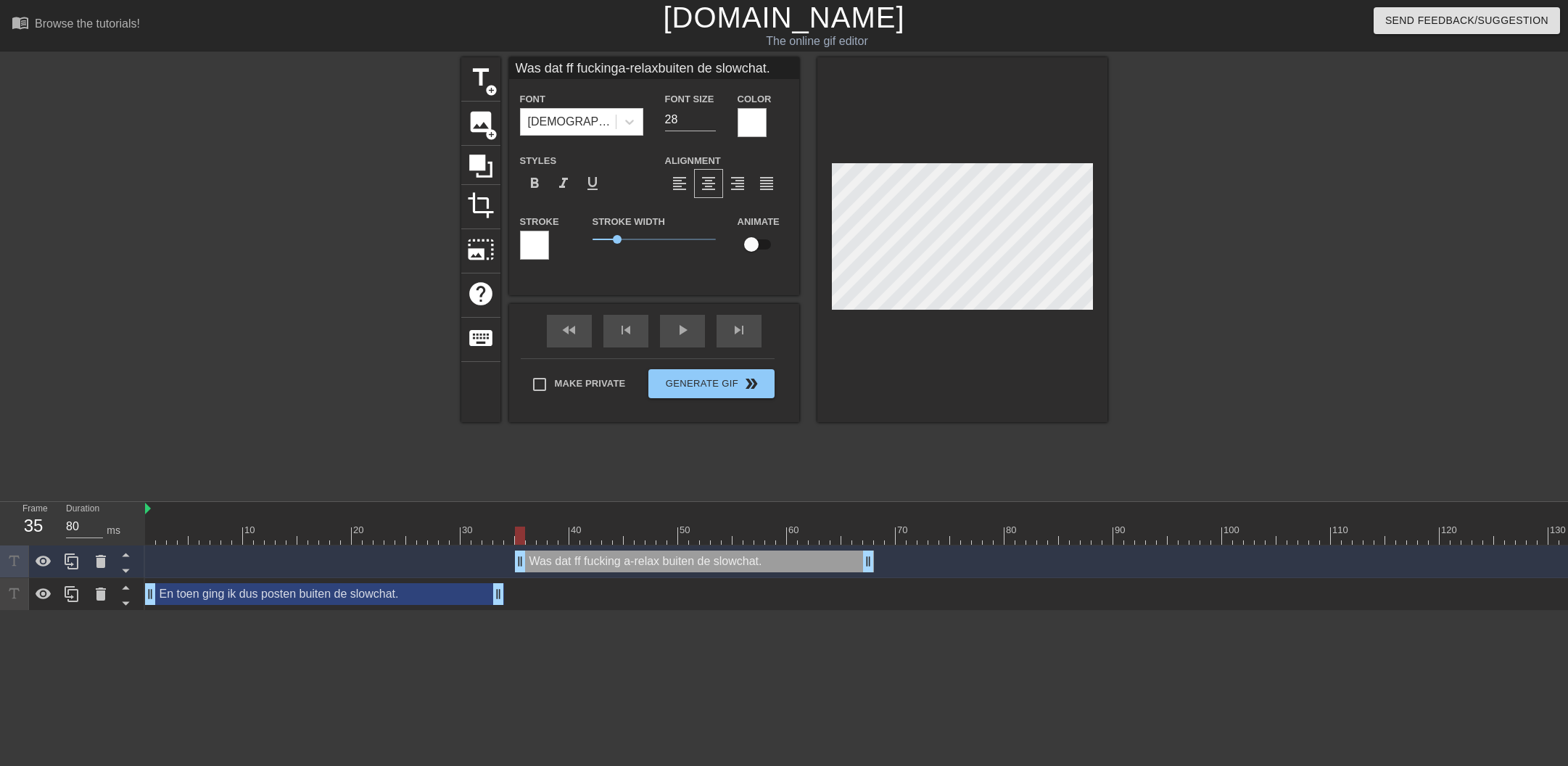
type textarea "Was dat ff fucking a-relaxe buiten de slowchat."
type input "Was dat ff fuckinga-relaxedbuiten de slowchat."
drag, startPoint x: 644, startPoint y: 536, endPoint x: 816, endPoint y: 539, distance: 172.0
click at [787, 533] on div at bounding box center [1015, 535] width 1741 height 18
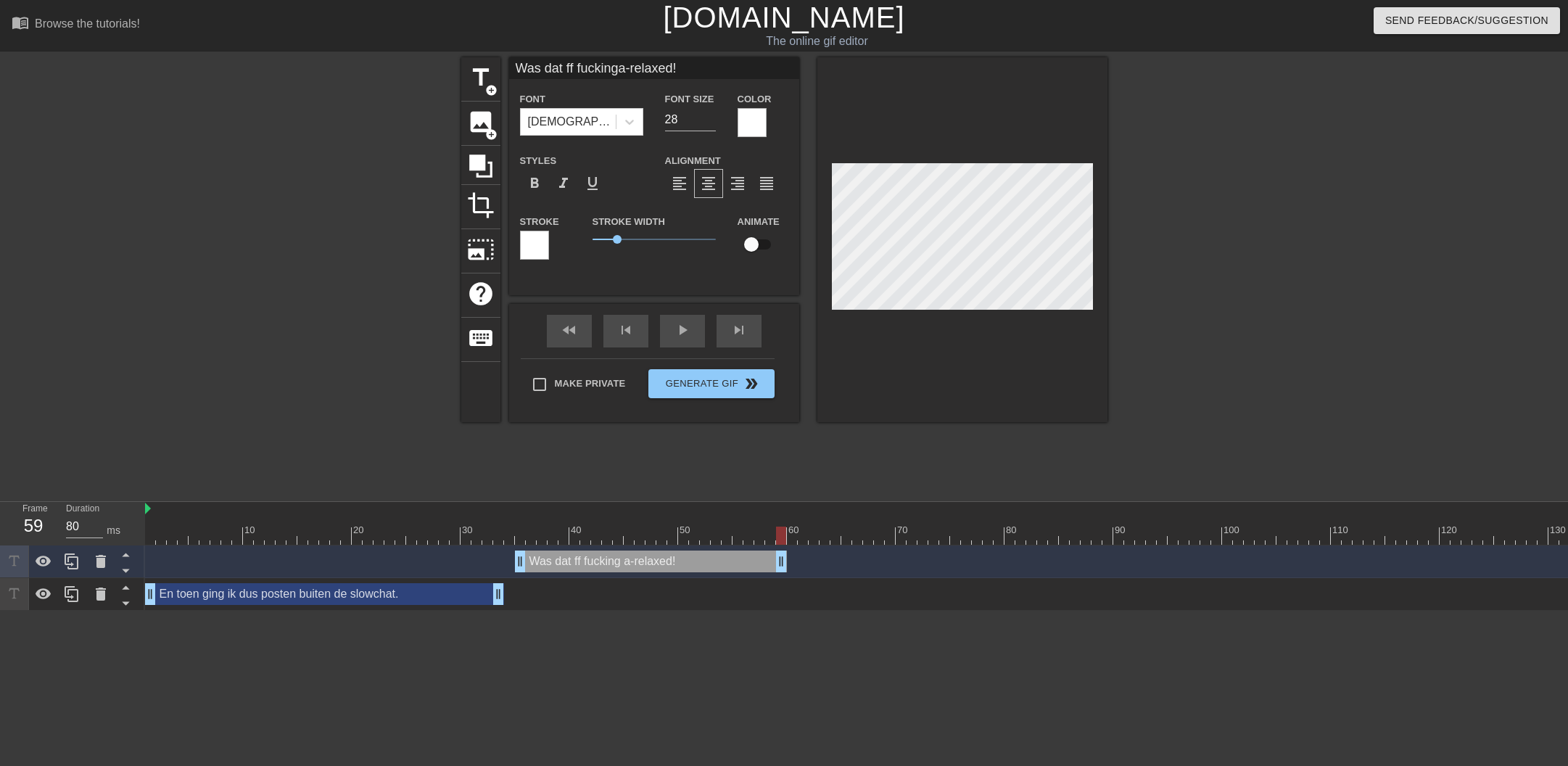
drag, startPoint x: 867, startPoint y: 560, endPoint x: 784, endPoint y: 549, distance: 83.7
drag, startPoint x: 784, startPoint y: 539, endPoint x: 800, endPoint y: 570, distance: 34.9
click at [826, 538] on div at bounding box center [825, 535] width 10 height 18
drag, startPoint x: 781, startPoint y: 562, endPoint x: 809, endPoint y: 561, distance: 28.0
drag, startPoint x: 814, startPoint y: 541, endPoint x: 825, endPoint y: 541, distance: 11.0
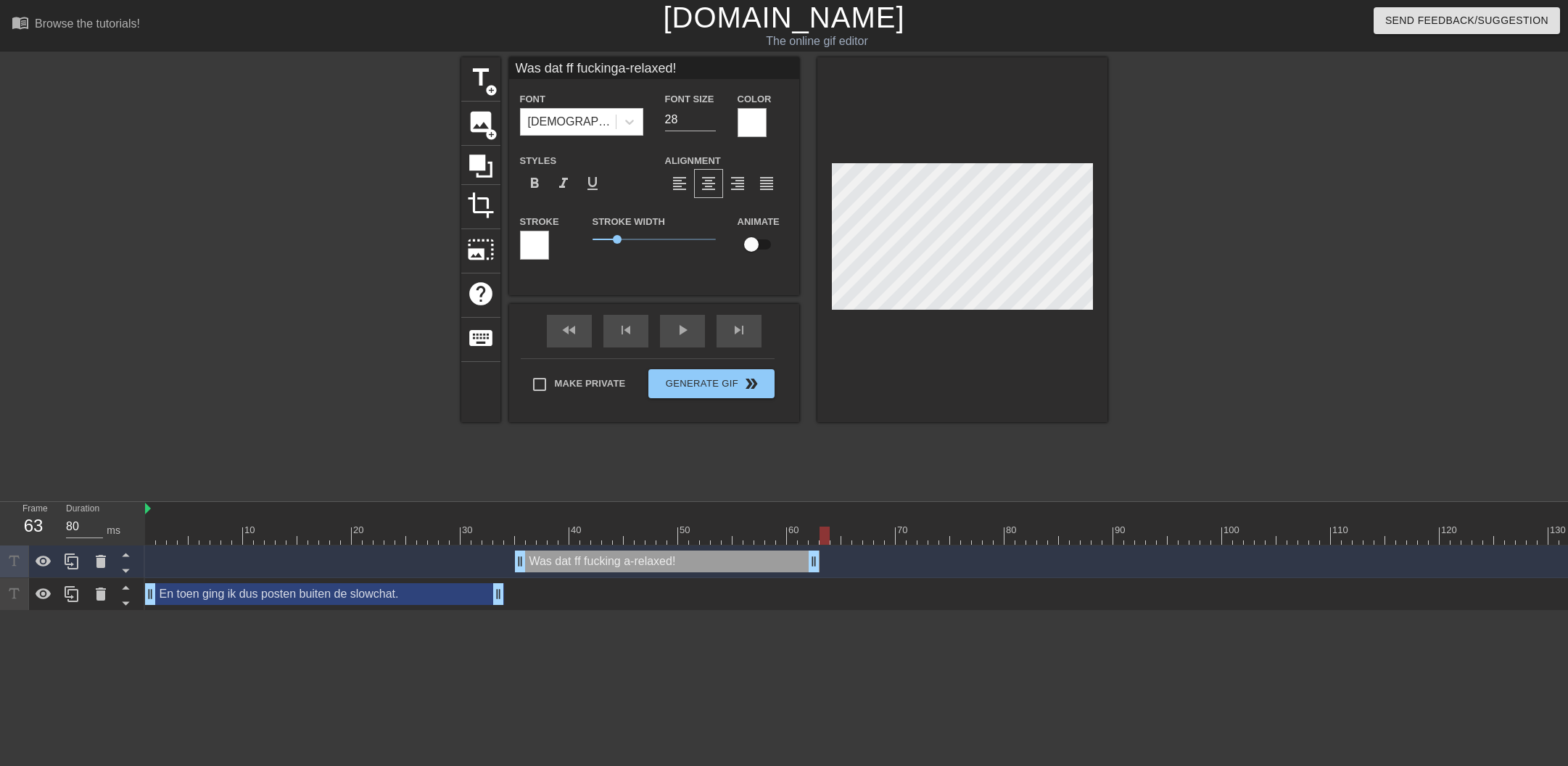
click at [825, 541] on div at bounding box center [825, 535] width 10 height 18
click at [63, 562] on icon at bounding box center [72, 561] width 17 height 17
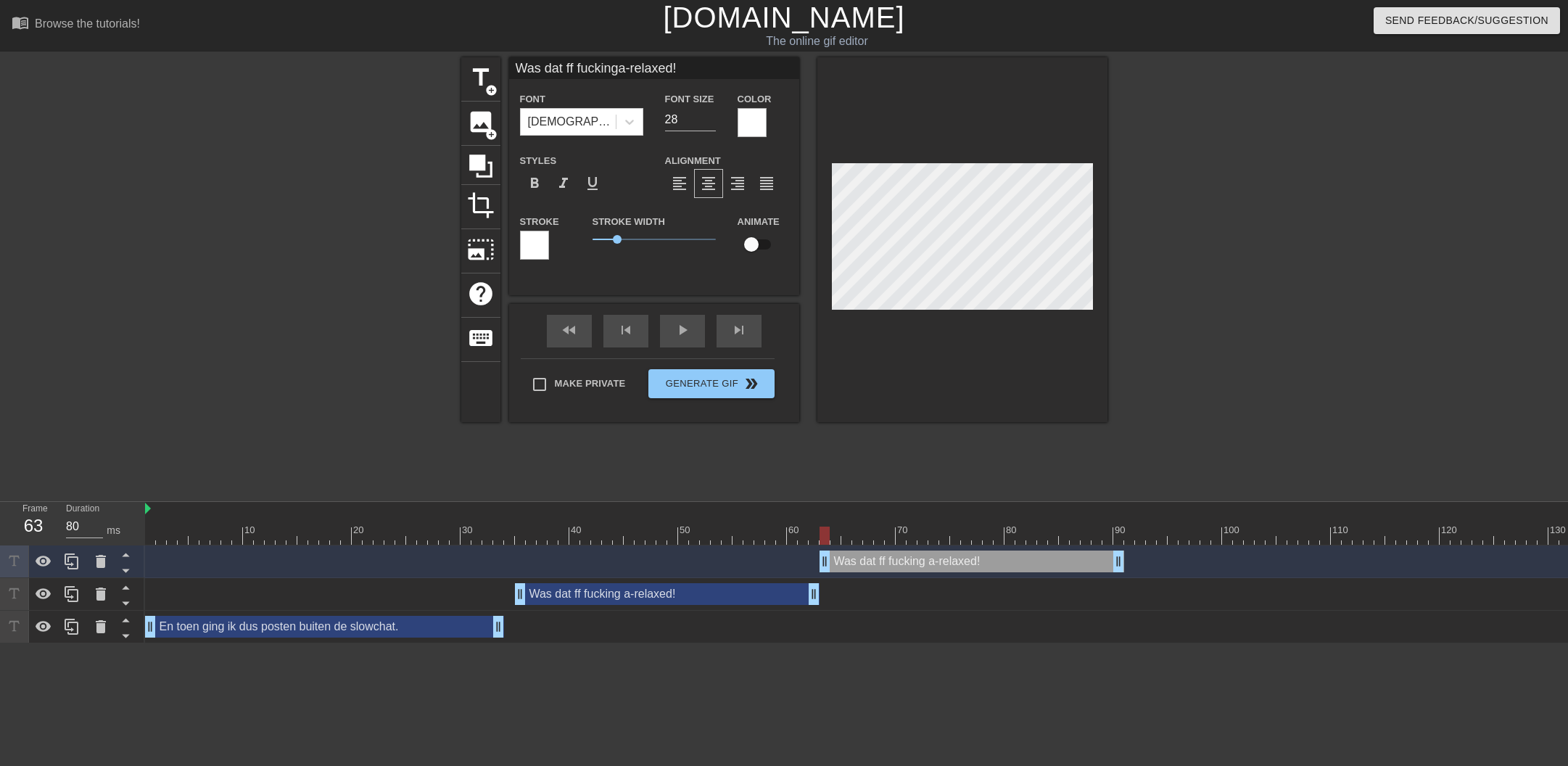
drag, startPoint x: 616, startPoint y: 564, endPoint x: 892, endPoint y: 563, distance: 276.0
click at [892, 563] on div "Was dat ff fucking a-relaxed! drag_handle drag_handle" at bounding box center [972, 561] width 305 height 22
click at [834, 538] on div at bounding box center [835, 535] width 10 height 18
drag, startPoint x: 838, startPoint y: 537, endPoint x: 1084, endPoint y: 557, distance: 246.8
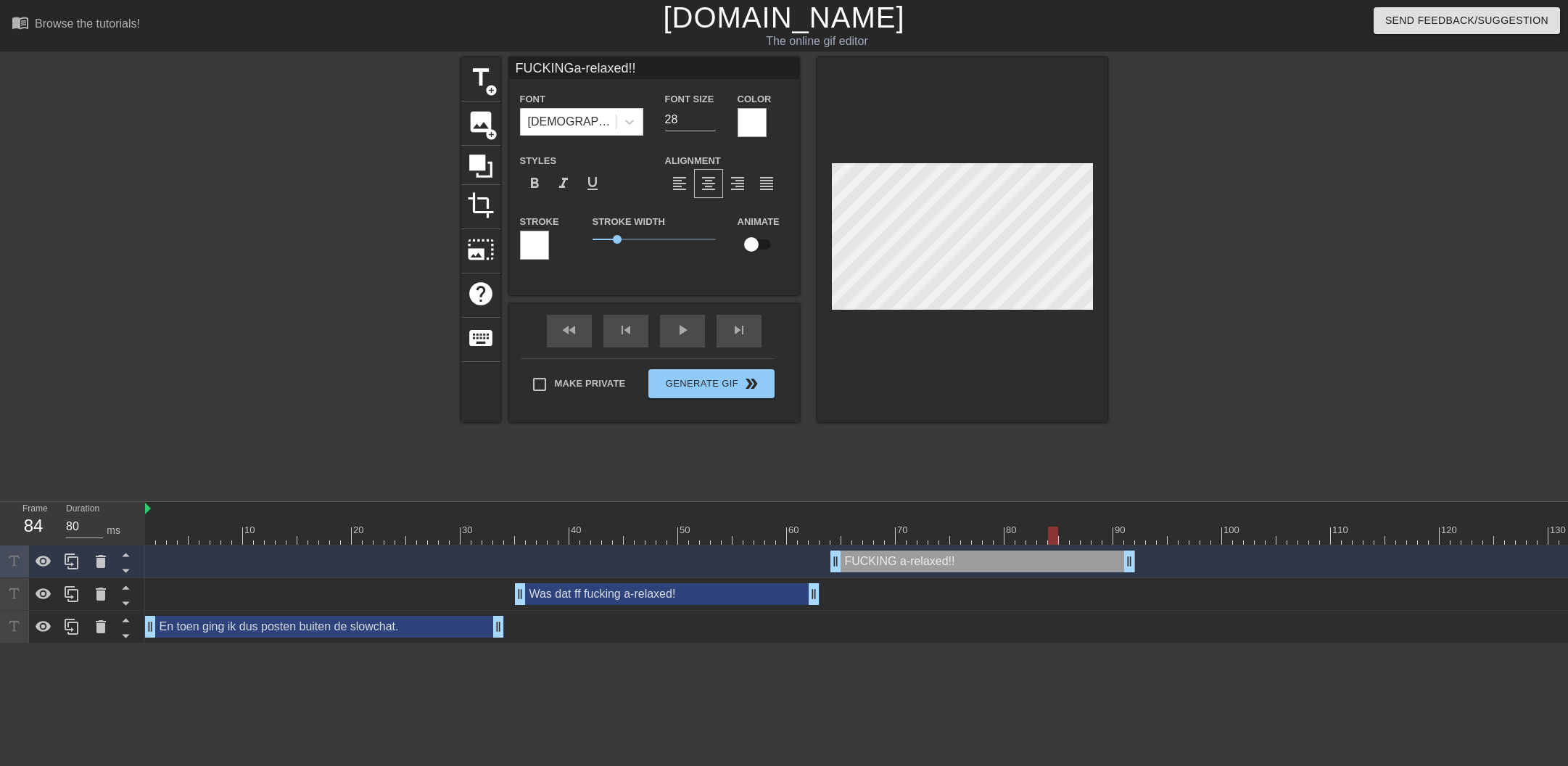
click at [1051, 540] on div at bounding box center [1053, 535] width 10 height 18
drag, startPoint x: 1128, startPoint y: 565, endPoint x: 1045, endPoint y: 561, distance: 83.1
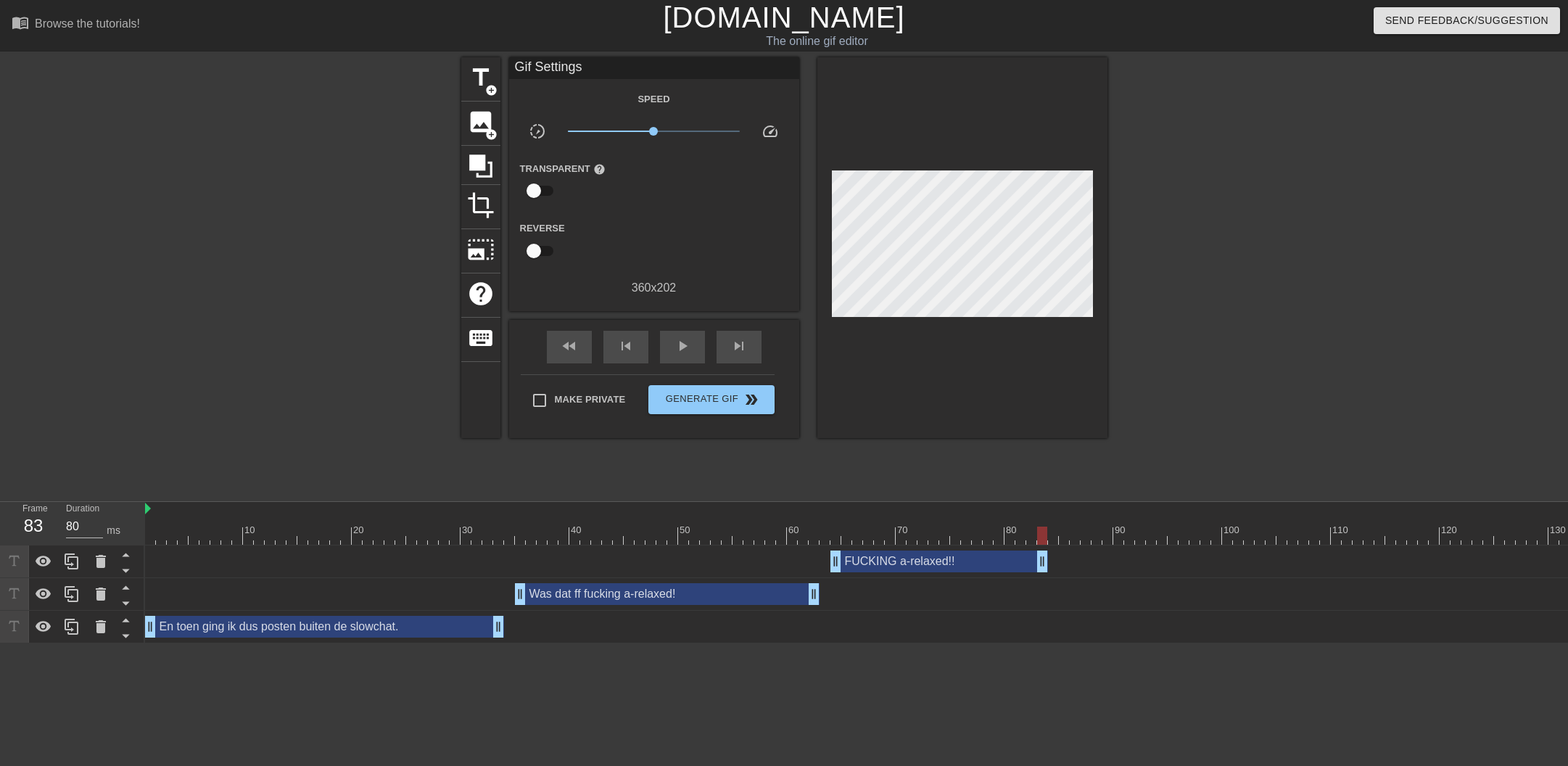
click at [1056, 558] on div "FUCKING a-relaxed!! drag_handle drag_handle" at bounding box center [1015, 561] width 1741 height 22
drag, startPoint x: 1050, startPoint y: 558, endPoint x: 1052, endPoint y: 544, distance: 14.1
drag, startPoint x: 1035, startPoint y: 538, endPoint x: -90, endPoint y: 525, distance: 1125.1
click at [0, 525] on html "menu_book Browse the tutorials! [DOMAIN_NAME] The online gif editor Send Feedba…" at bounding box center [784, 321] width 1568 height 644
drag, startPoint x: 936, startPoint y: 539, endPoint x: 965, endPoint y: 538, distance: 29.0
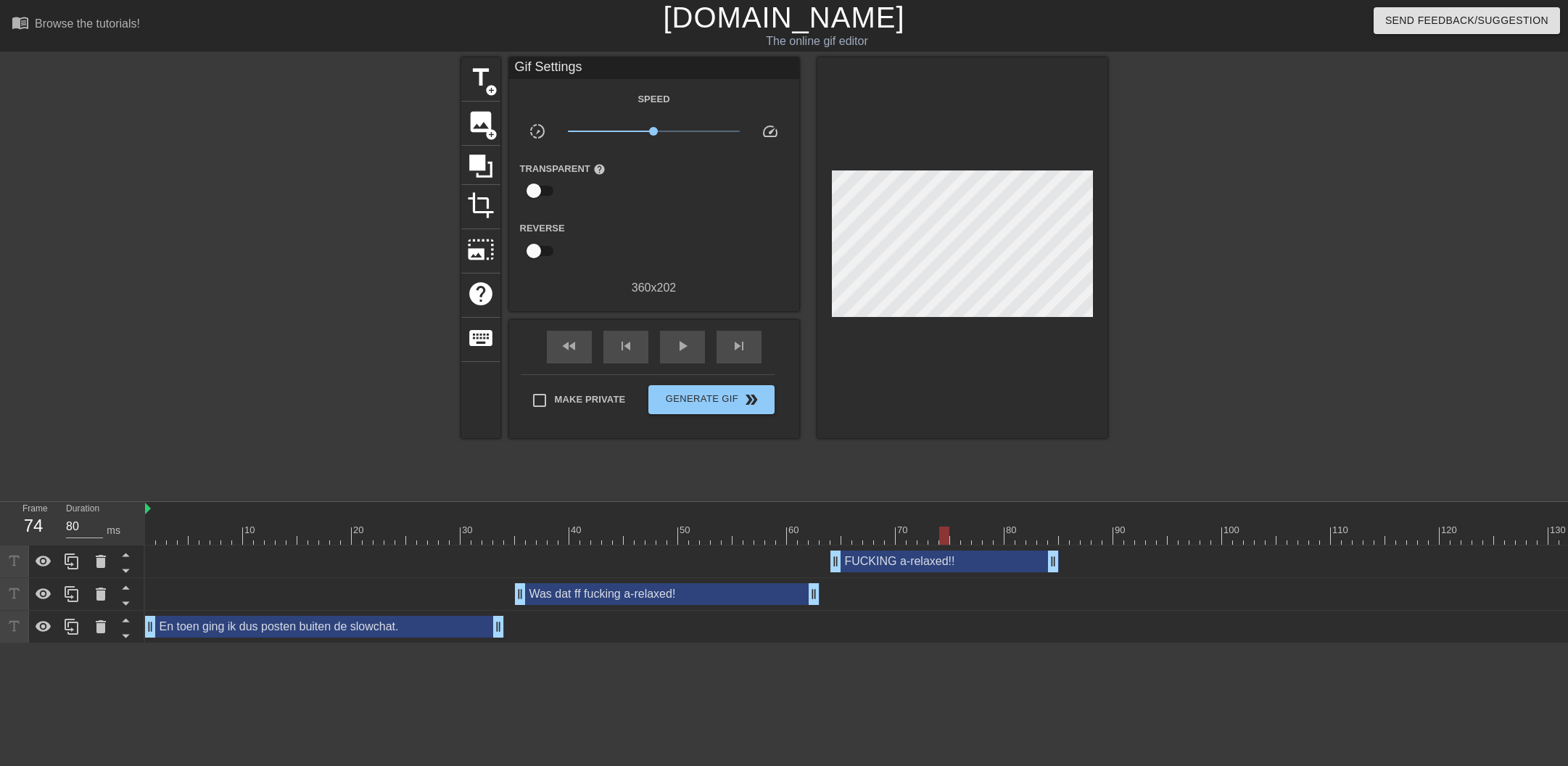
click at [965, 538] on div at bounding box center [1015, 535] width 1741 height 18
click at [69, 563] on icon at bounding box center [72, 561] width 17 height 17
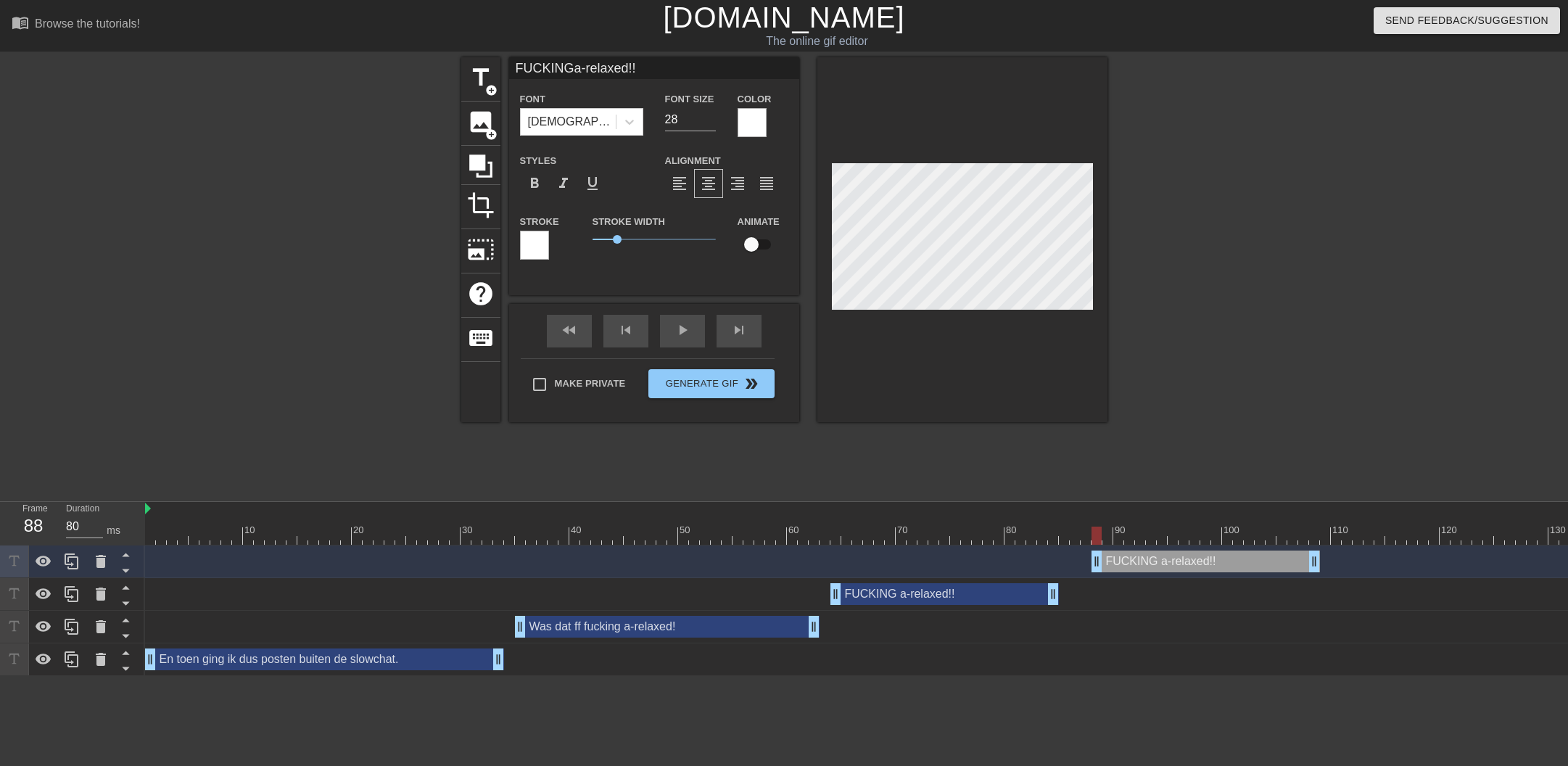
drag, startPoint x: 917, startPoint y: 558, endPoint x: 1130, endPoint y: 545, distance: 213.4
click at [1177, 558] on div "FUCKING a-relaxed!! drag_handle drag_handle" at bounding box center [1205, 561] width 228 height 22
drag, startPoint x: 1114, startPoint y: 538, endPoint x: 1358, endPoint y: 536, distance: 244.0
click at [1396, 535] on div at bounding box center [1401, 535] width 10 height 18
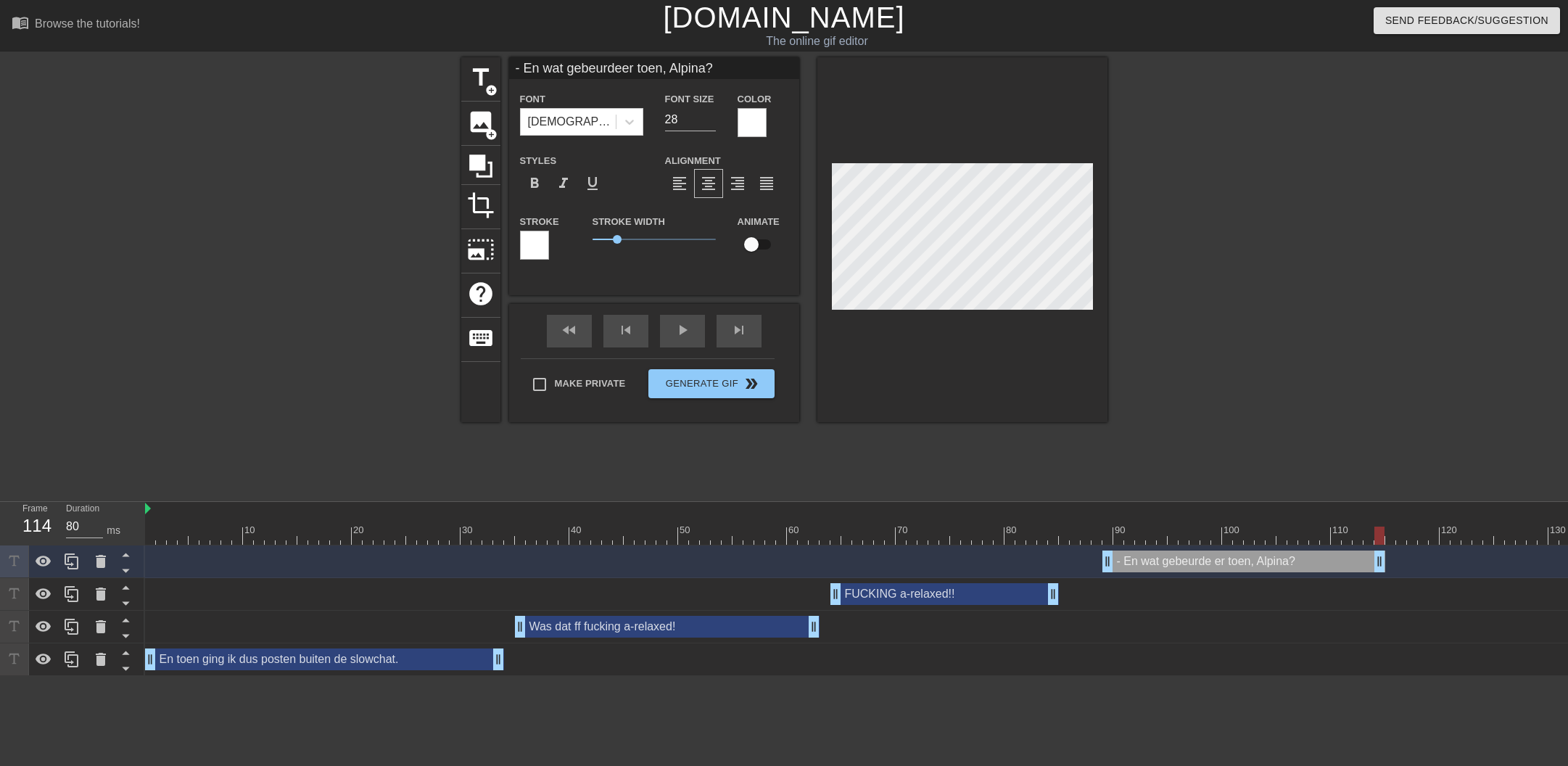
drag, startPoint x: 1323, startPoint y: 553, endPoint x: 1372, endPoint y: 536, distance: 51.9
drag, startPoint x: 1321, startPoint y: 535, endPoint x: 990, endPoint y: 530, distance: 331.0
click at [990, 530] on div at bounding box center [1015, 535] width 1741 height 18
drag, startPoint x: 1112, startPoint y: 558, endPoint x: 1167, endPoint y: 543, distance: 57.0
drag, startPoint x: 1158, startPoint y: 536, endPoint x: 845, endPoint y: 532, distance: 313.0
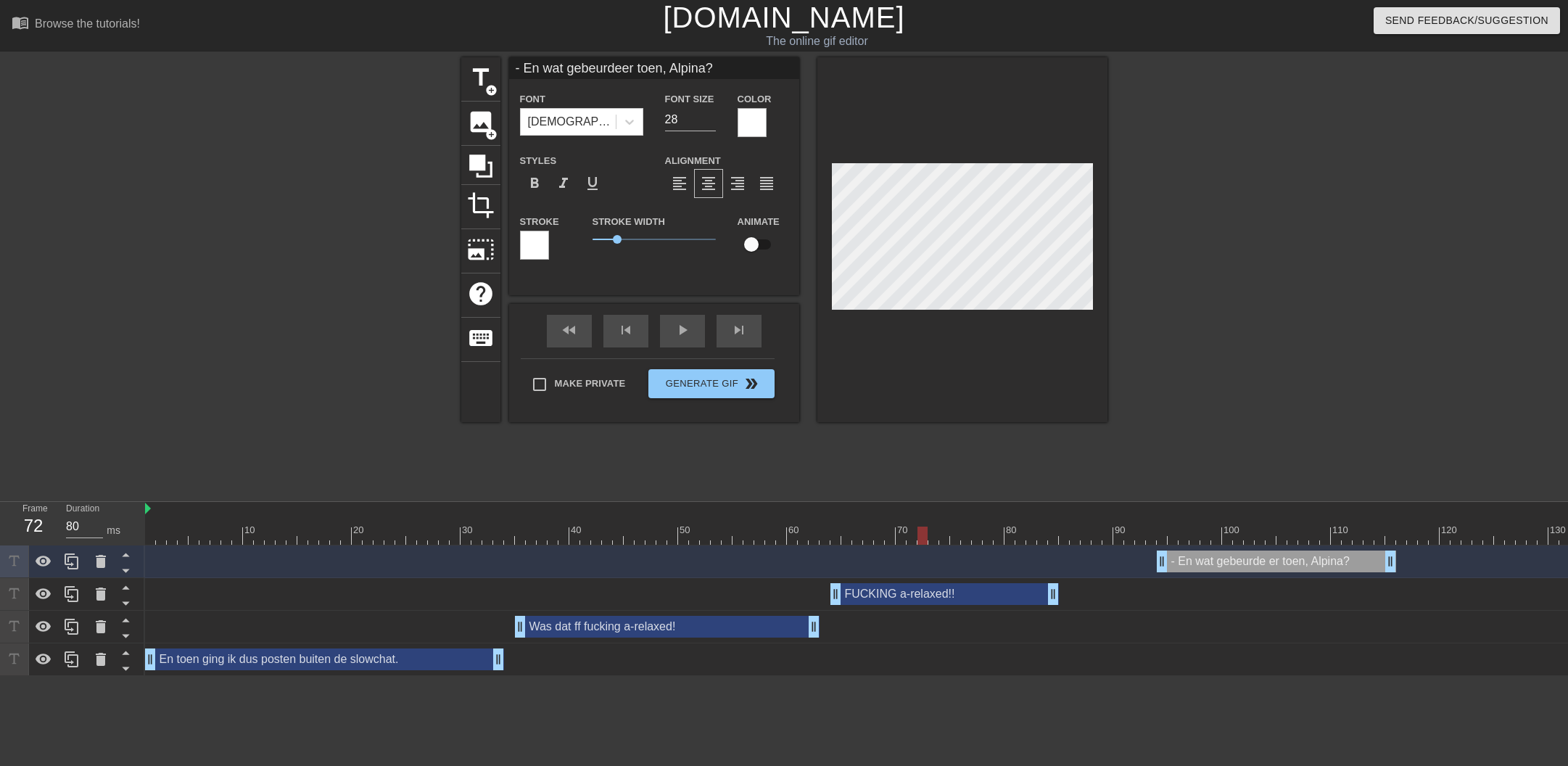
click at [918, 532] on div at bounding box center [923, 535] width 10 height 18
click at [1159, 616] on div "Was dat ff fucking a-relaxed! drag_handle drag_handle" at bounding box center [1015, 626] width 1741 height 22
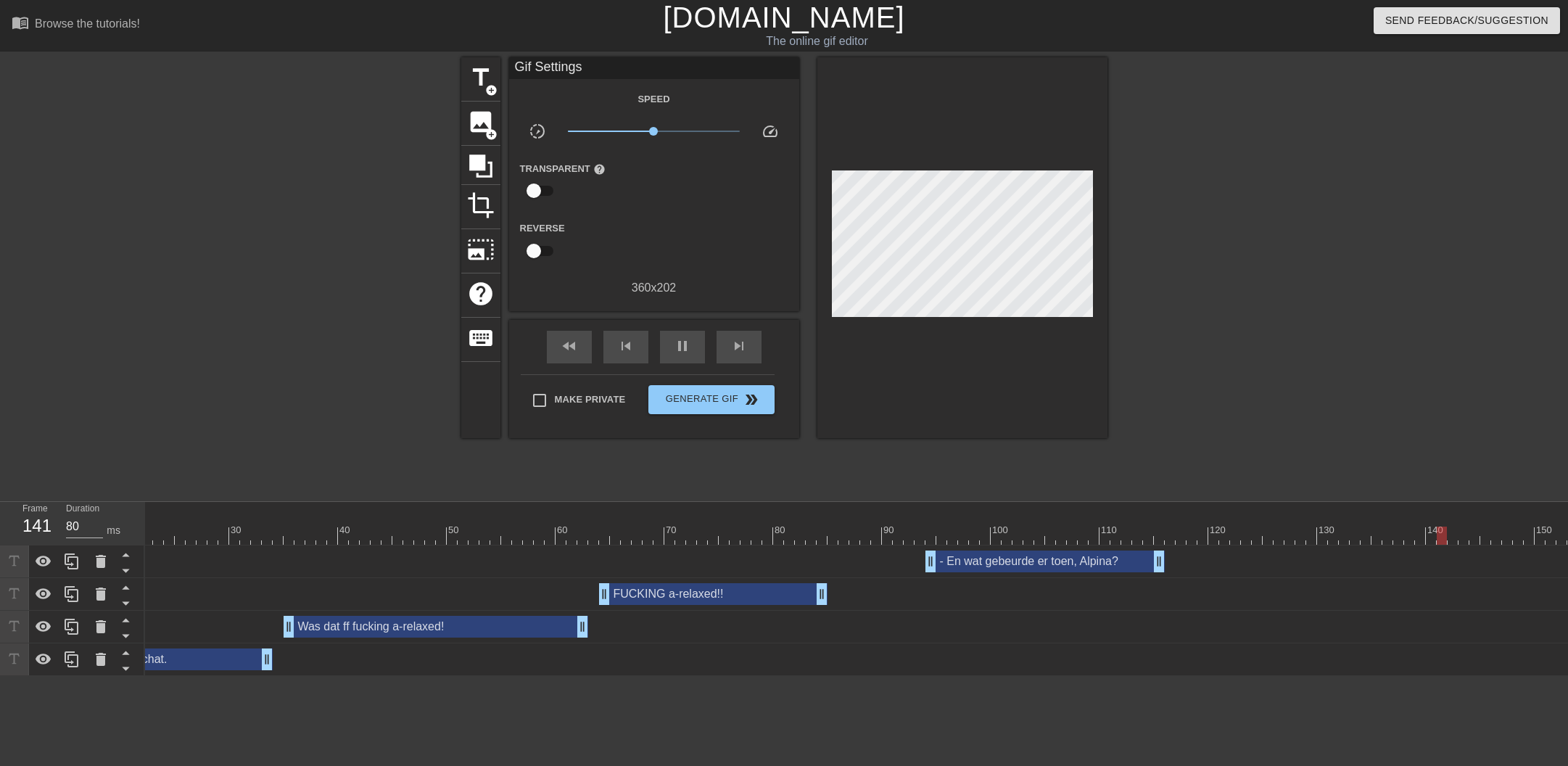
scroll to position [0, 232]
click at [73, 589] on icon at bounding box center [72, 594] width 17 height 17
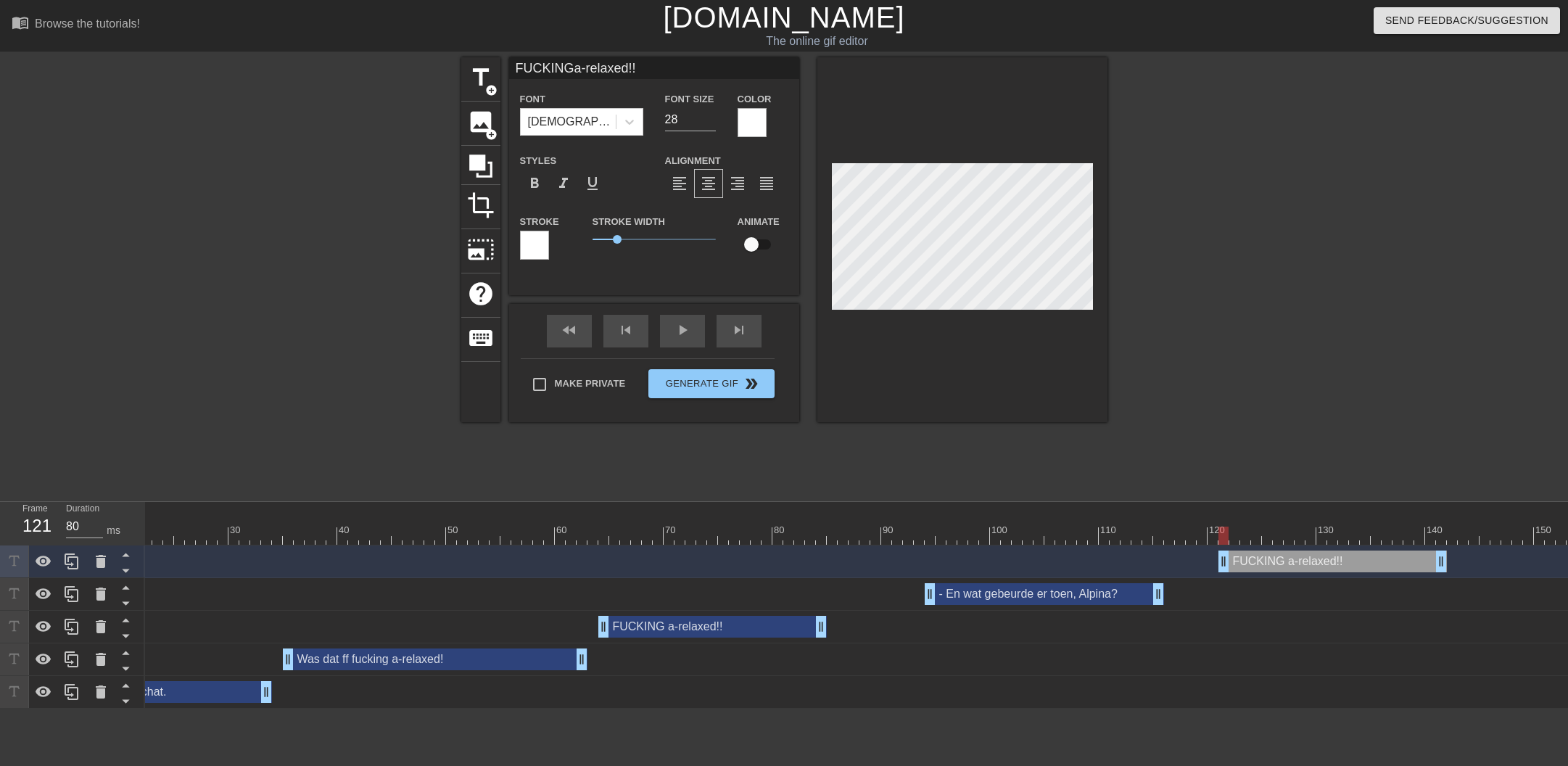
drag, startPoint x: 856, startPoint y: 559, endPoint x: 1287, endPoint y: 555, distance: 431.0
click at [1287, 555] on div "FUCKING a-relaxed!! drag_handle drag_handle" at bounding box center [1332, 561] width 228 height 22
click at [1222, 533] on div at bounding box center [1223, 535] width 10 height 18
click at [721, 535] on div at bounding box center [783, 535] width 1741 height 18
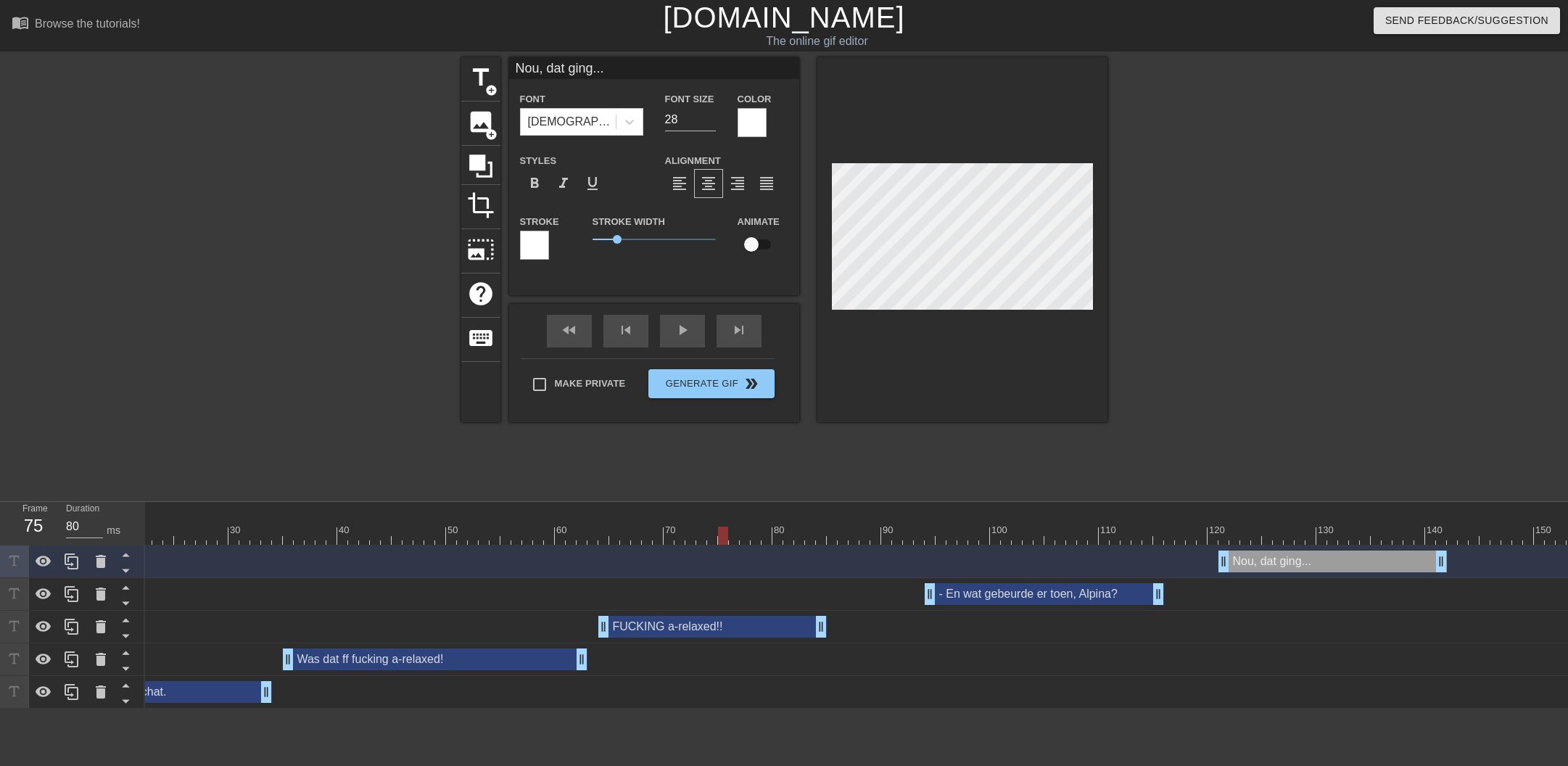
click at [1288, 508] on div at bounding box center [783, 509] width 1741 height 15
click at [1278, 523] on div at bounding box center [1278, 525] width 11 height 18
click at [759, 536] on div at bounding box center [783, 535] width 1741 height 18
click at [1275, 525] on div at bounding box center [1275, 530] width 3 height 15
drag, startPoint x: 1247, startPoint y: 532, endPoint x: 1209, endPoint y: 532, distance: 38.0
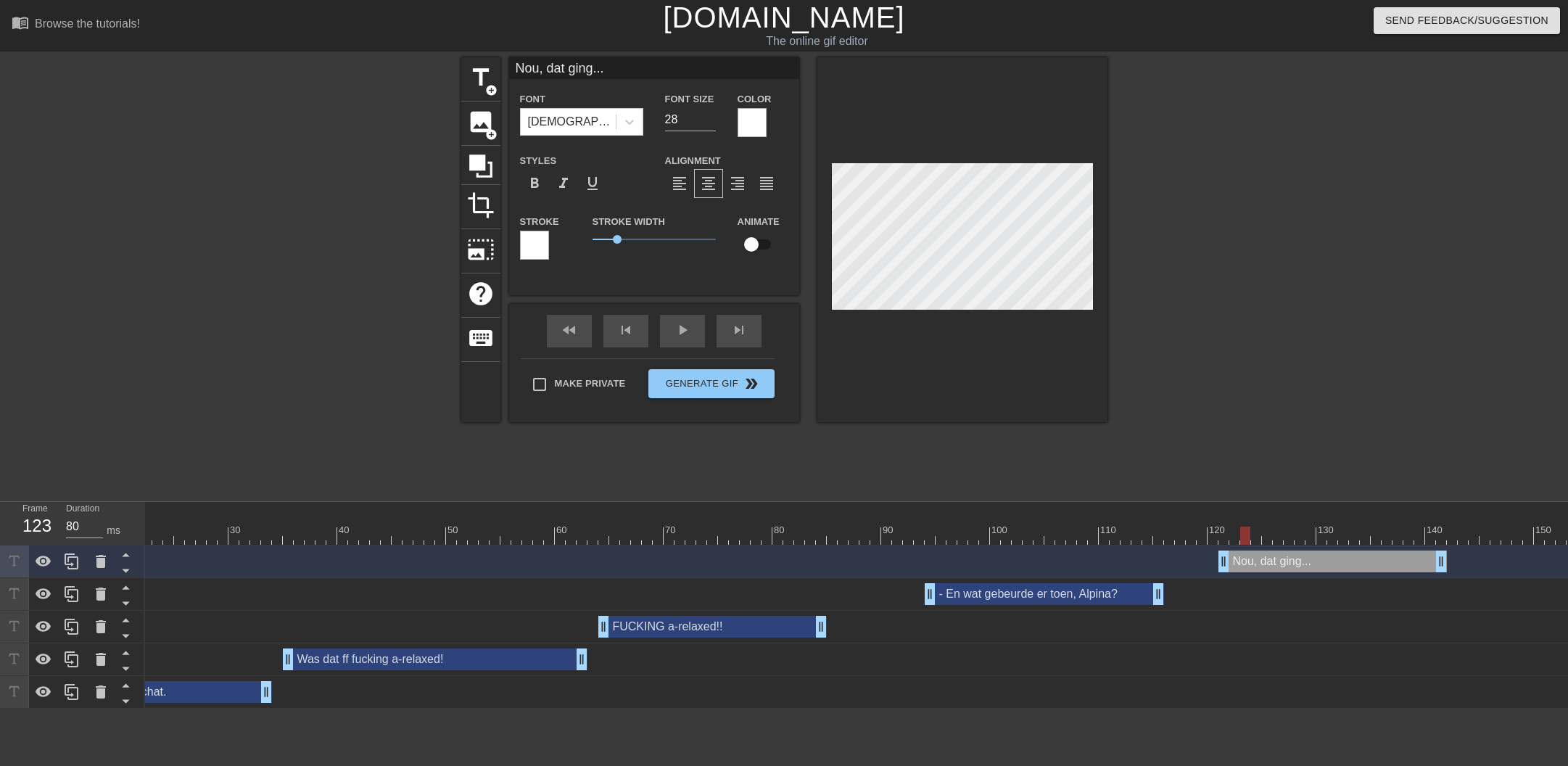
click at [1209, 532] on div at bounding box center [783, 535] width 1741 height 18
drag, startPoint x: 1445, startPoint y: 561, endPoint x: 1351, endPoint y: 560, distance: 94.0
drag, startPoint x: 71, startPoint y: 564, endPoint x: 129, endPoint y: 565, distance: 58.0
click at [73, 564] on icon at bounding box center [72, 561] width 17 height 17
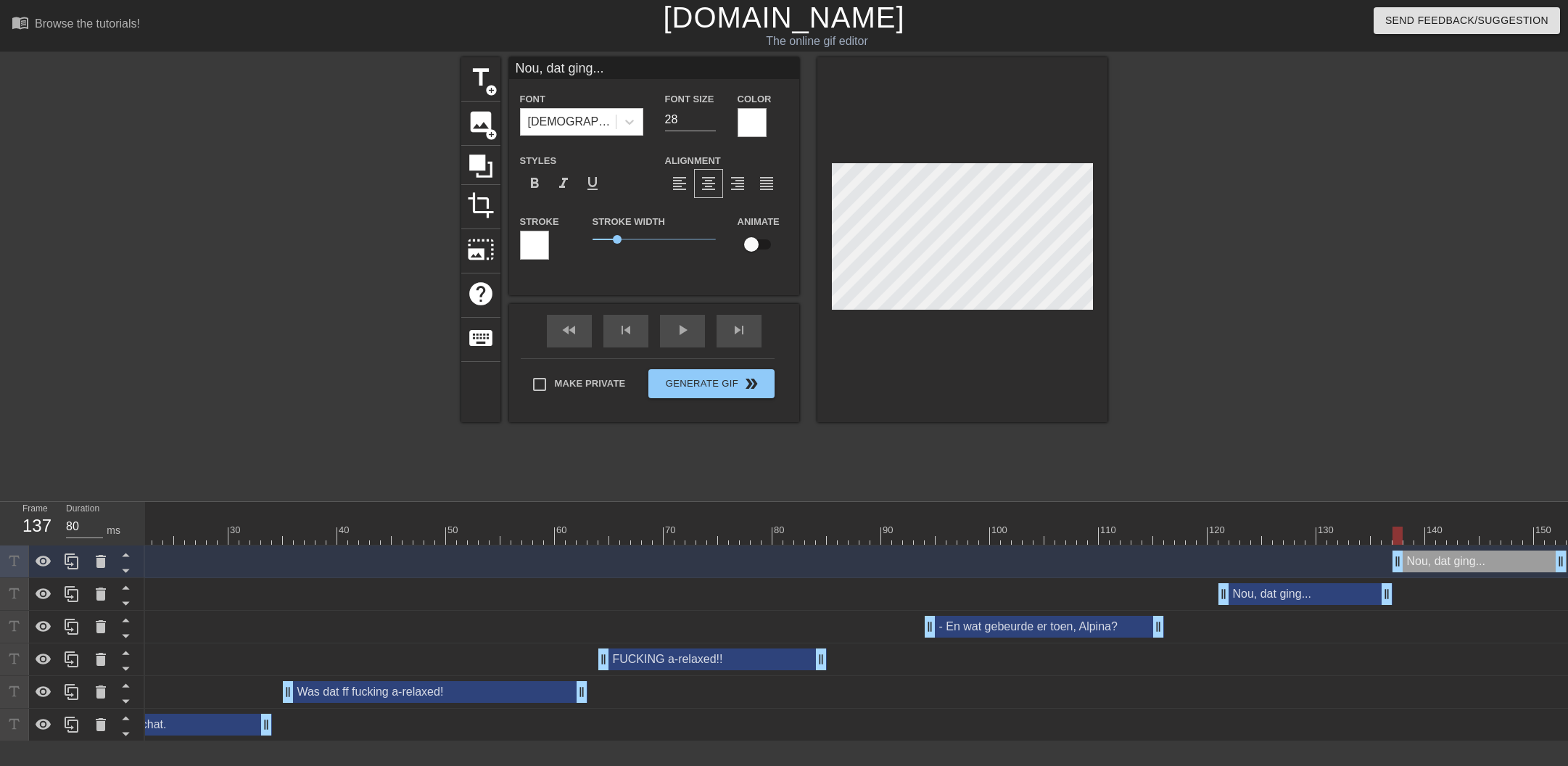
drag, startPoint x: 1324, startPoint y: 558, endPoint x: 1440, endPoint y: 561, distance: 116.0
click at [1443, 561] on div "Nou, dat ging... drag_handle drag_handle" at bounding box center [1479, 561] width 174 height 22
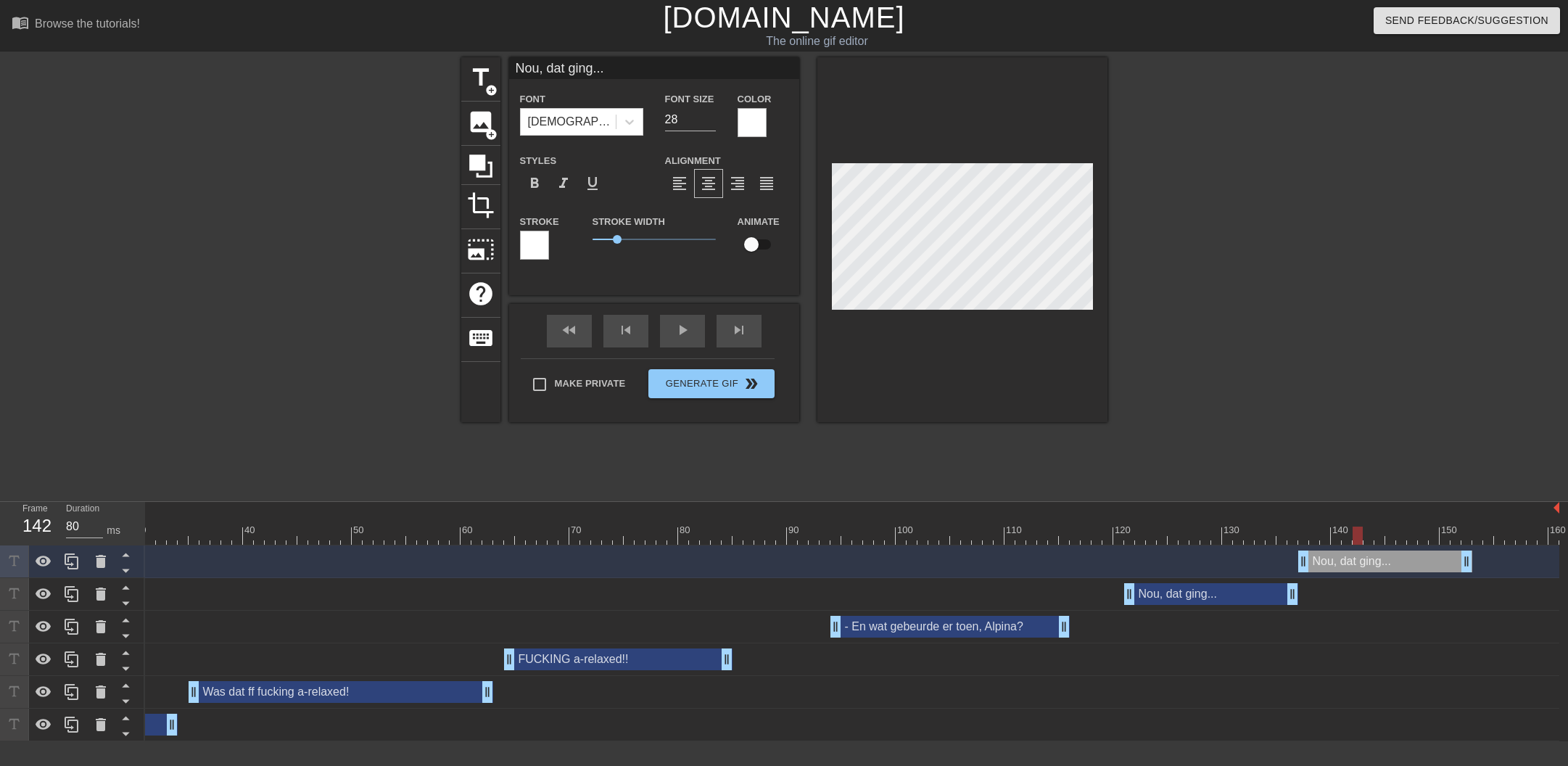
drag, startPoint x: 1308, startPoint y: 539, endPoint x: 1344, endPoint y: 542, distance: 36.1
click at [1353, 539] on div at bounding box center [1358, 535] width 10 height 18
drag, startPoint x: 1289, startPoint y: 594, endPoint x: 1312, endPoint y: 590, distance: 23.3
drag, startPoint x: 1315, startPoint y: 601, endPoint x: 1309, endPoint y: 592, distance: 10.8
drag, startPoint x: 1305, startPoint y: 564, endPoint x: 1133, endPoint y: 401, distance: 237.0
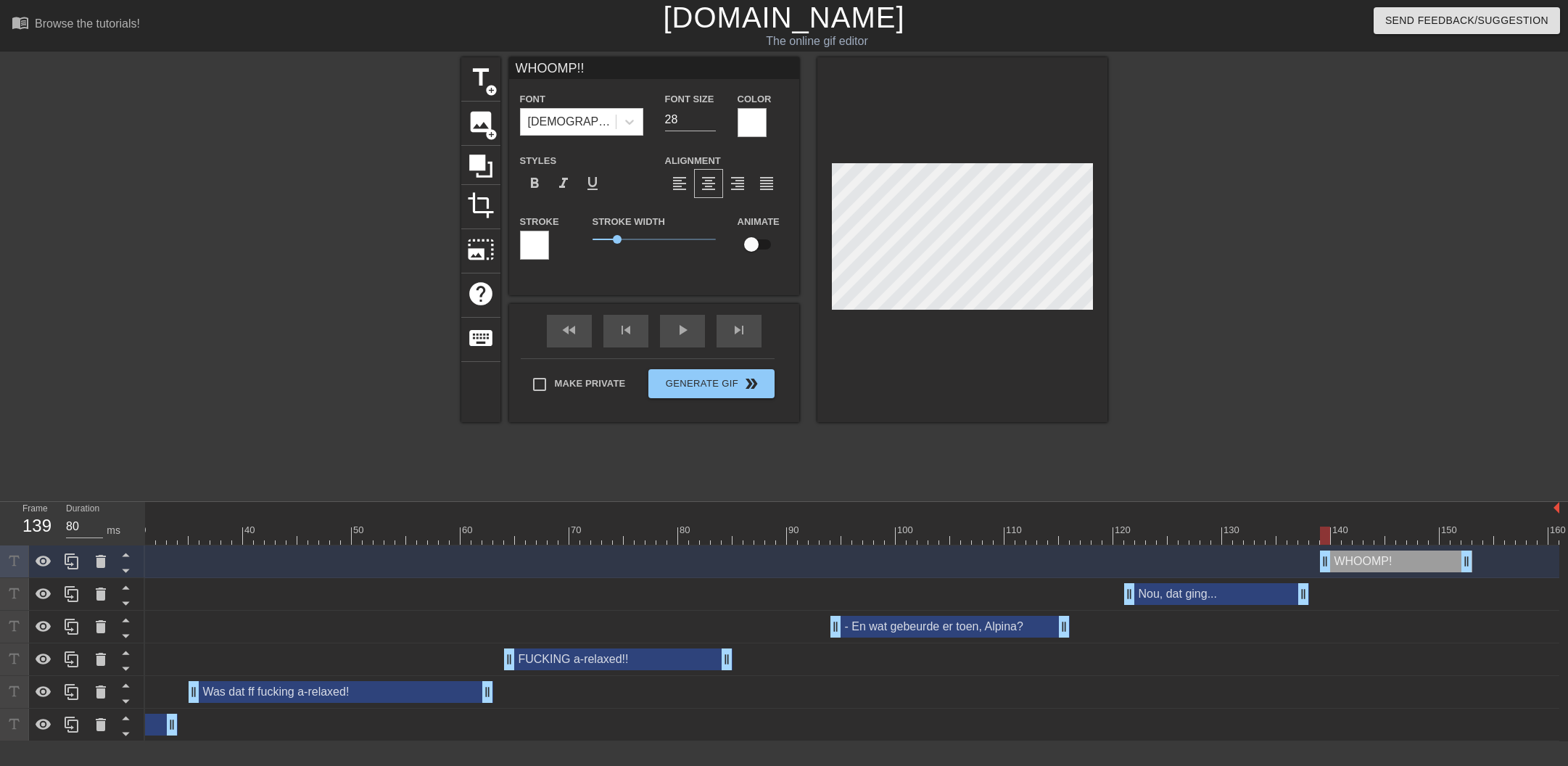
scroll to position [0, 3]
drag, startPoint x: 1332, startPoint y: 538, endPoint x: 1452, endPoint y: 552, distance: 120.8
click at [1439, 543] on div at bounding box center [1433, 535] width 10 height 18
drag, startPoint x: 1462, startPoint y: 559, endPoint x: 1445, endPoint y: 544, distance: 22.7
drag, startPoint x: 1337, startPoint y: 535, endPoint x: 1238, endPoint y: 533, distance: 99.0
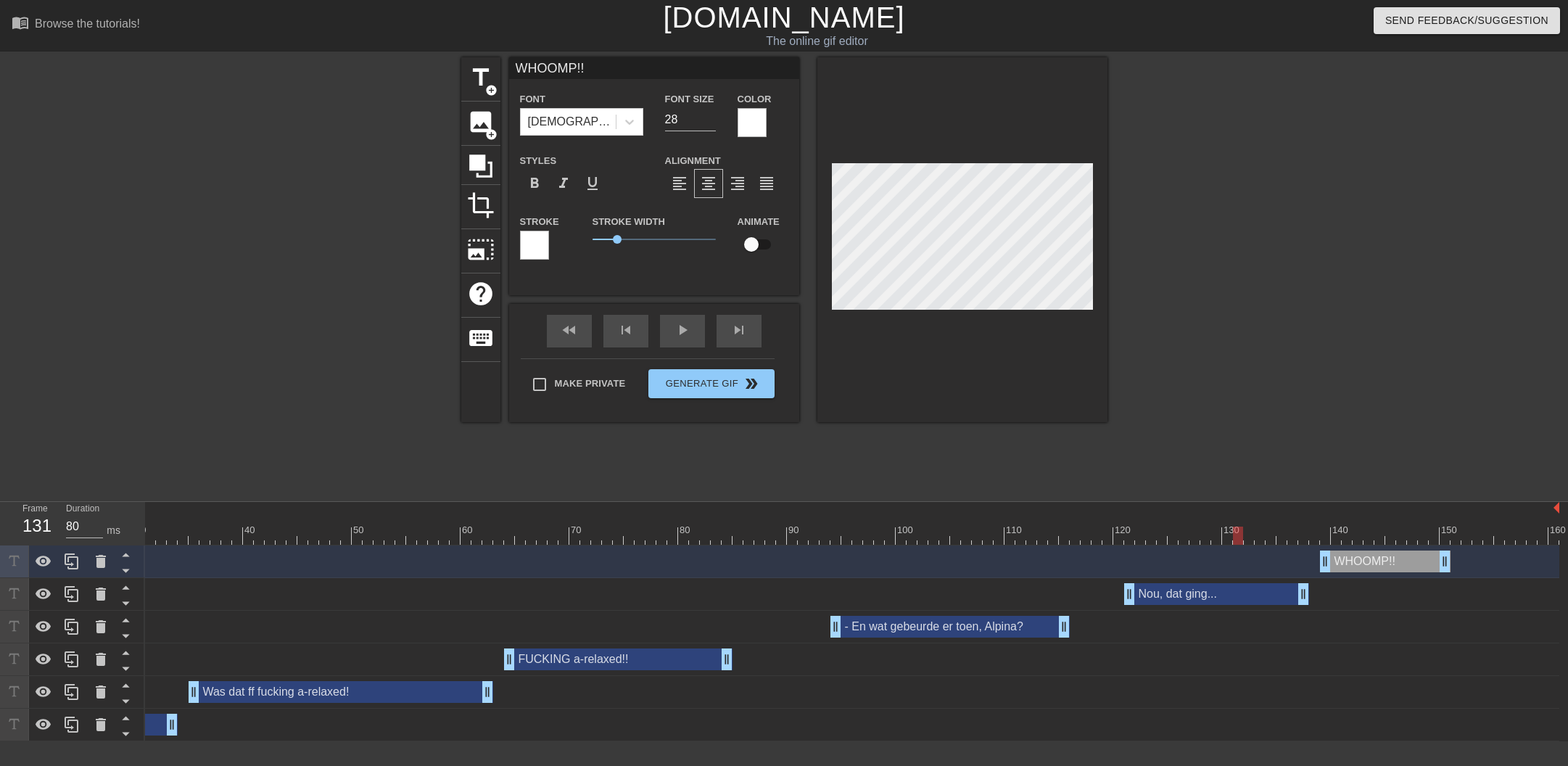
click at [1238, 533] on div at bounding box center [1238, 535] width 10 height 18
drag, startPoint x: 1318, startPoint y: 536, endPoint x: 1385, endPoint y: 536, distance: 67.0
click at [1385, 536] on div at bounding box center [688, 535] width 1741 height 18
drag, startPoint x: 1329, startPoint y: 560, endPoint x: 1383, endPoint y: 558, distance: 54.0
drag, startPoint x: 1301, startPoint y: 539, endPoint x: 1347, endPoint y: 541, distance: 46.0
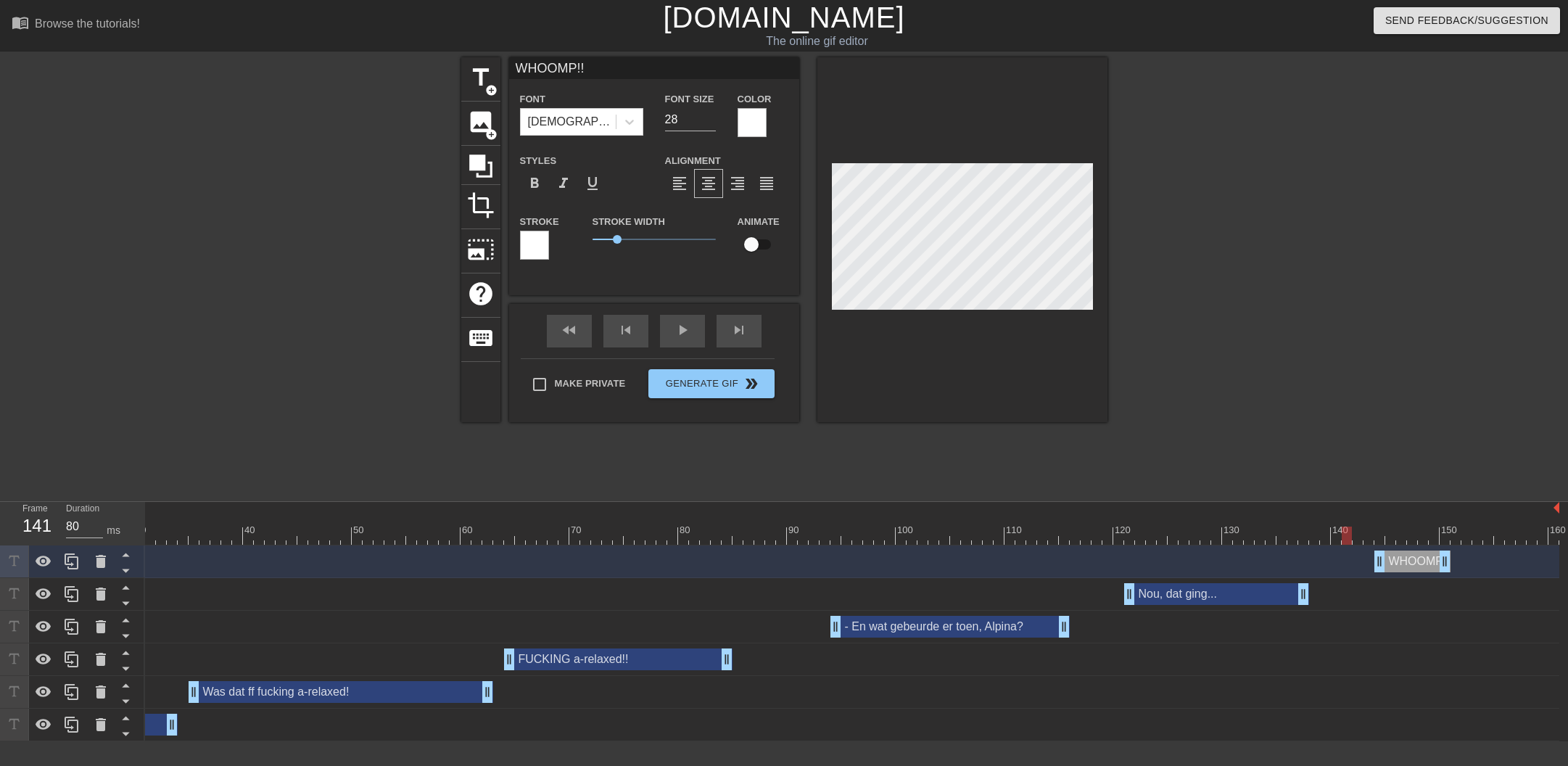
click at [1350, 538] on div at bounding box center [688, 535] width 1741 height 18
drag, startPoint x: 1322, startPoint y: 592, endPoint x: 1341, endPoint y: 591, distance: 19.0
drag, startPoint x: 1050, startPoint y: 535, endPoint x: 961, endPoint y: 533, distance: 89.0
click at [962, 533] on div at bounding box center [688, 535] width 1741 height 18
drag, startPoint x: 1123, startPoint y: 530, endPoint x: 1159, endPoint y: 531, distance: 36.0
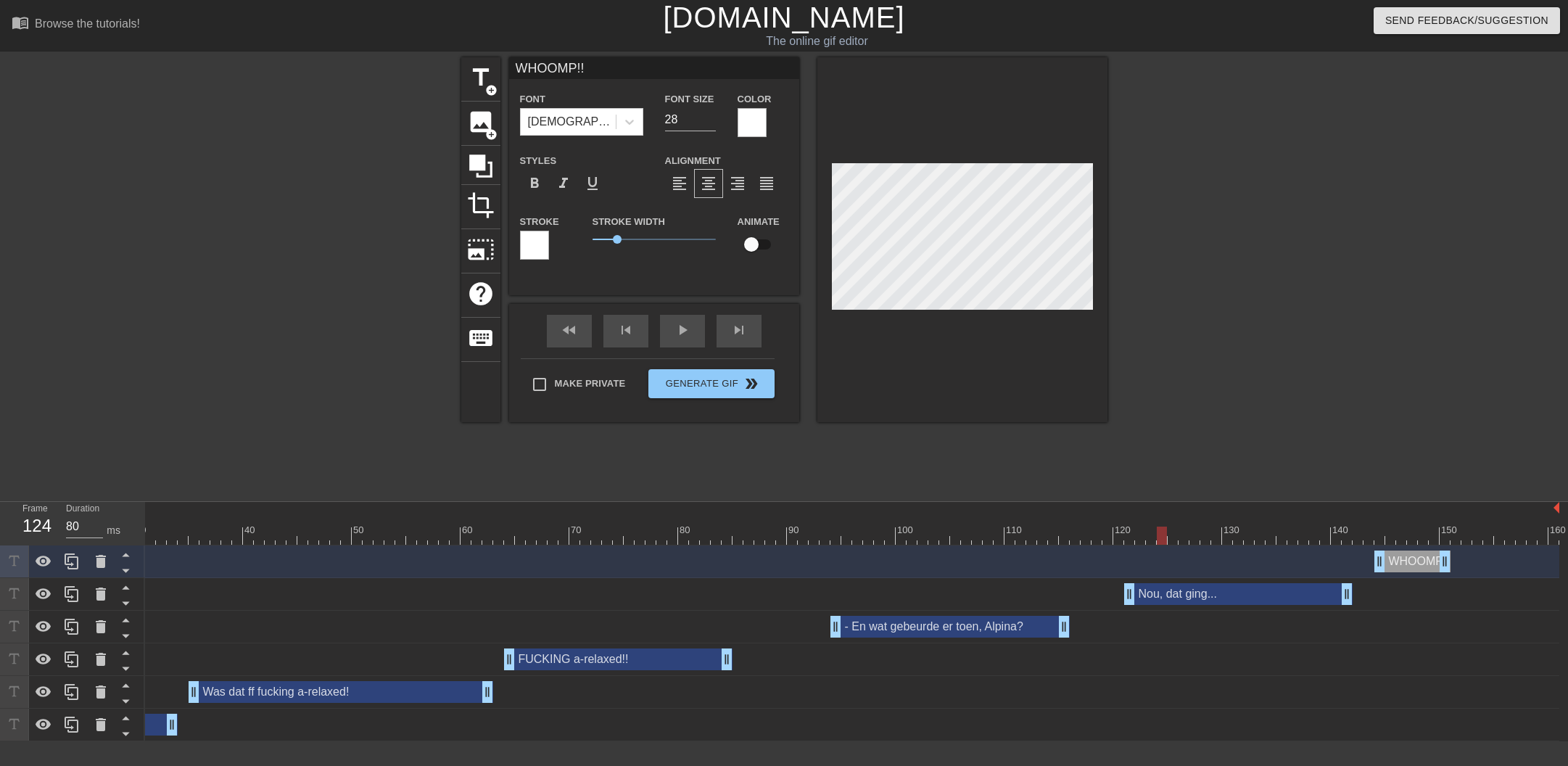
click at [1159, 531] on div at bounding box center [688, 535] width 1741 height 18
drag, startPoint x: 1130, startPoint y: 591, endPoint x: 1151, endPoint y: 581, distance: 23.3
drag, startPoint x: 1129, startPoint y: 526, endPoint x: 1104, endPoint y: 526, distance: 25.0
click at [1146, 526] on div at bounding box center [1151, 535] width 10 height 18
click at [1165, 415] on div at bounding box center [1233, 274] width 218 height 435
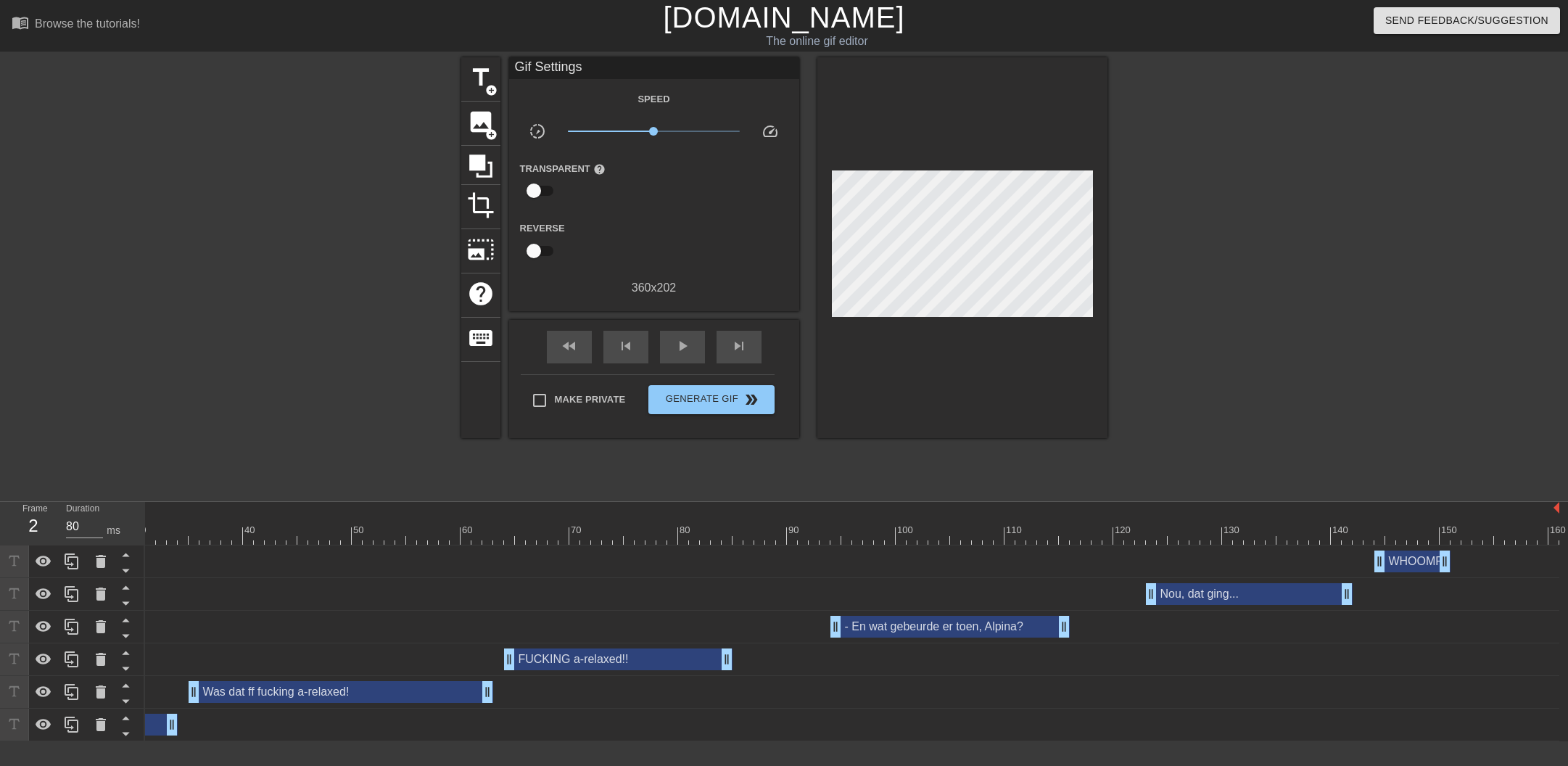
scroll to position [0, 11]
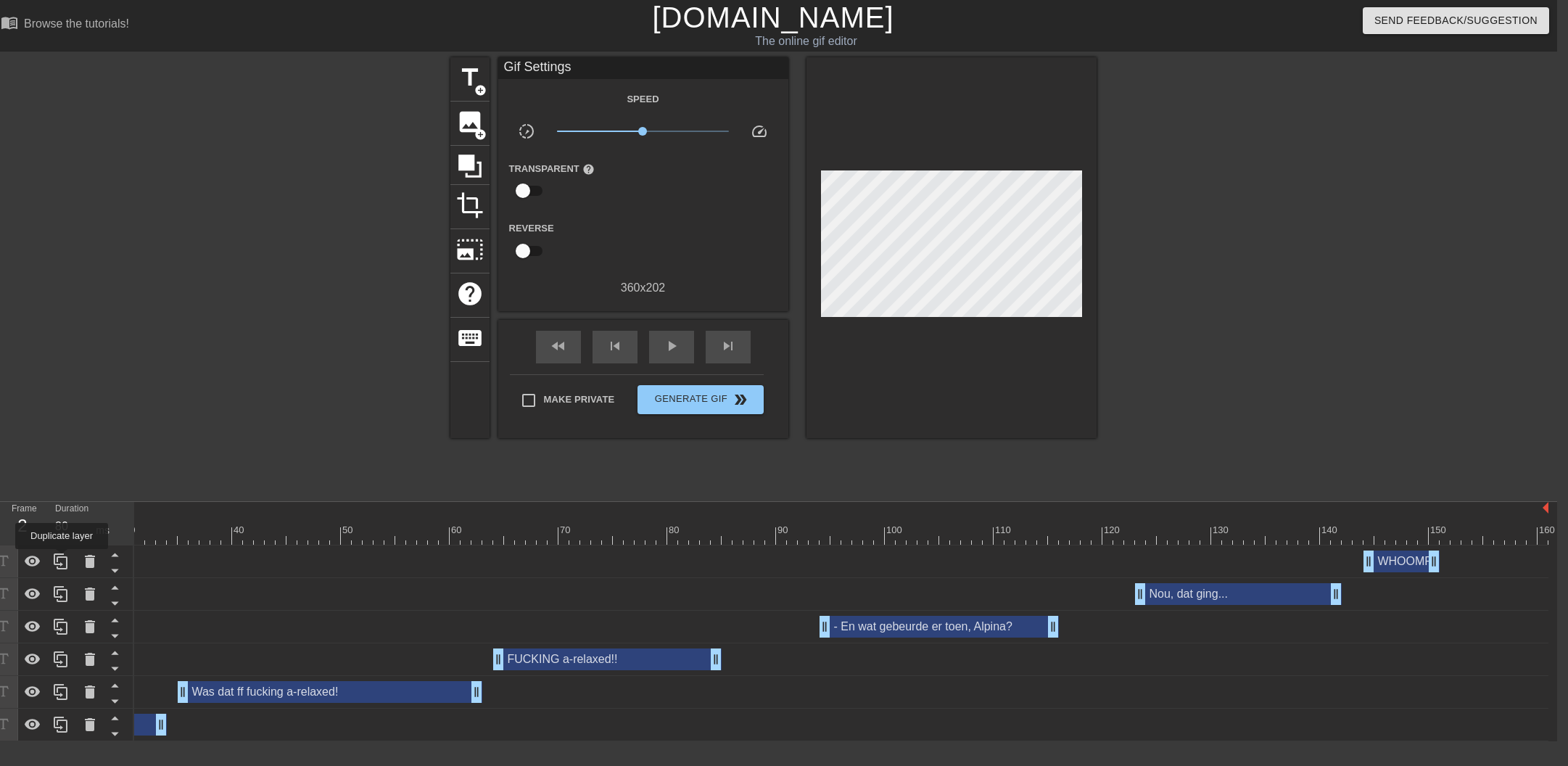
drag, startPoint x: 59, startPoint y: 559, endPoint x: 571, endPoint y: 579, distance: 512.4
click at [64, 559] on icon at bounding box center [61, 561] width 17 height 17
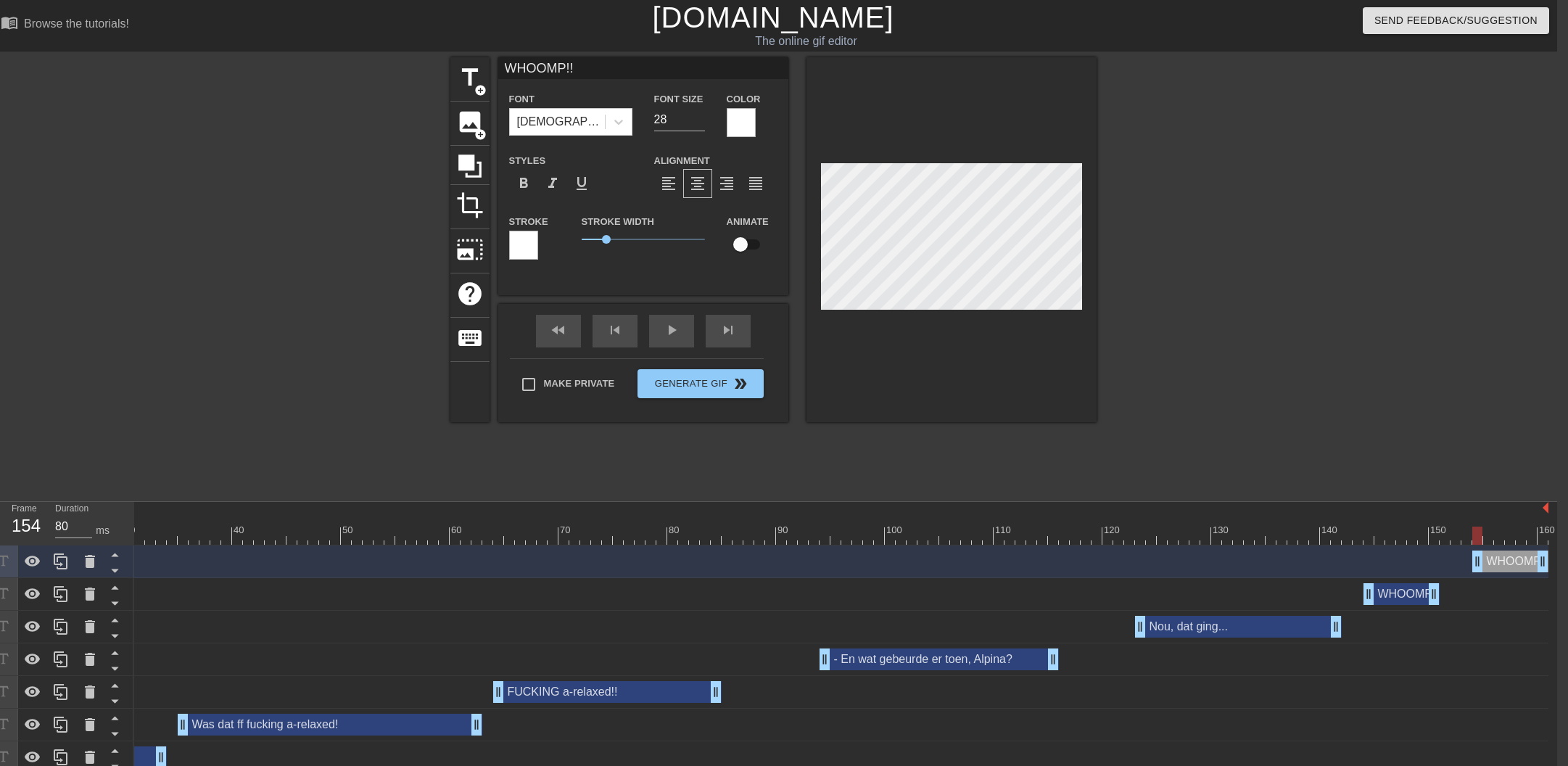
drag, startPoint x: 1424, startPoint y: 561, endPoint x: 1486, endPoint y: 563, distance: 62.0
click at [1526, 560] on div "WHOOMP!! drag_handle drag_handle" at bounding box center [1511, 561] width 76 height 22
drag, startPoint x: 1468, startPoint y: 540, endPoint x: 1485, endPoint y: 539, distance: 17.0
click at [1485, 539] on div at bounding box center [678, 535] width 1741 height 18
drag, startPoint x: 1477, startPoint y: 564, endPoint x: 1522, endPoint y: 561, distance: 45.1
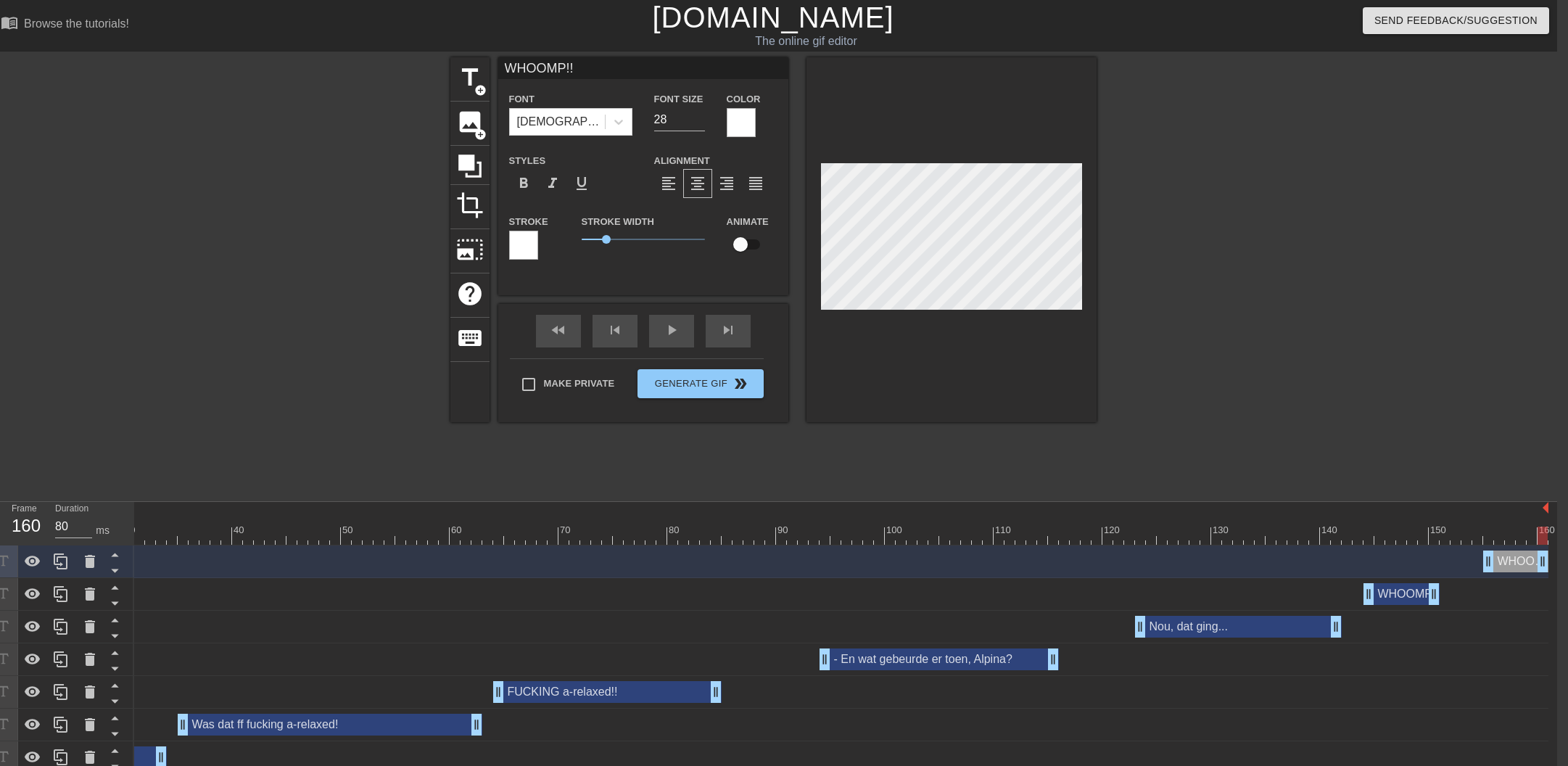
drag, startPoint x: 1543, startPoint y: 561, endPoint x: 1565, endPoint y: 560, distance: 22.0
click at [1557, 560] on html "menu_book Browse the tutorials! [DOMAIN_NAME] The online gif editor Send Feedba…" at bounding box center [773, 386] width 1568 height 774
drag, startPoint x: 1403, startPoint y: 532, endPoint x: 1218, endPoint y: 526, distance: 185.1
click at [1218, 526] on div at bounding box center [678, 535] width 1741 height 18
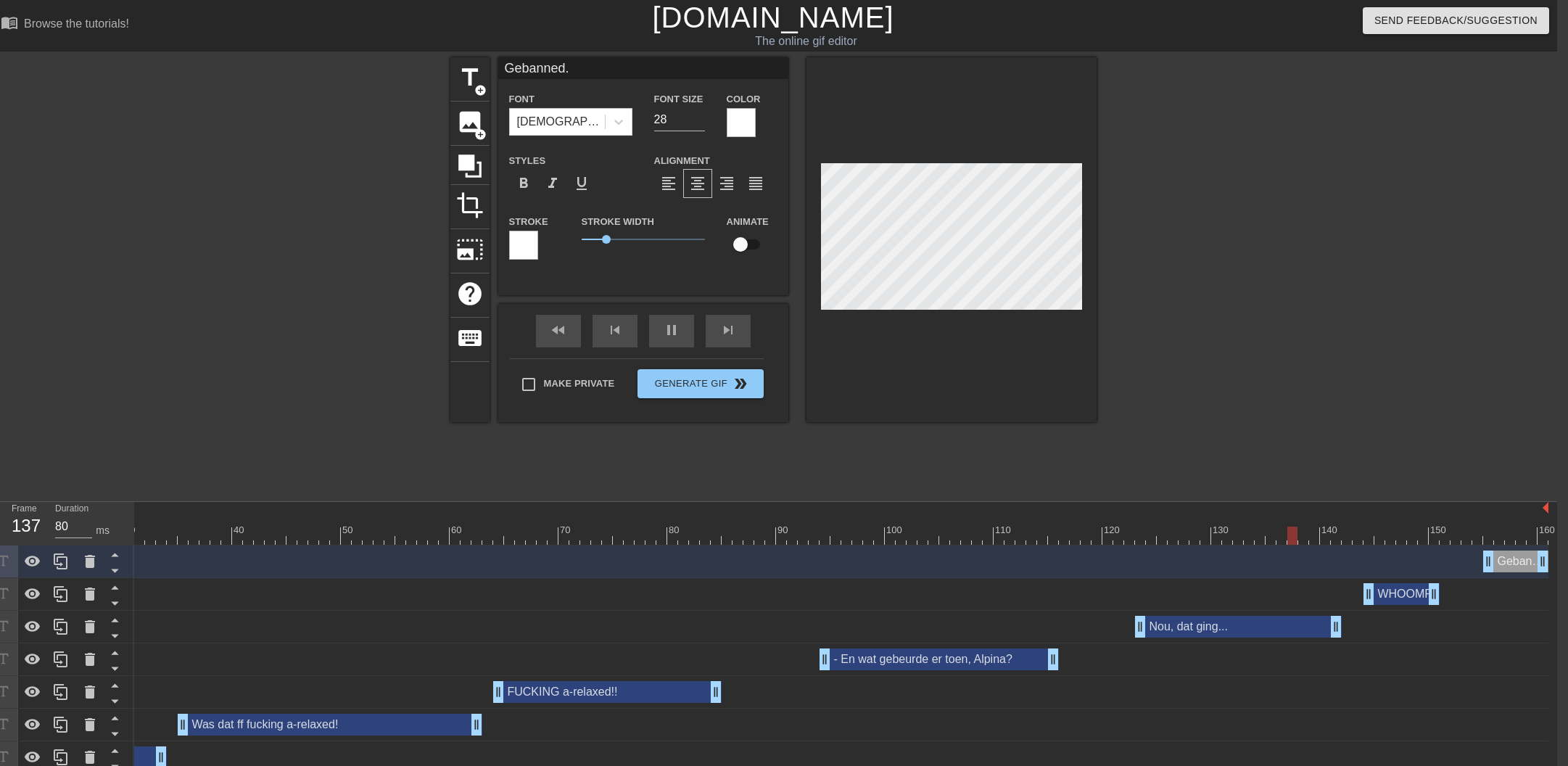
click at [1230, 439] on div at bounding box center [1222, 274] width 218 height 435
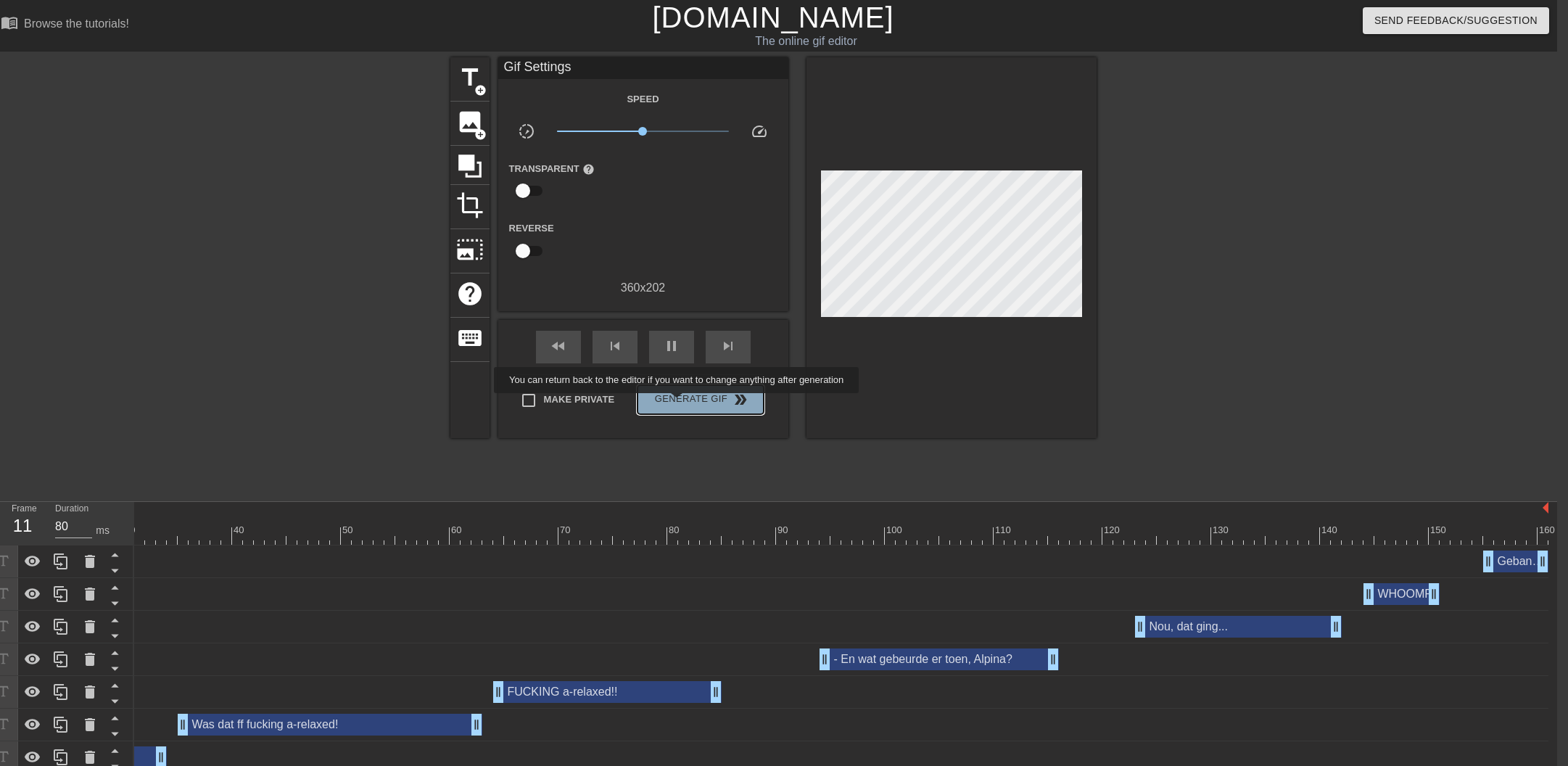
click at [686, 403] on span "Generate Gif double_arrow" at bounding box center [700, 400] width 114 height 17
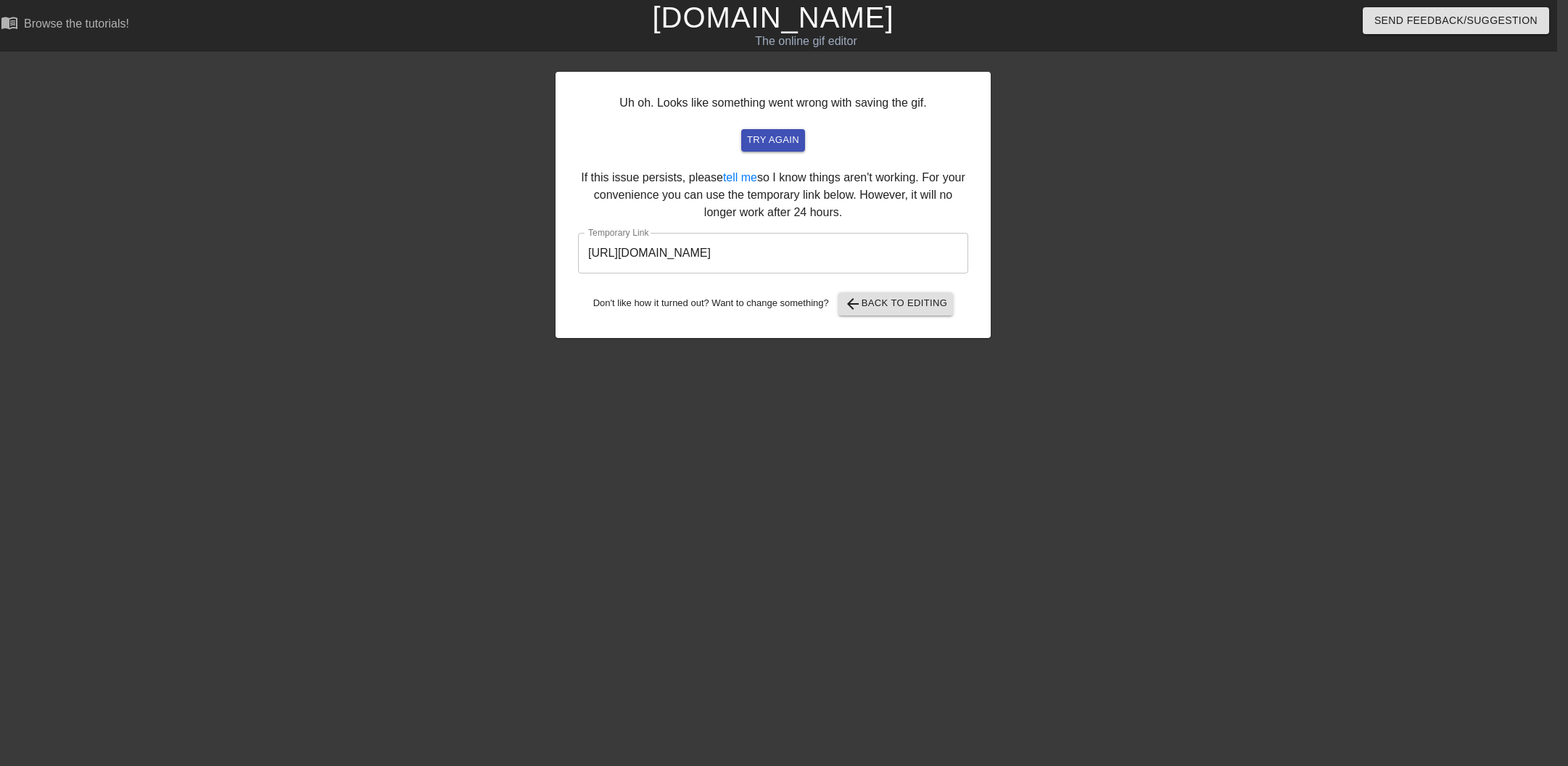
click at [759, 252] on input "[URL][DOMAIN_NAME]" at bounding box center [773, 253] width 390 height 41
